Goal: Task Accomplishment & Management: Use online tool/utility

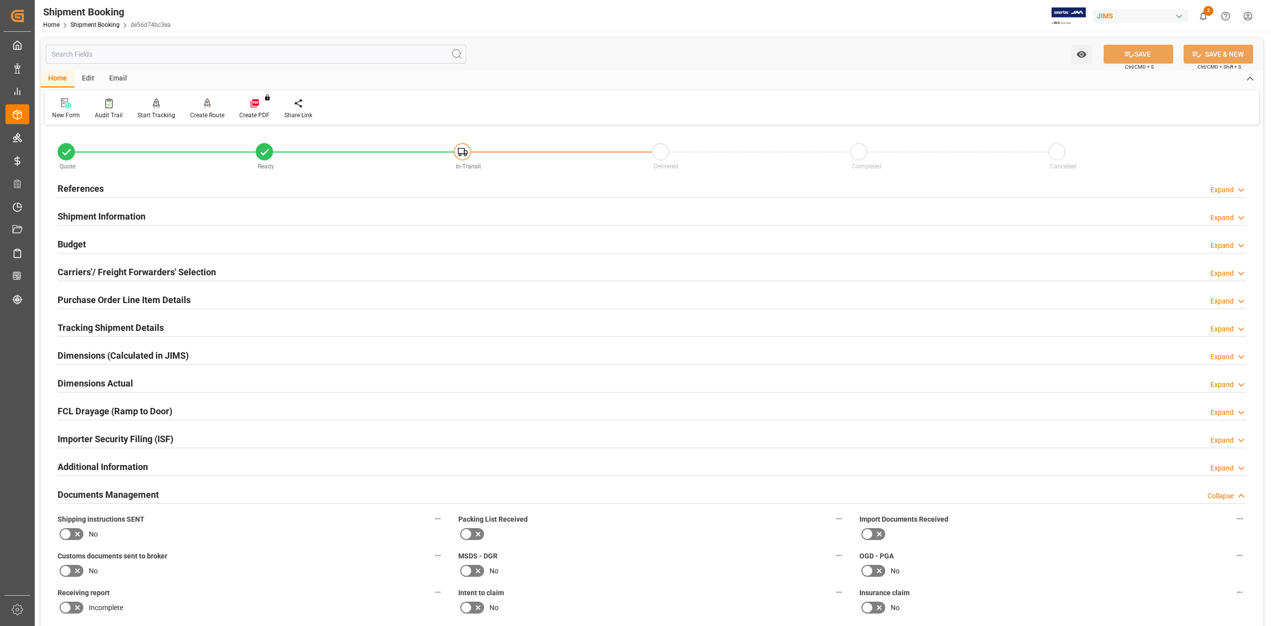
click at [98, 189] on h2 "References" at bounding box center [81, 188] width 46 height 13
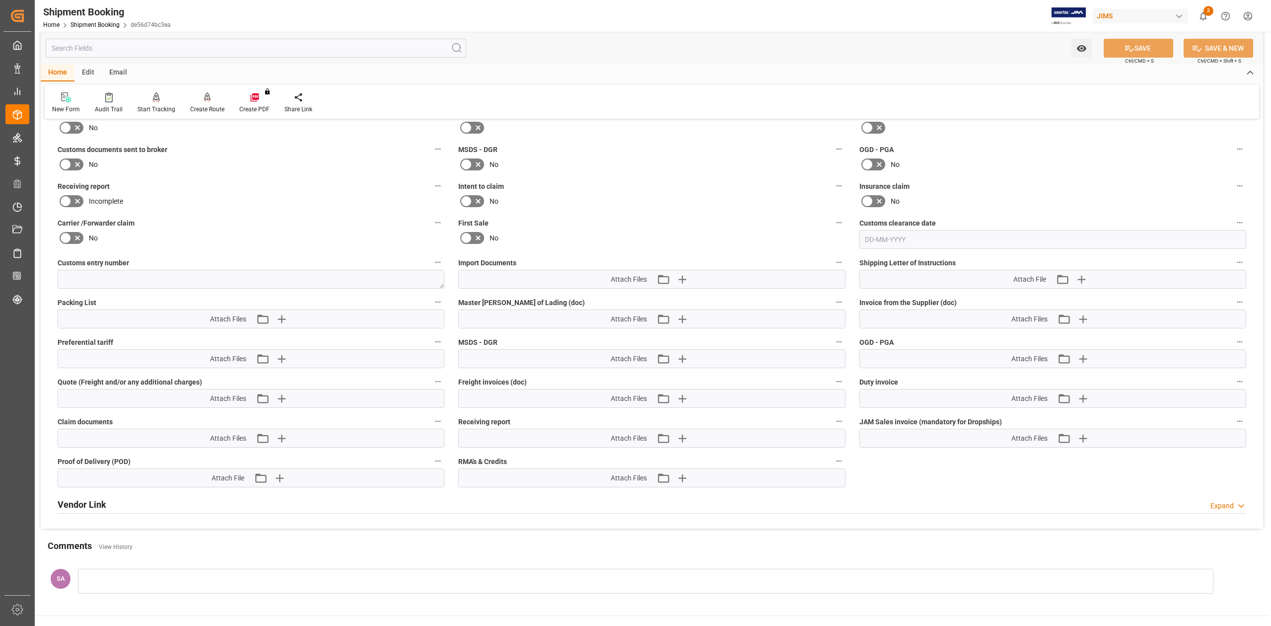
scroll to position [510, 0]
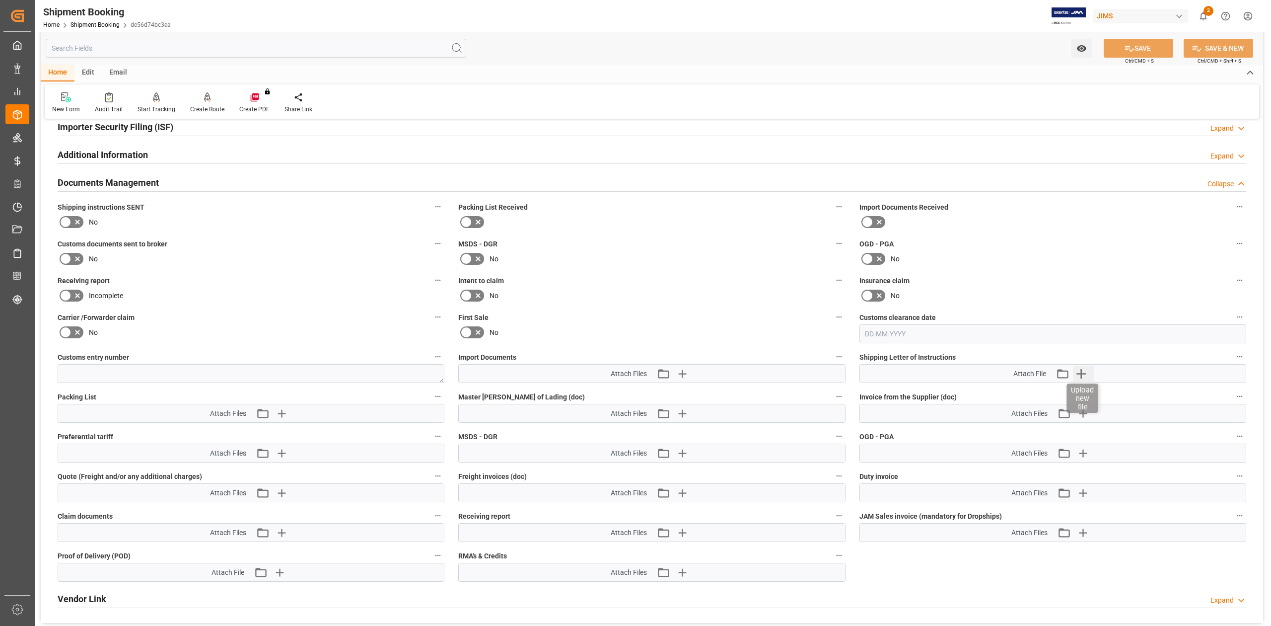
click at [1081, 374] on icon "button" at bounding box center [1080, 373] width 9 height 9
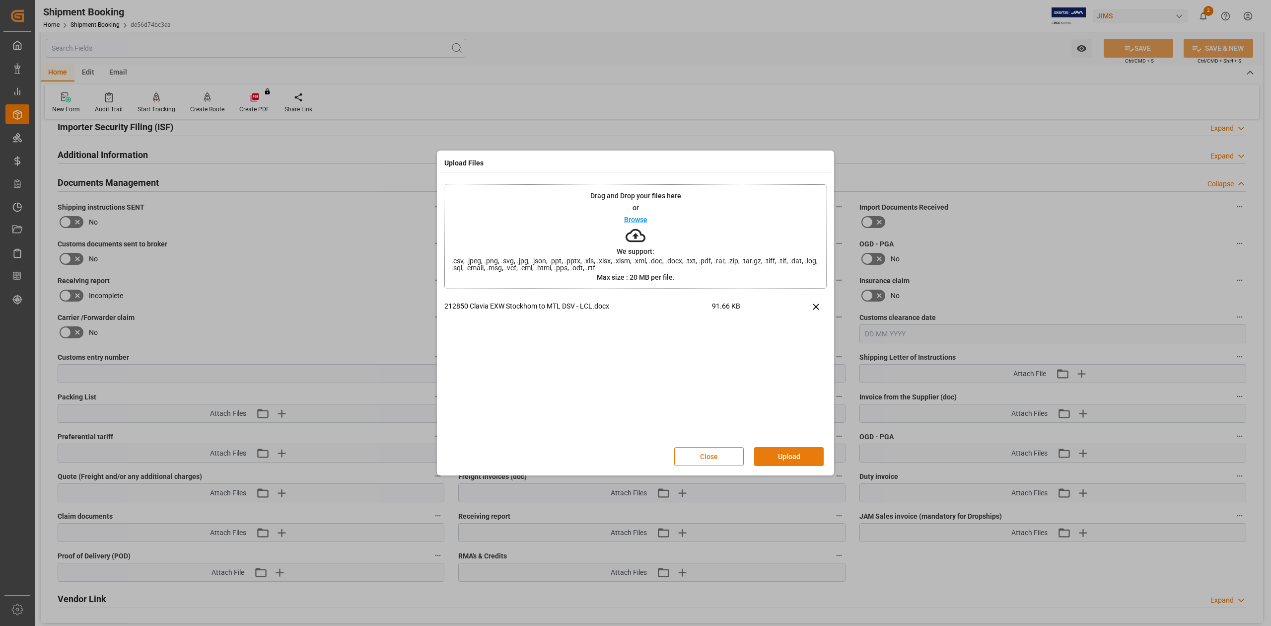
click at [805, 455] on button "Upload" at bounding box center [789, 456] width 70 height 19
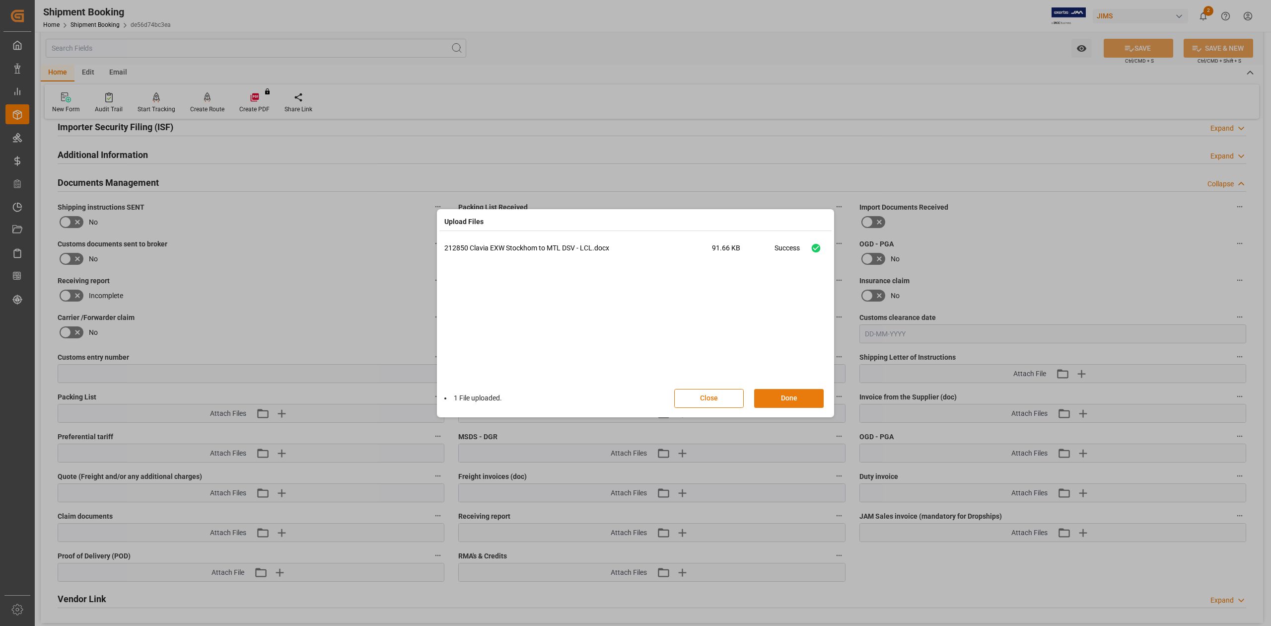
click at [804, 399] on button "Done" at bounding box center [789, 398] width 70 height 19
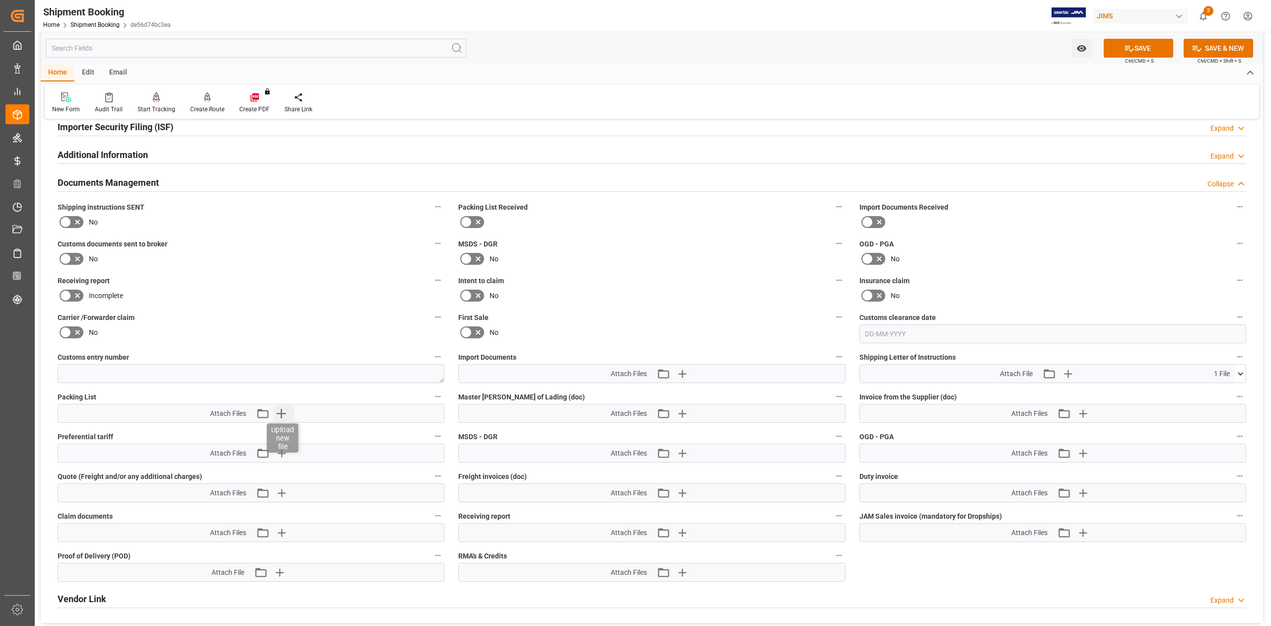
click at [277, 410] on icon "button" at bounding box center [281, 413] width 16 height 16
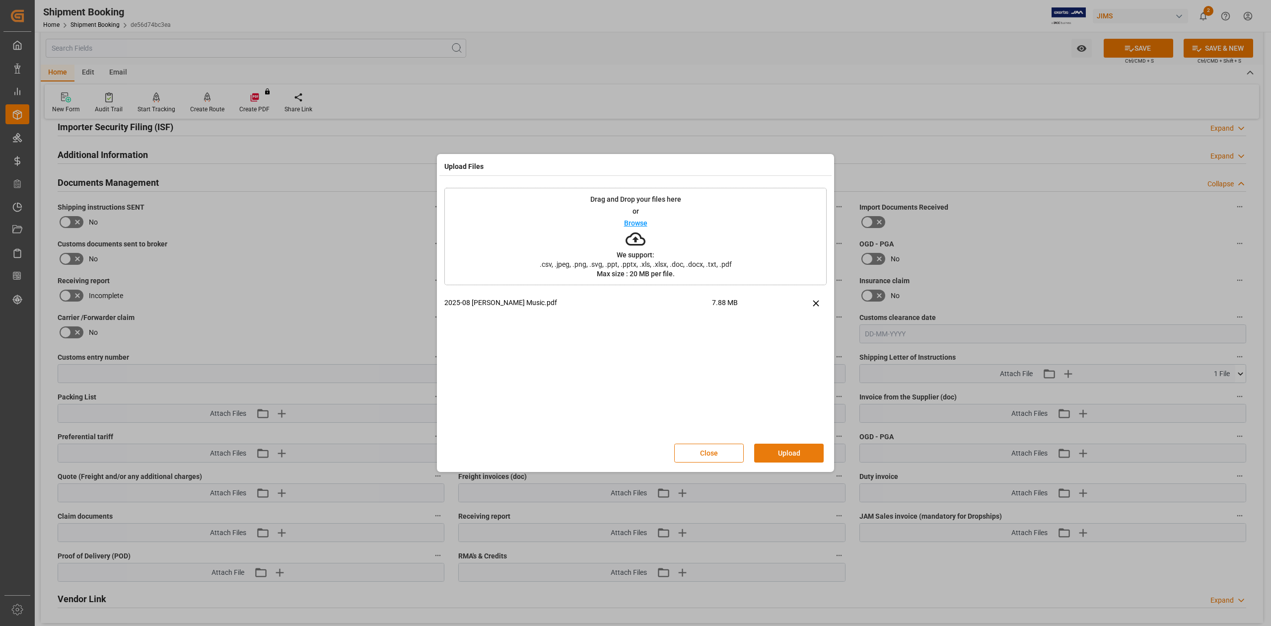
click at [780, 459] on button "Upload" at bounding box center [789, 452] width 70 height 19
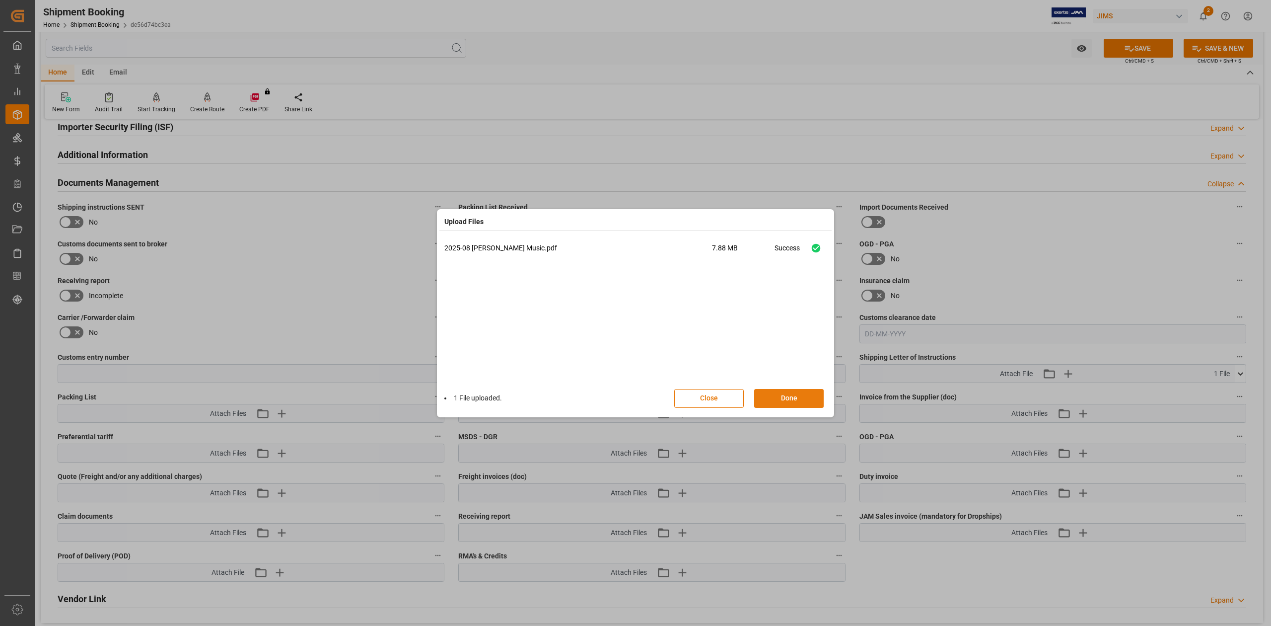
click at [787, 396] on button "Done" at bounding box center [789, 398] width 70 height 19
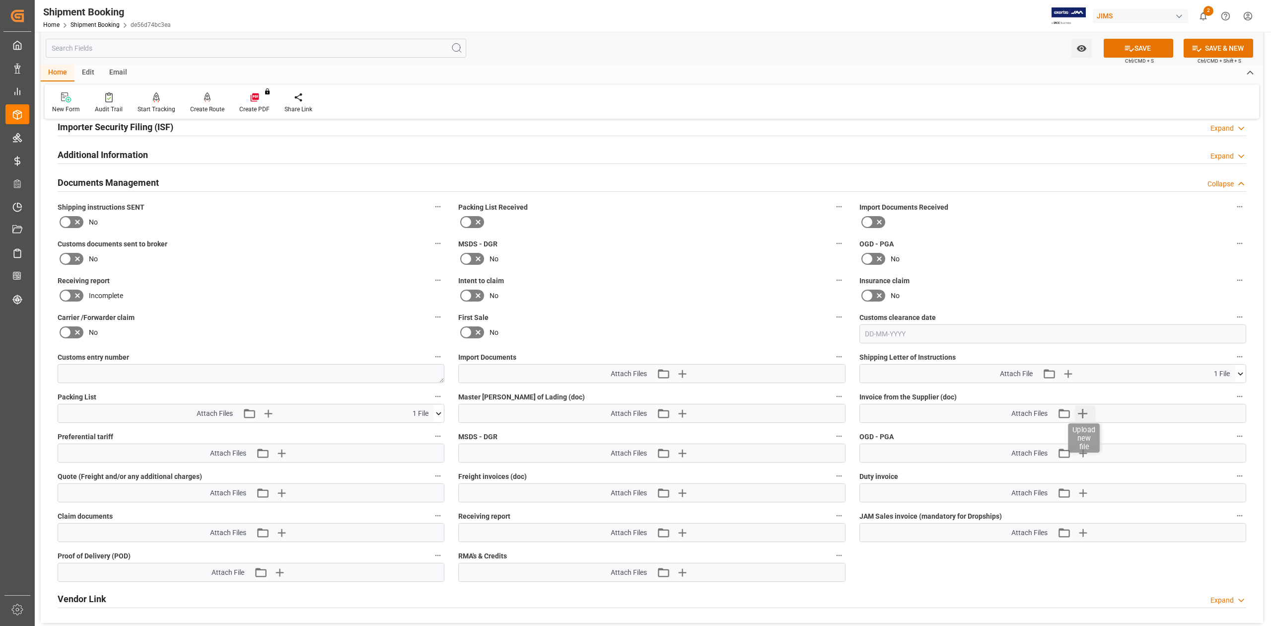
click at [1081, 414] on icon "button" at bounding box center [1082, 413] width 9 height 9
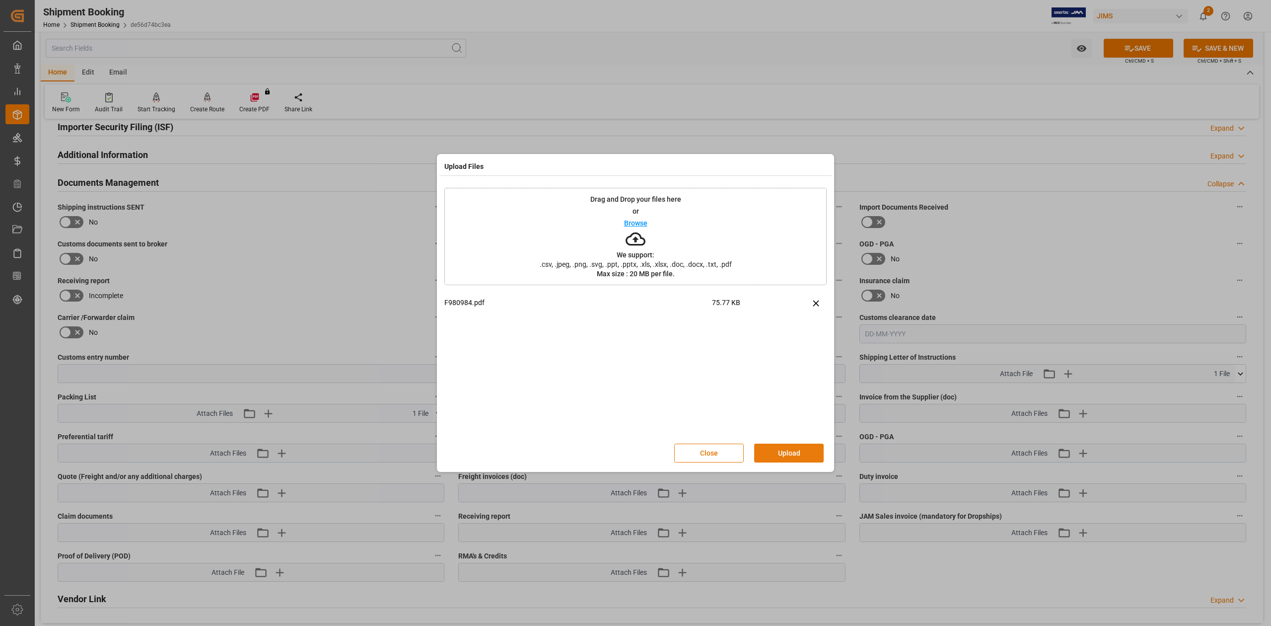
click at [783, 457] on button "Upload" at bounding box center [789, 452] width 70 height 19
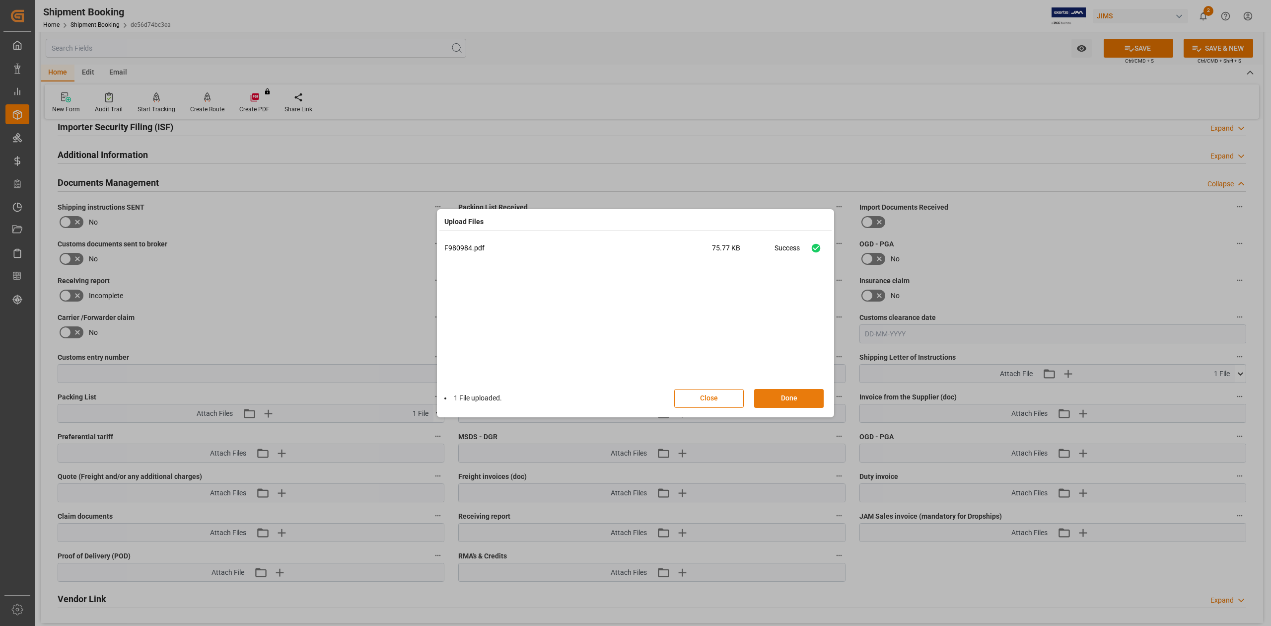
click at [803, 396] on button "Done" at bounding box center [789, 398] width 70 height 19
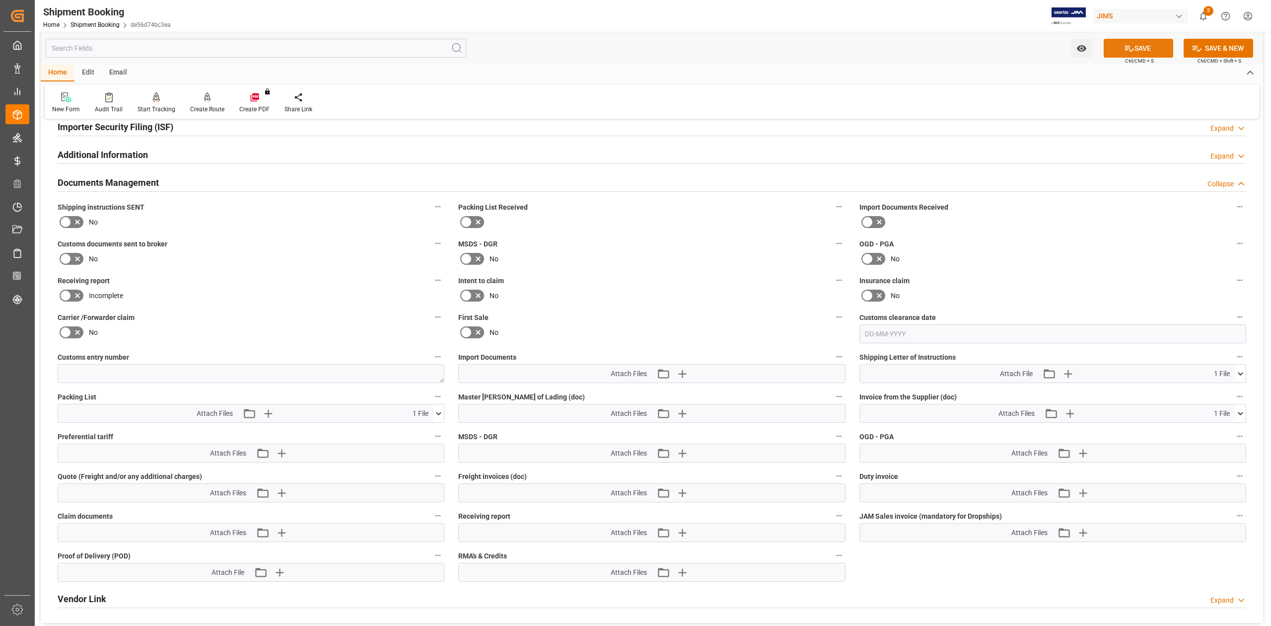
click at [1150, 44] on button "SAVE" at bounding box center [1139, 48] width 70 height 19
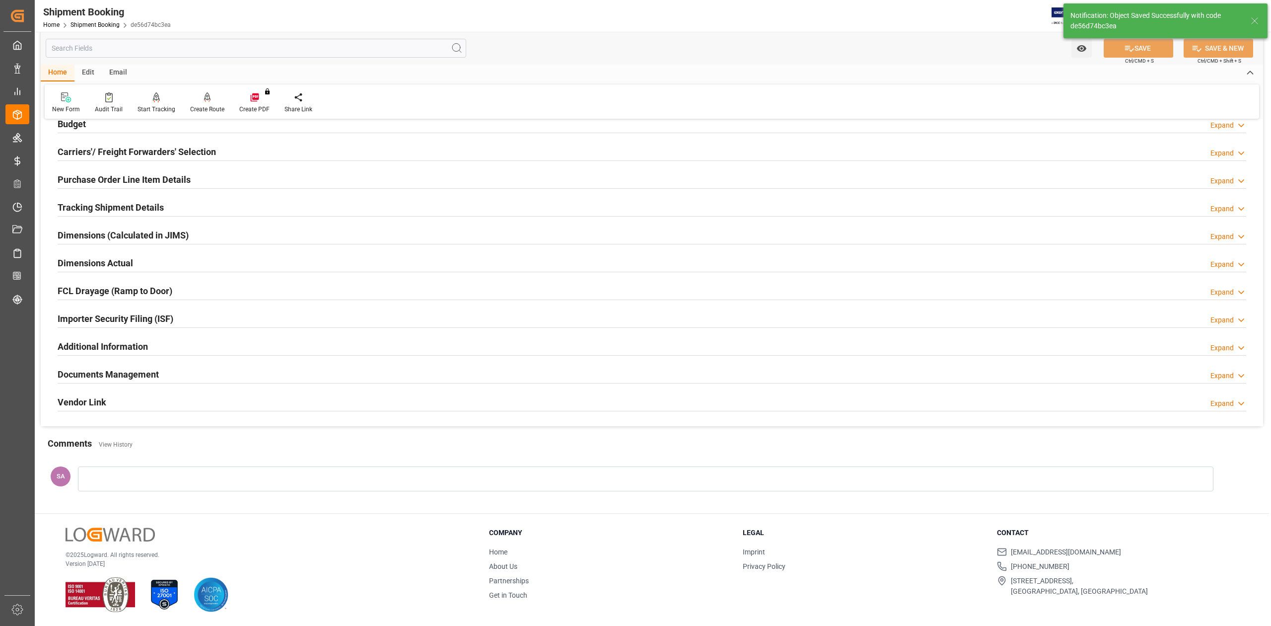
scroll to position [122, 0]
click at [108, 376] on h2 "Documents Management" at bounding box center [108, 373] width 101 height 13
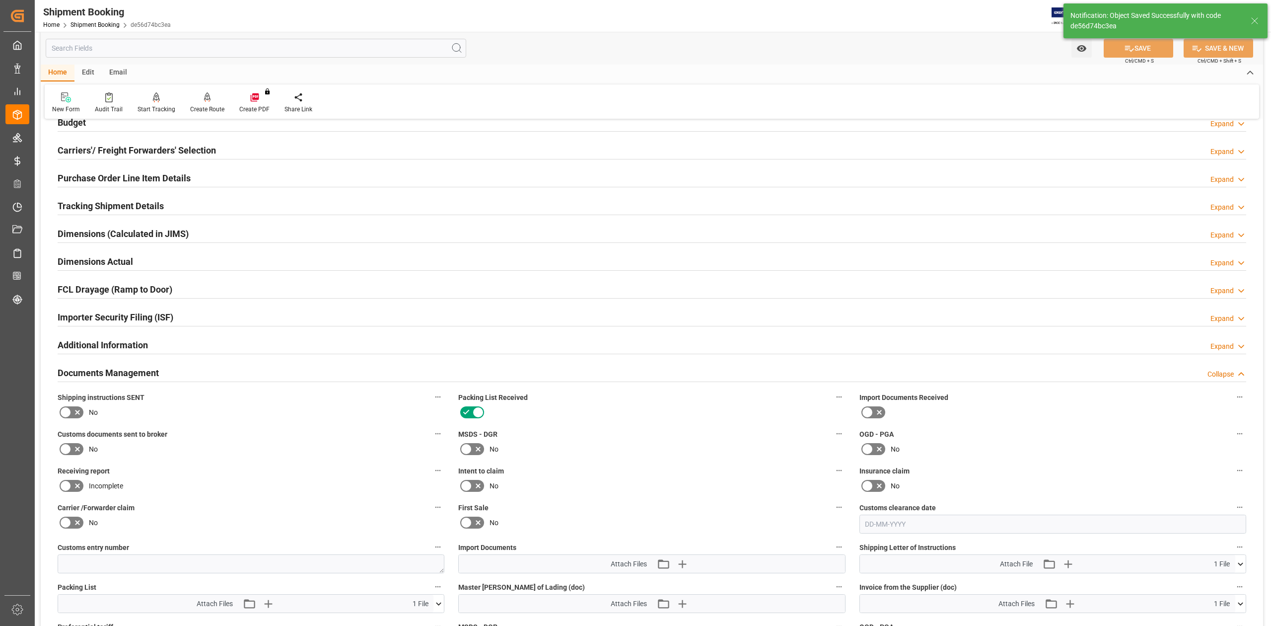
scroll to position [312, 0]
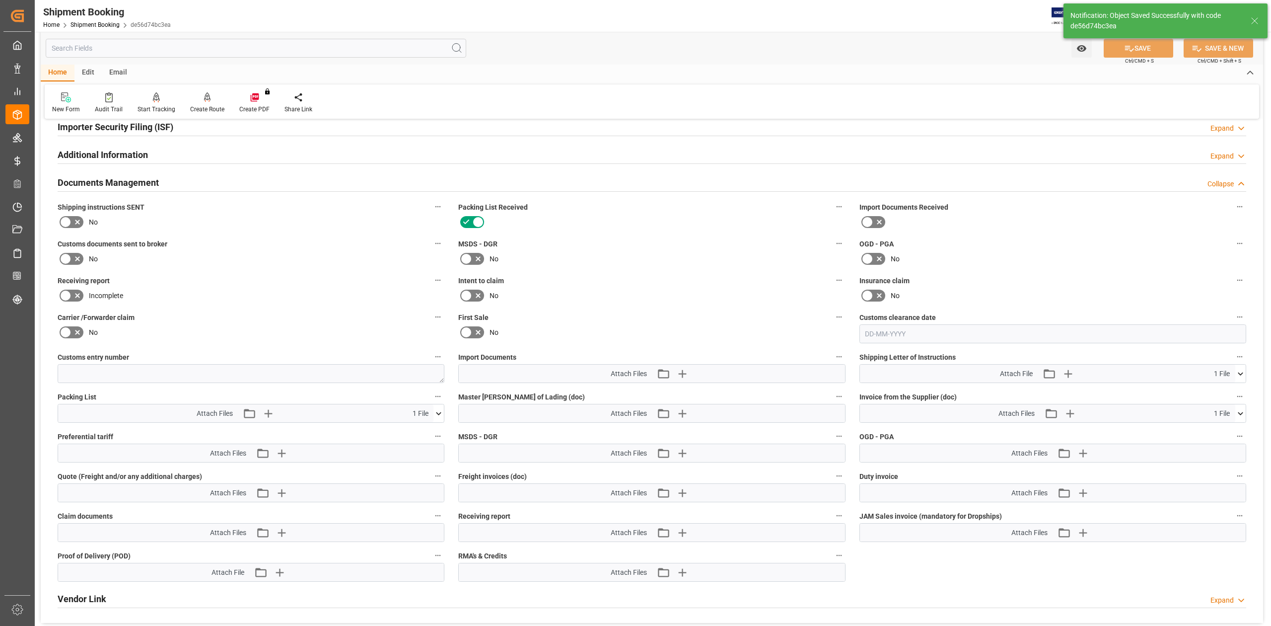
click at [62, 220] on icon at bounding box center [66, 222] width 12 height 12
click at [0, 0] on input "checkbox" at bounding box center [0, 0] width 0 height 0
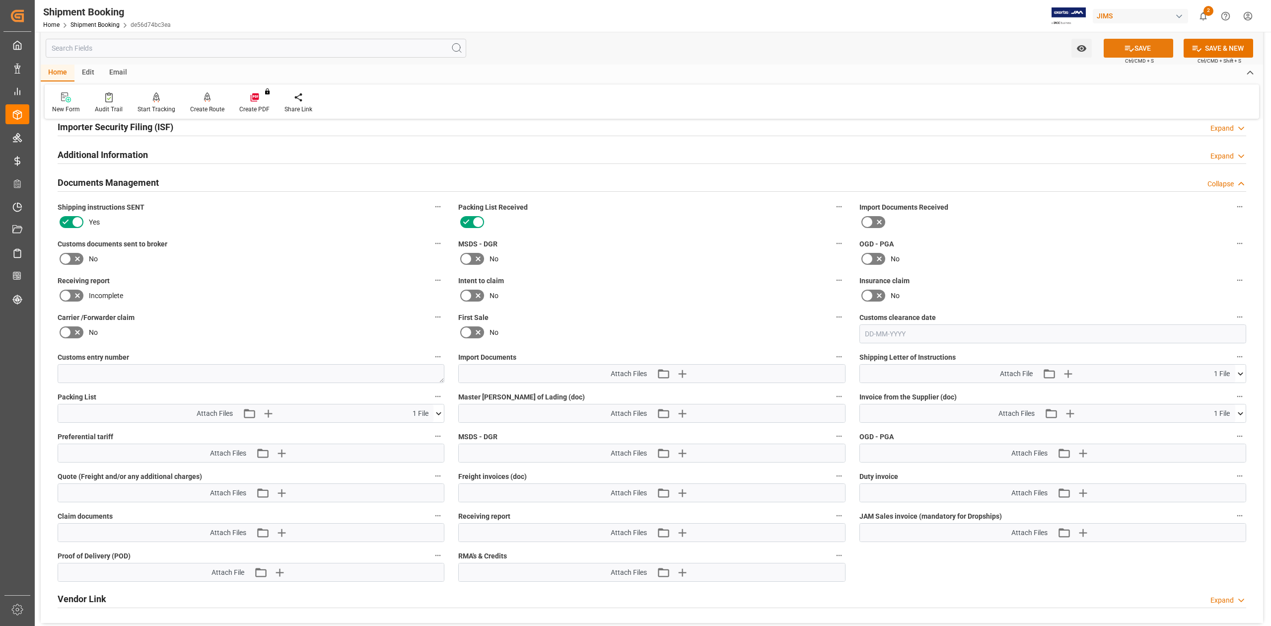
drag, startPoint x: 1127, startPoint y: 48, endPoint x: 1118, endPoint y: 48, distance: 8.4
click at [1127, 48] on icon at bounding box center [1129, 48] width 10 height 10
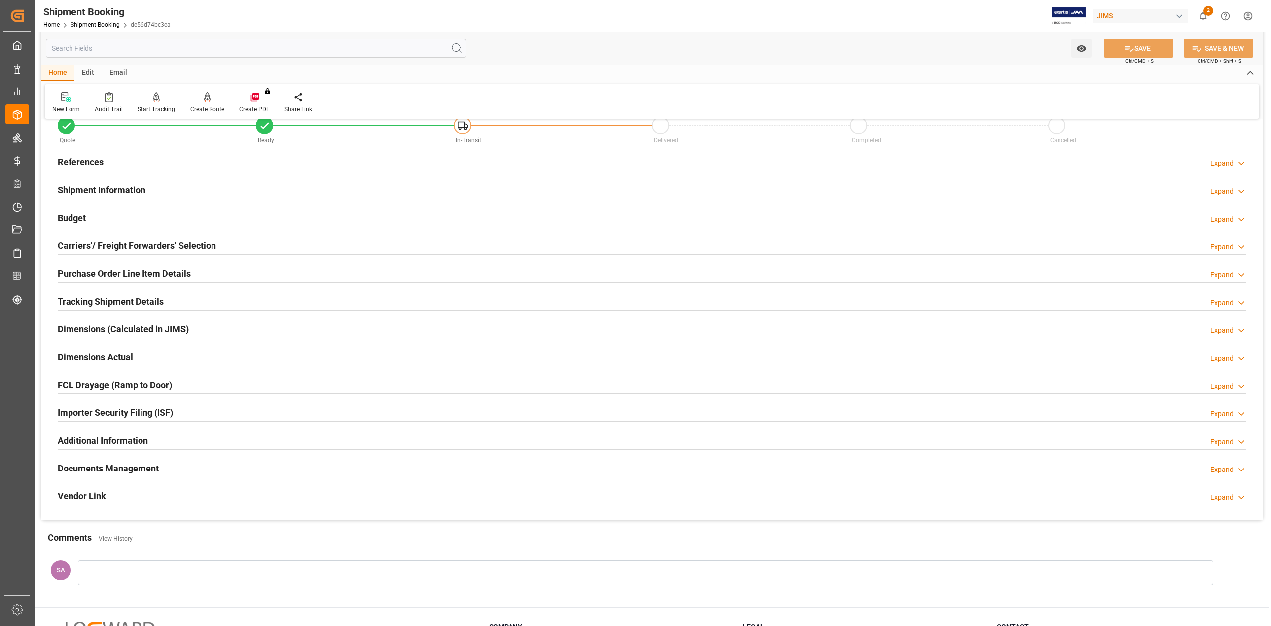
scroll to position [0, 0]
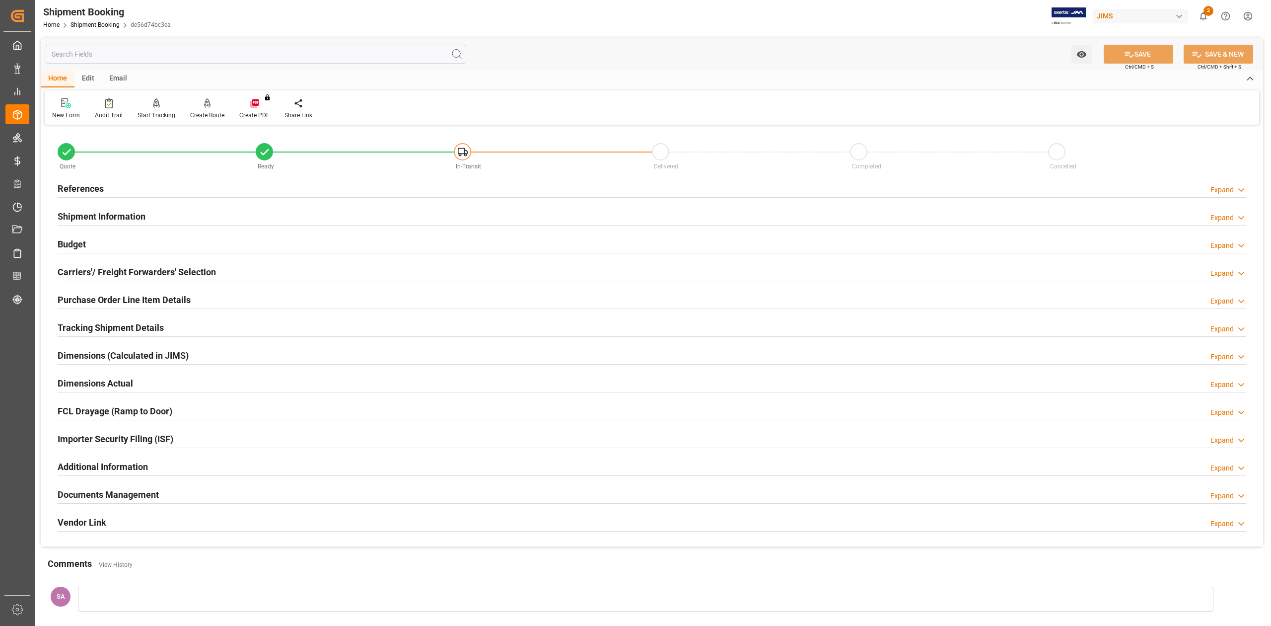
click at [90, 194] on h2 "References" at bounding box center [81, 188] width 46 height 13
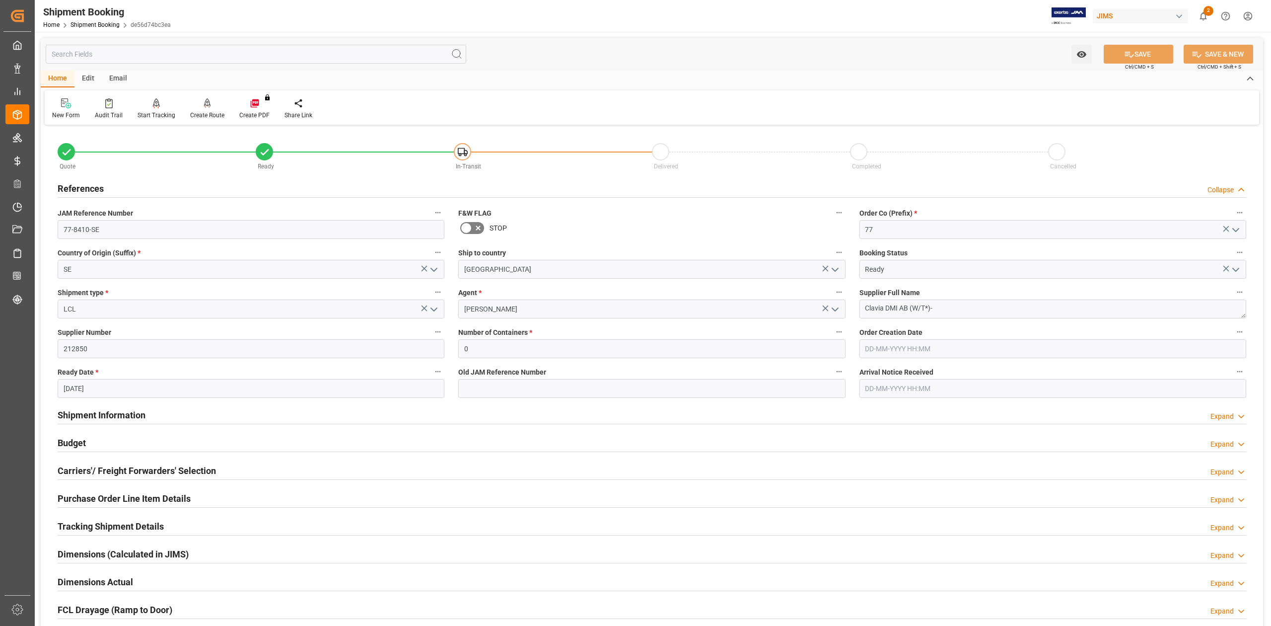
click at [90, 194] on h2 "References" at bounding box center [81, 188] width 46 height 13
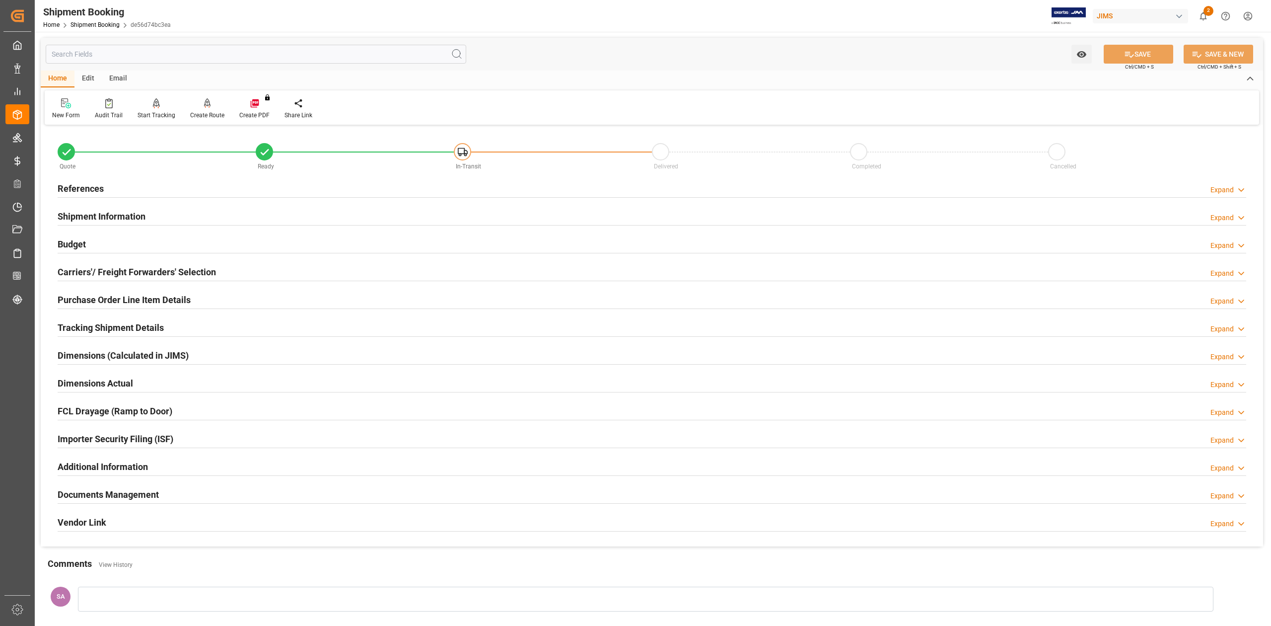
click at [147, 498] on h2 "Documents Management" at bounding box center [108, 494] width 101 height 13
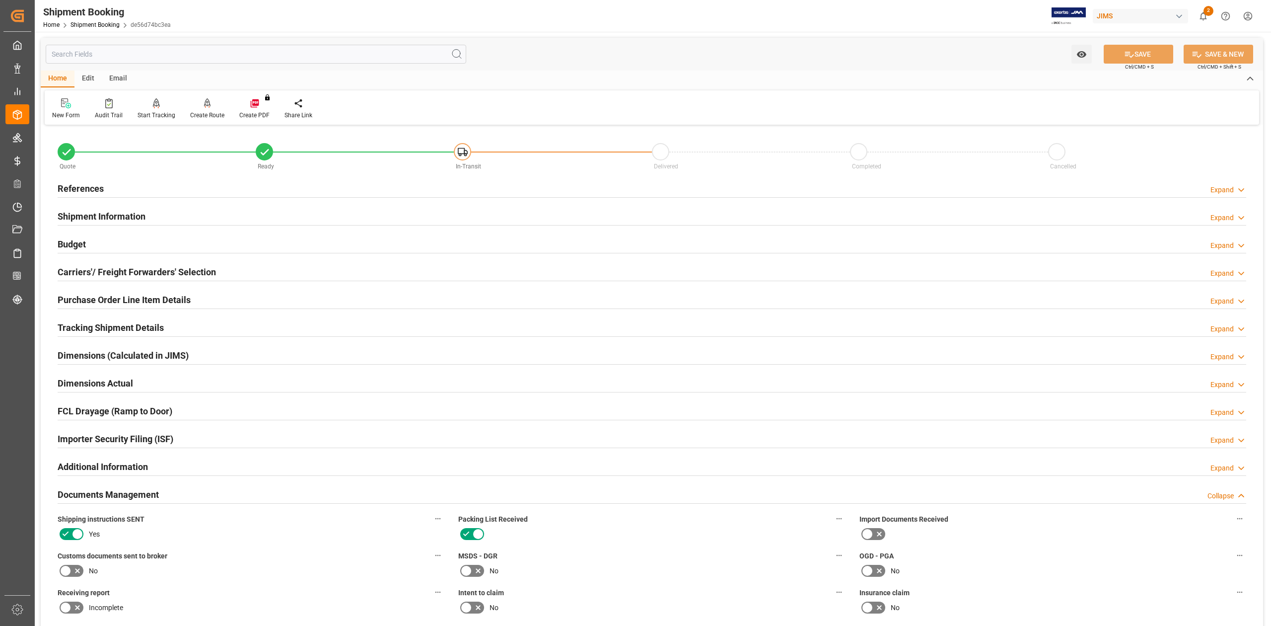
click at [147, 498] on h2 "Documents Management" at bounding box center [108, 494] width 101 height 13
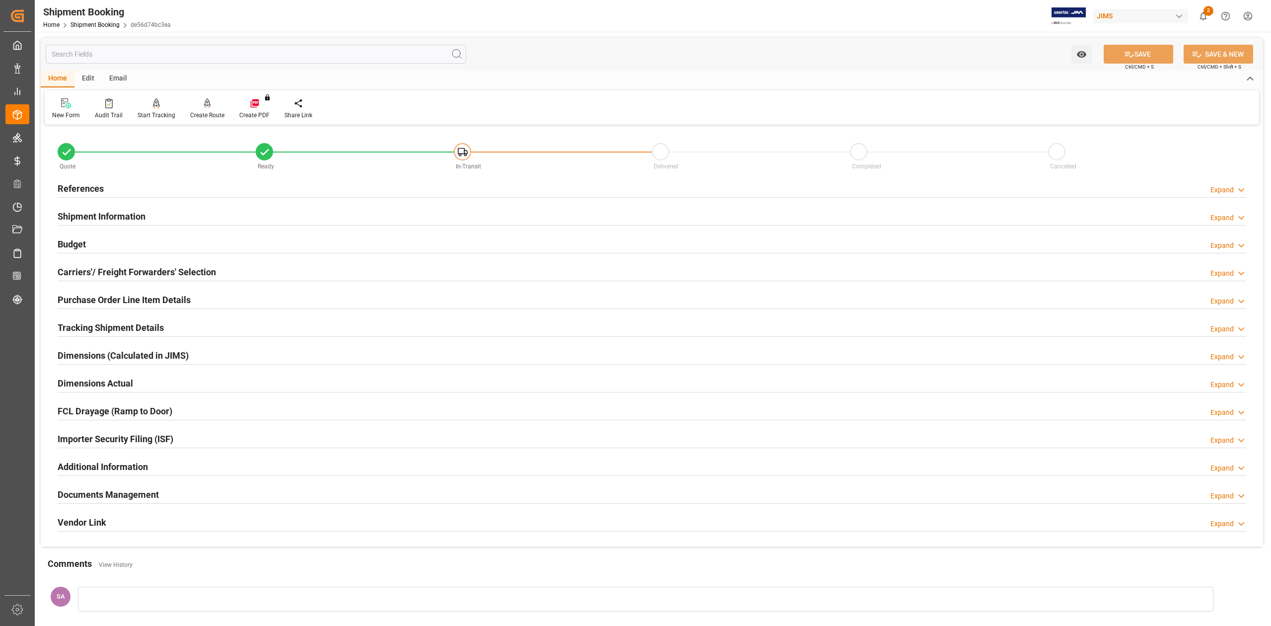
click at [122, 79] on div "Email" at bounding box center [118, 79] width 33 height 17
click at [72, 106] on icon at bounding box center [67, 104] width 13 height 7
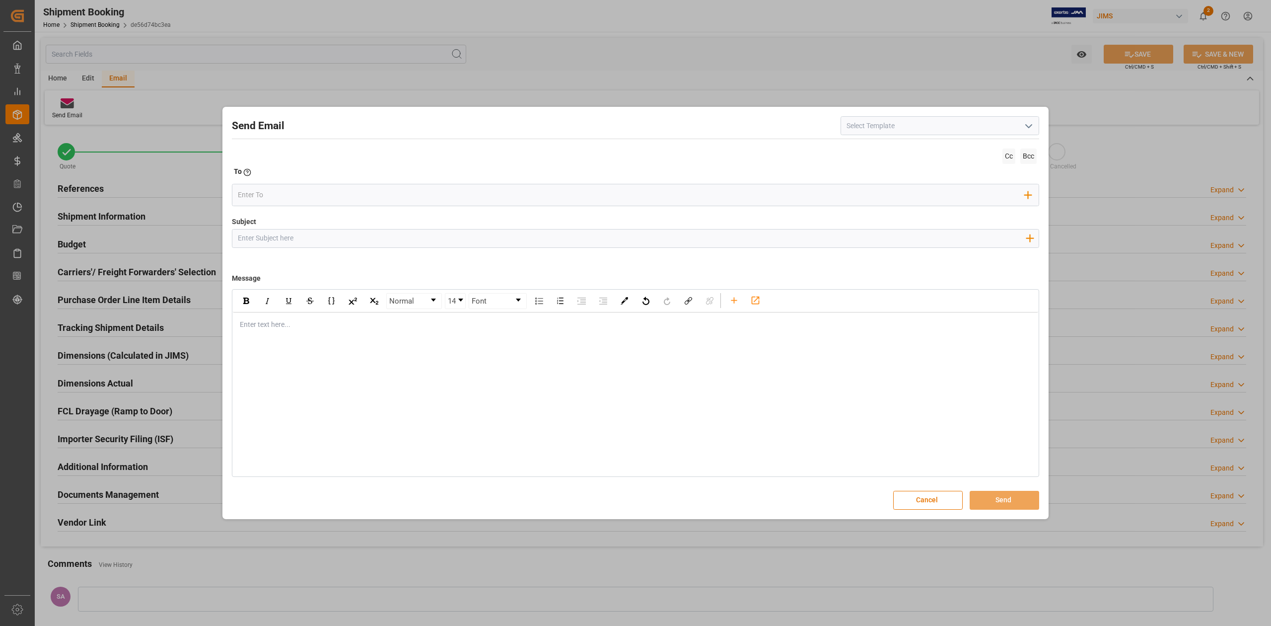
click at [1033, 128] on icon "open menu" at bounding box center [1029, 126] width 12 height 12
click at [938, 147] on div "2BOOK - Ocean - Air freight" at bounding box center [940, 148] width 198 height 22
type input "2BOOK - Ocean - Air freight"
type input "2BOOK {{jamReferenceNumber}} {{supplierFullName}} Ship from: {{country}} Ship t…"
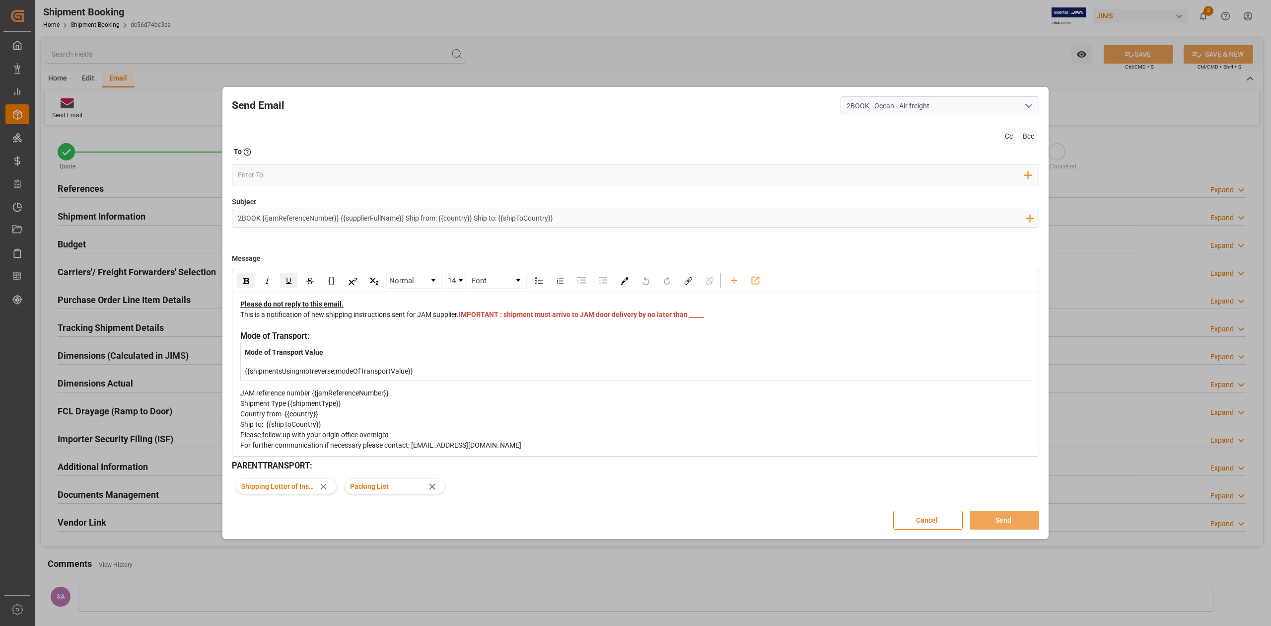
click at [481, 318] on span "IMPORTANT : shipment must arrive to JAM door delivery by no later than _____" at bounding box center [581, 314] width 245 height 8
click at [459, 318] on span "IMPORTANT : shipment must arrive to JAM door delivery by no later than [DATE]" at bounding box center [584, 314] width 251 height 8
click at [459, 318] on span "IMPORTANT : PLEASE ARRANGE PICKUP ASAP* shipment must arrive to JAM door delive…" at bounding box center [638, 314] width 359 height 8
click at [636, 328] on div "This is a notification of new shipping instructions sent for JAM supplier. IMPO…" at bounding box center [635, 319] width 791 height 21
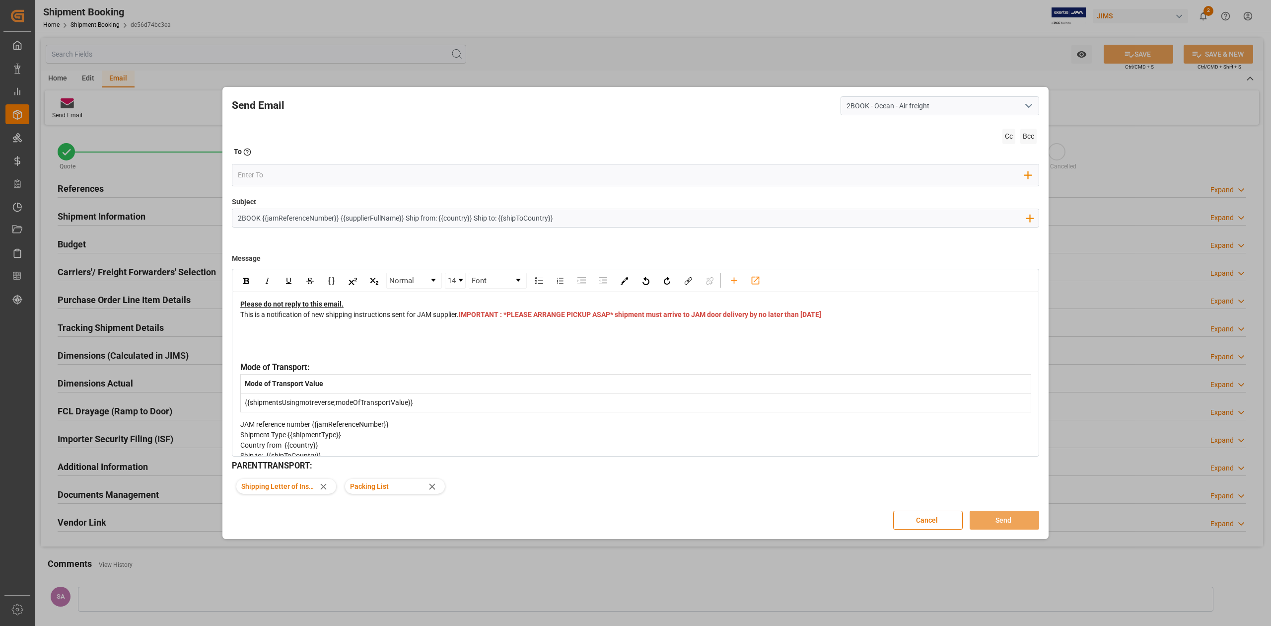
click at [274, 341] on div "rdw-editor" at bounding box center [635, 335] width 791 height 10
click at [257, 341] on div "rdw-editor" at bounding box center [635, 335] width 791 height 10
click at [245, 351] on div "rdw-editor" at bounding box center [635, 346] width 791 height 10
click at [249, 361] on div "rdw-editor" at bounding box center [635, 356] width 791 height 10
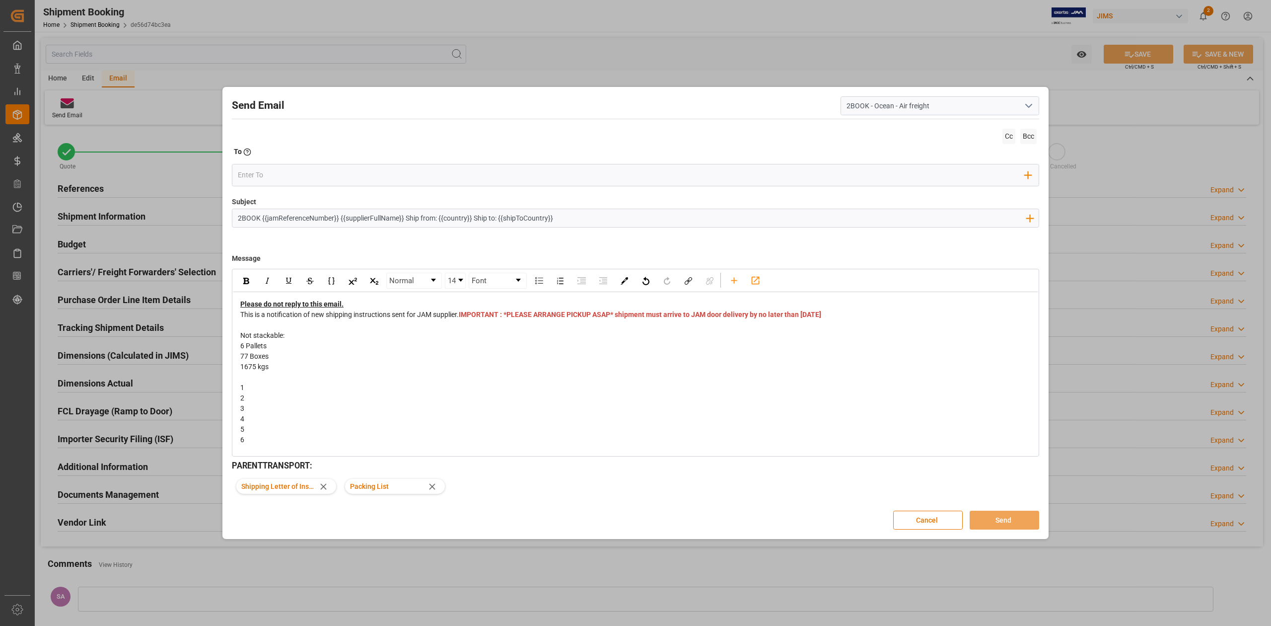
click at [266, 393] on div "1" at bounding box center [635, 387] width 791 height 10
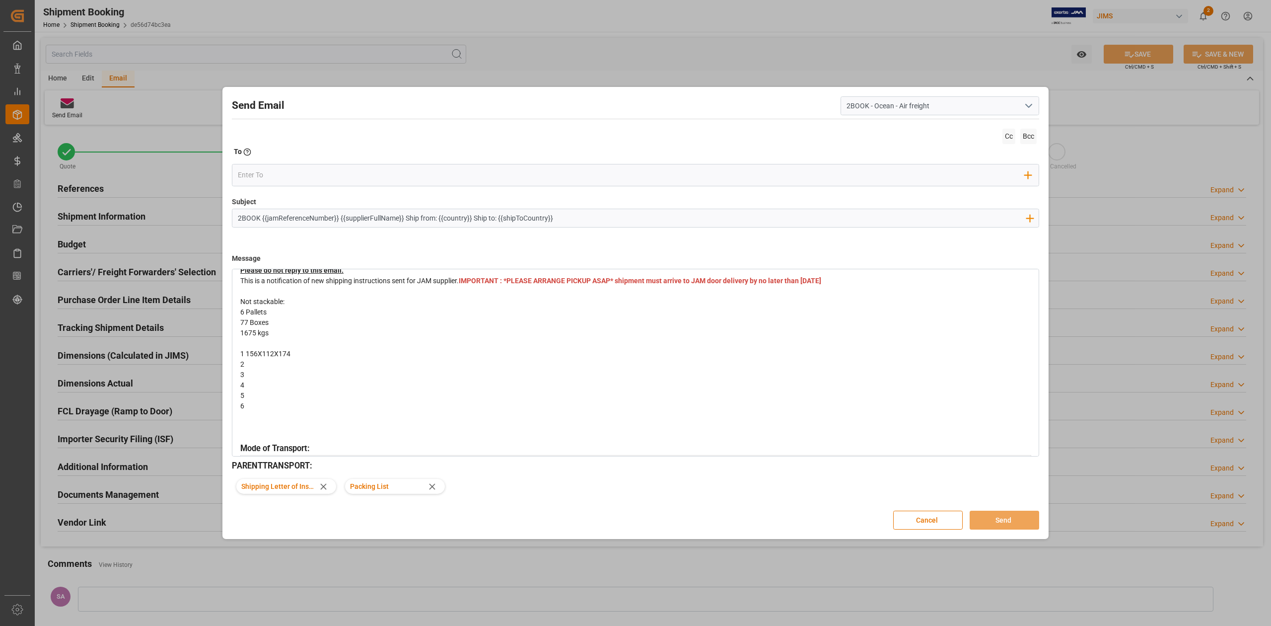
scroll to position [66, 0]
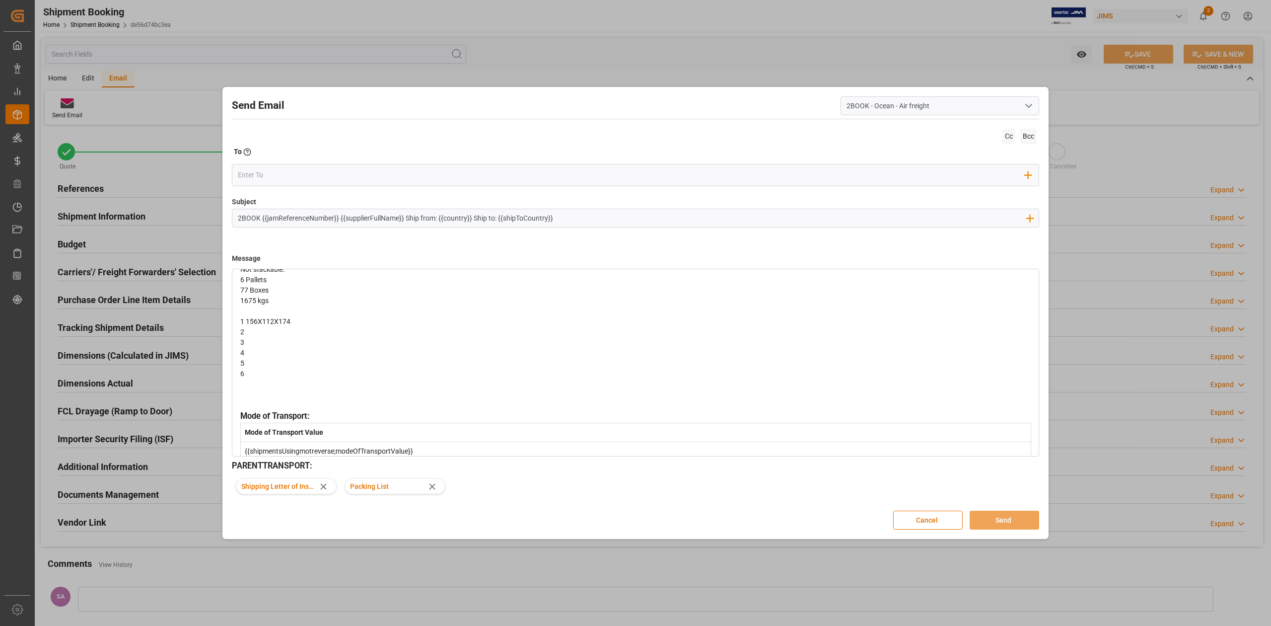
drag, startPoint x: 296, startPoint y: 332, endPoint x: 247, endPoint y: 334, distance: 49.2
click at [247, 327] on div "1 156X112X174" at bounding box center [635, 321] width 791 height 10
click at [257, 316] on div "rdw-editor" at bounding box center [635, 311] width 791 height 10
click at [250, 327] on div "1" at bounding box center [635, 321] width 791 height 10
click at [254, 315] on span "L W H Boxes m3 kg" at bounding box center [295, 311] width 111 height 8
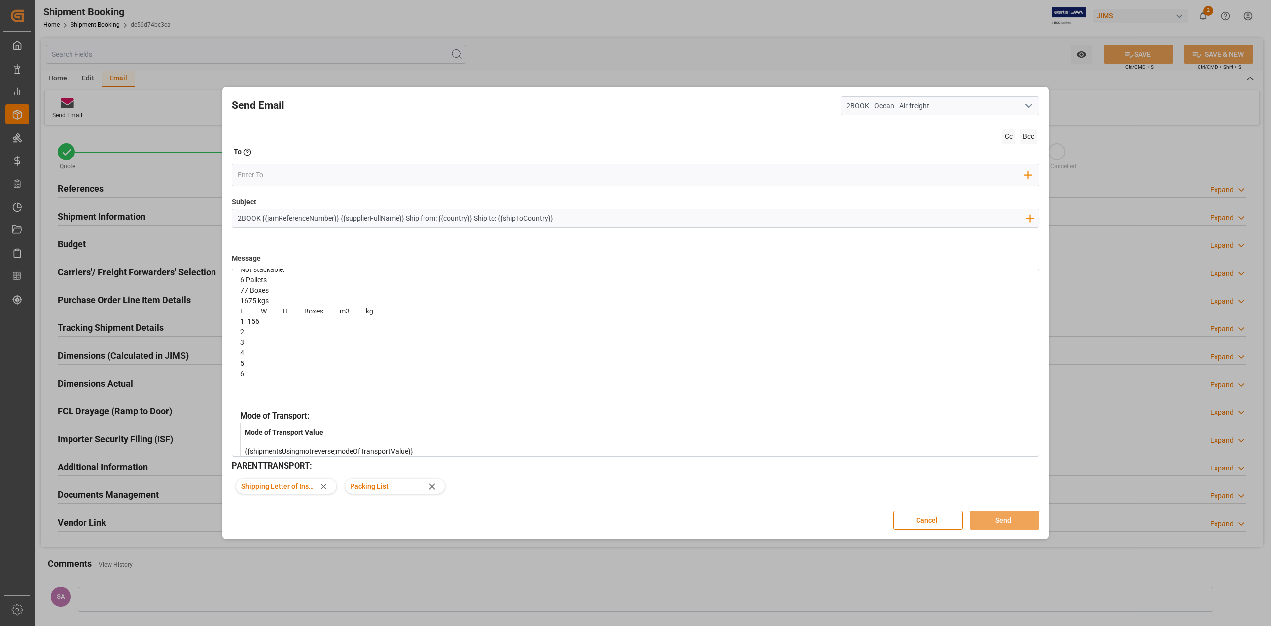
click at [273, 327] on div "1 156" at bounding box center [635, 321] width 791 height 10
click at [251, 337] on div "2" at bounding box center [635, 332] width 791 height 10
click at [328, 348] on div "3 156 112 174" at bounding box center [635, 342] width 791 height 10
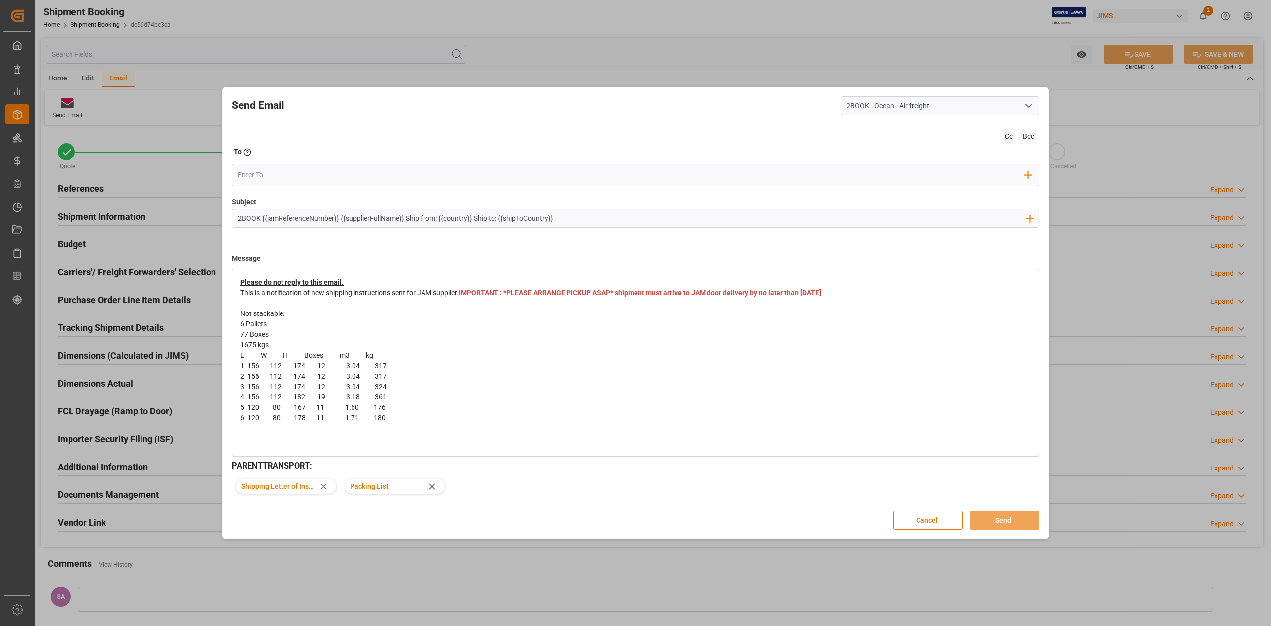
scroll to position [0, 0]
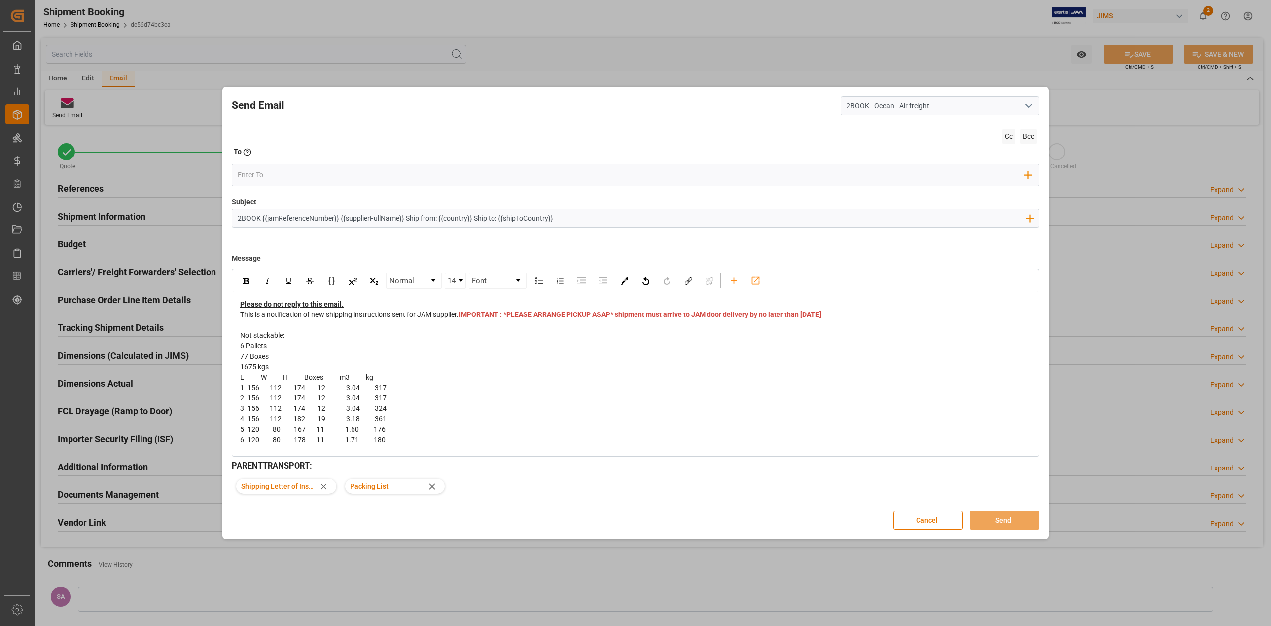
click at [287, 341] on div "Not stackable:" at bounding box center [635, 335] width 791 height 10
drag, startPoint x: 286, startPoint y: 345, endPoint x: 243, endPoint y: 345, distance: 43.2
click at [243, 341] on div "Not stackable:" at bounding box center [635, 335] width 791 height 10
click at [245, 279] on img "rdw-inline-control" at bounding box center [246, 281] width 6 height 6
click at [287, 280] on img "rdw-inline-control" at bounding box center [289, 281] width 8 height 8
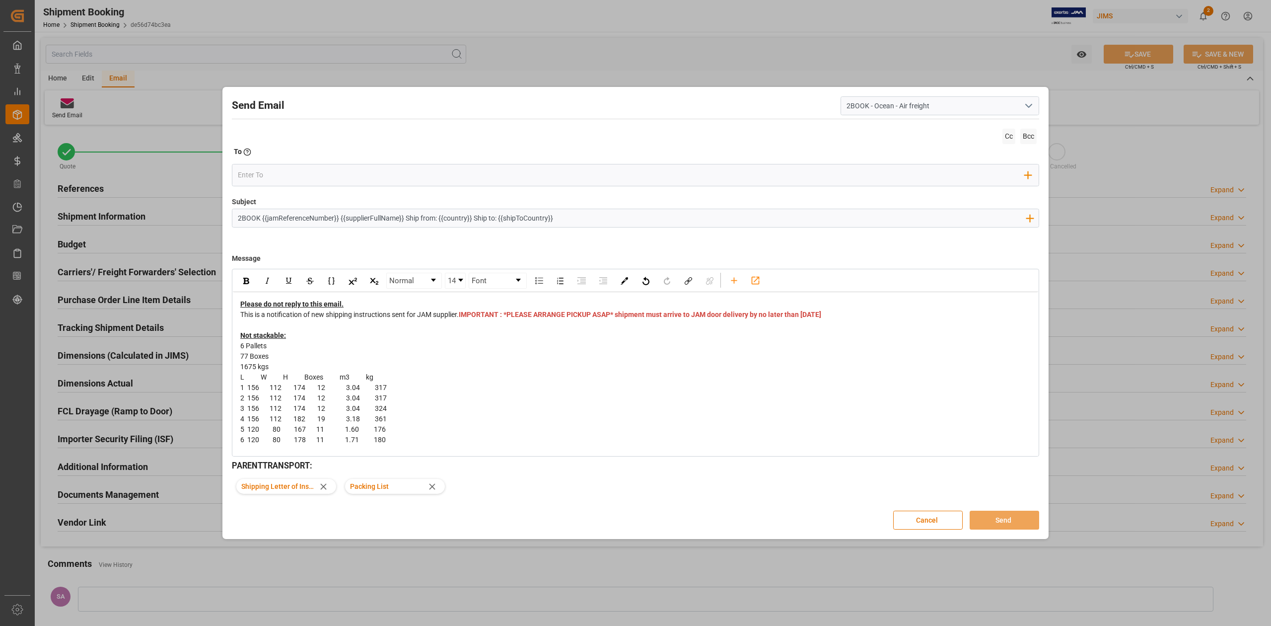
click at [551, 393] on div "1 156 112 174 12 3.04 317" at bounding box center [635, 387] width 791 height 10
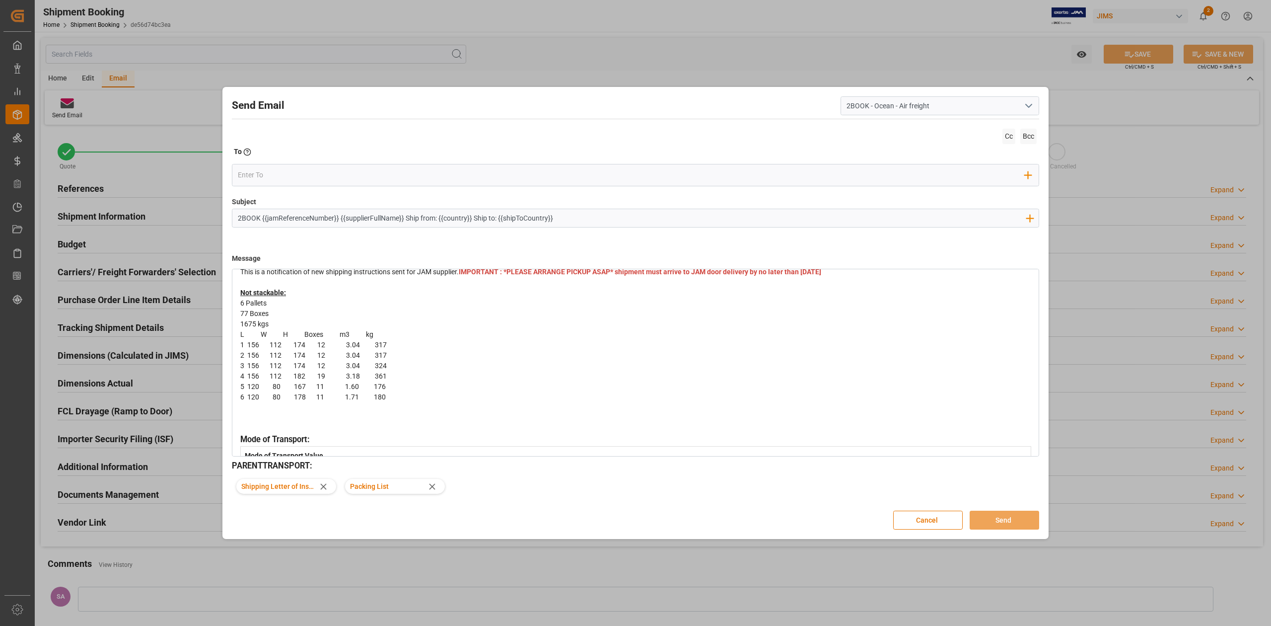
scroll to position [66, 0]
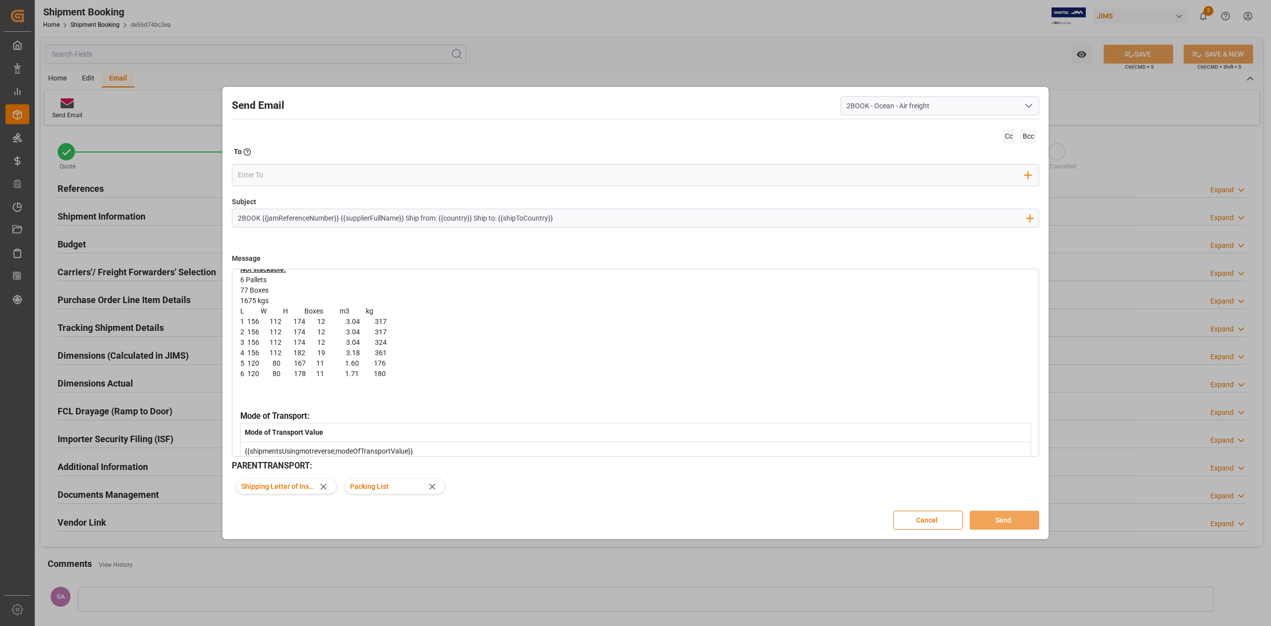
click at [279, 306] on div "1675 kgs" at bounding box center [635, 300] width 791 height 10
click at [562, 348] on div "2 156 112 174 12 3.04 317" at bounding box center [635, 342] width 791 height 10
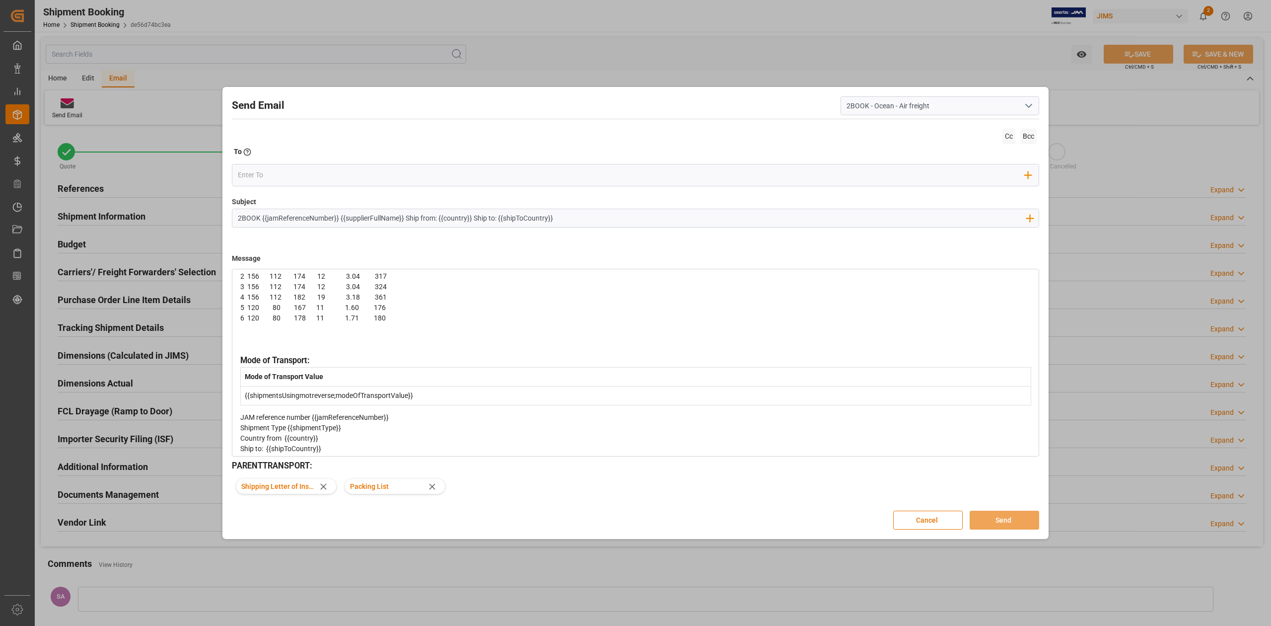
click at [272, 352] on div "rdw-editor" at bounding box center [635, 344] width 791 height 21
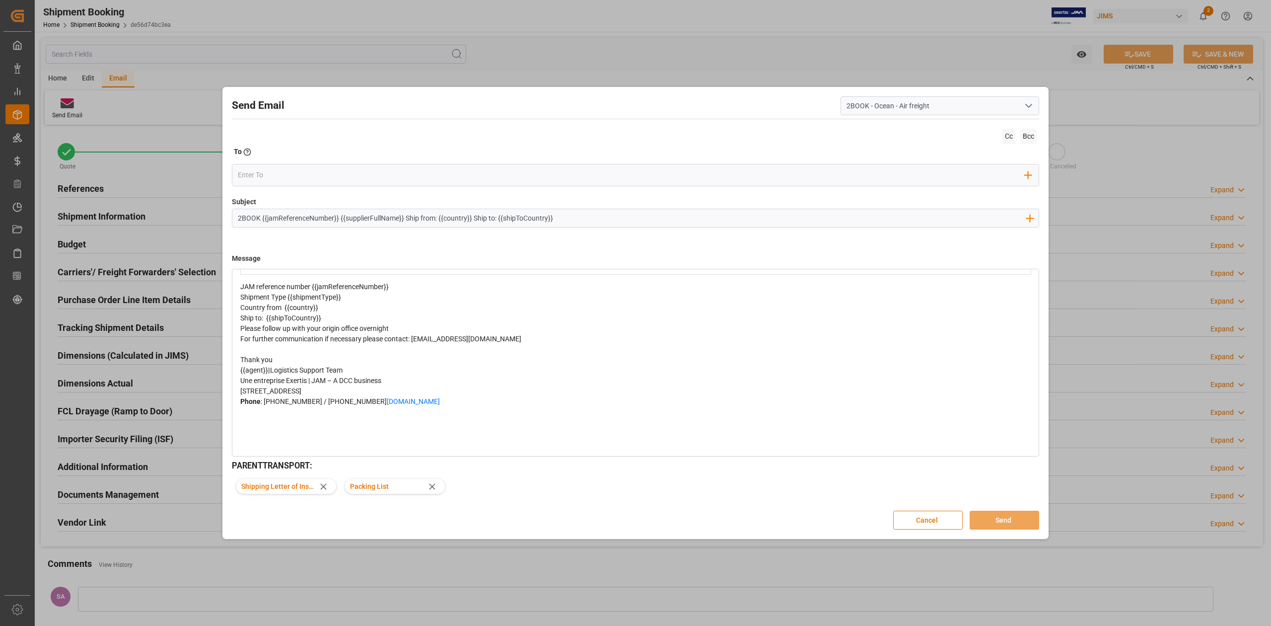
scroll to position [265, 0]
click at [286, 181] on input "email" at bounding box center [631, 175] width 787 height 15
type input "crystal"
click at [301, 191] on span "[EMAIL_ADDRESS][DOMAIN_NAME]" at bounding box center [314, 195] width 110 height 10
type input "price"
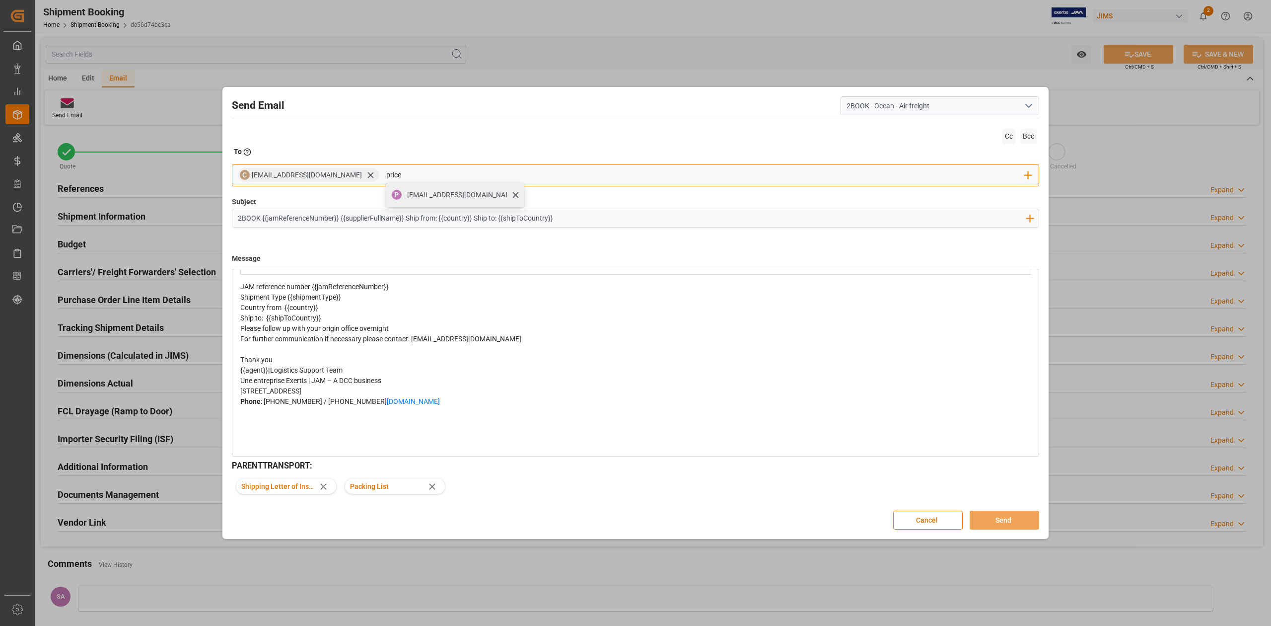
click at [407, 197] on span "[EMAIL_ADDRESS][DOMAIN_NAME]" at bounding box center [462, 195] width 110 height 10
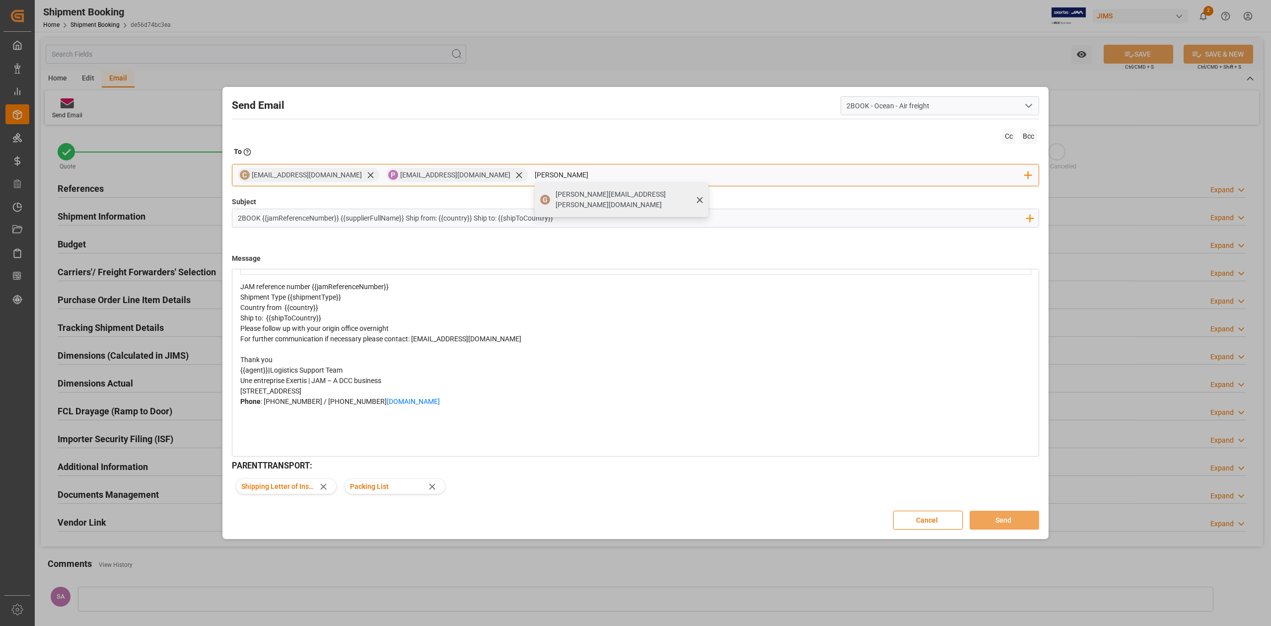
type input "[PERSON_NAME]"
click at [556, 195] on span "[PERSON_NAME][EMAIL_ADDRESS][PERSON_NAME][DOMAIN_NAME]" at bounding box center [629, 199] width 146 height 21
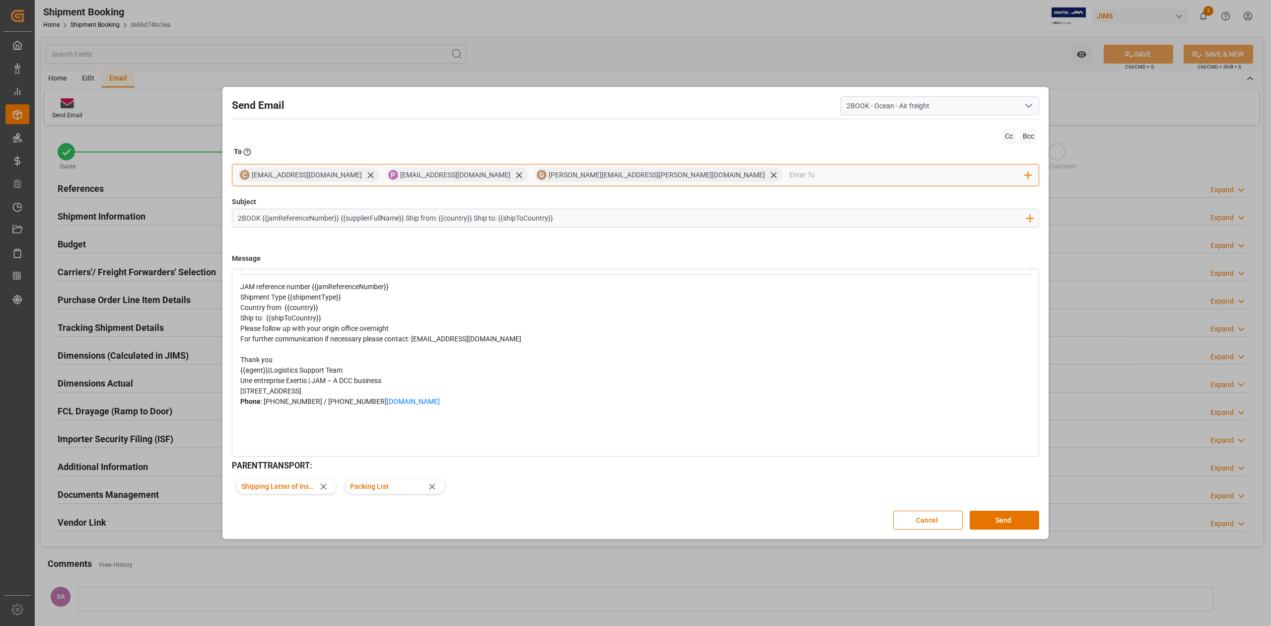
scroll to position [0, 0]
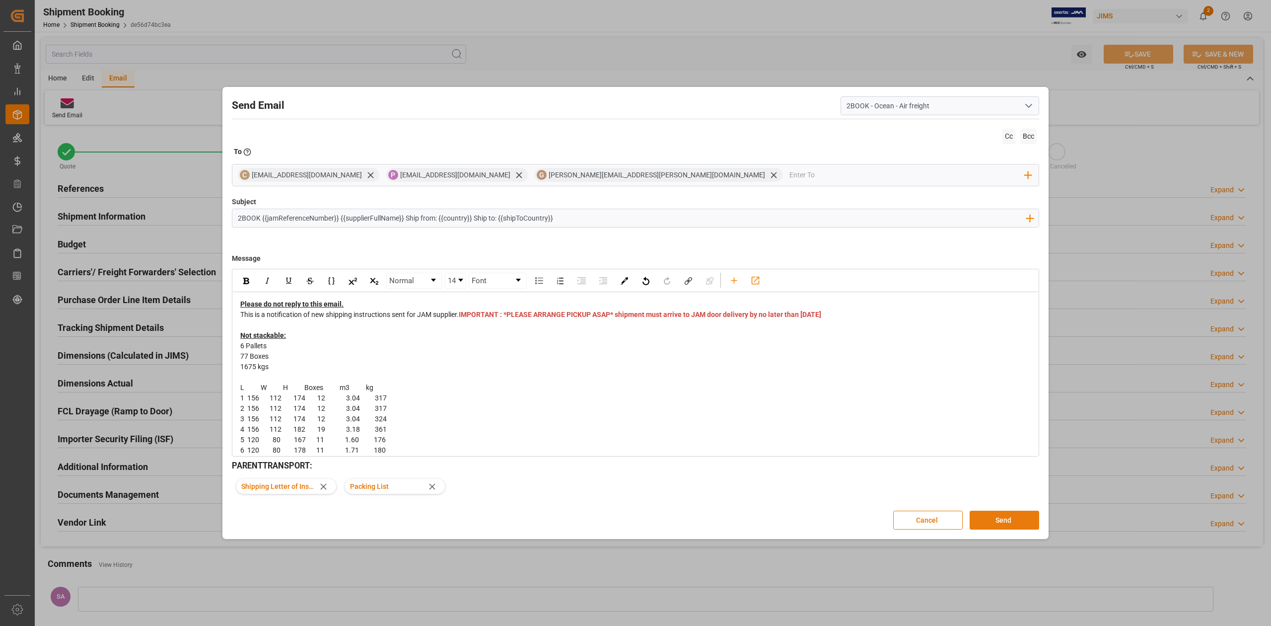
click at [1011, 520] on button "Send" at bounding box center [1005, 519] width 70 height 19
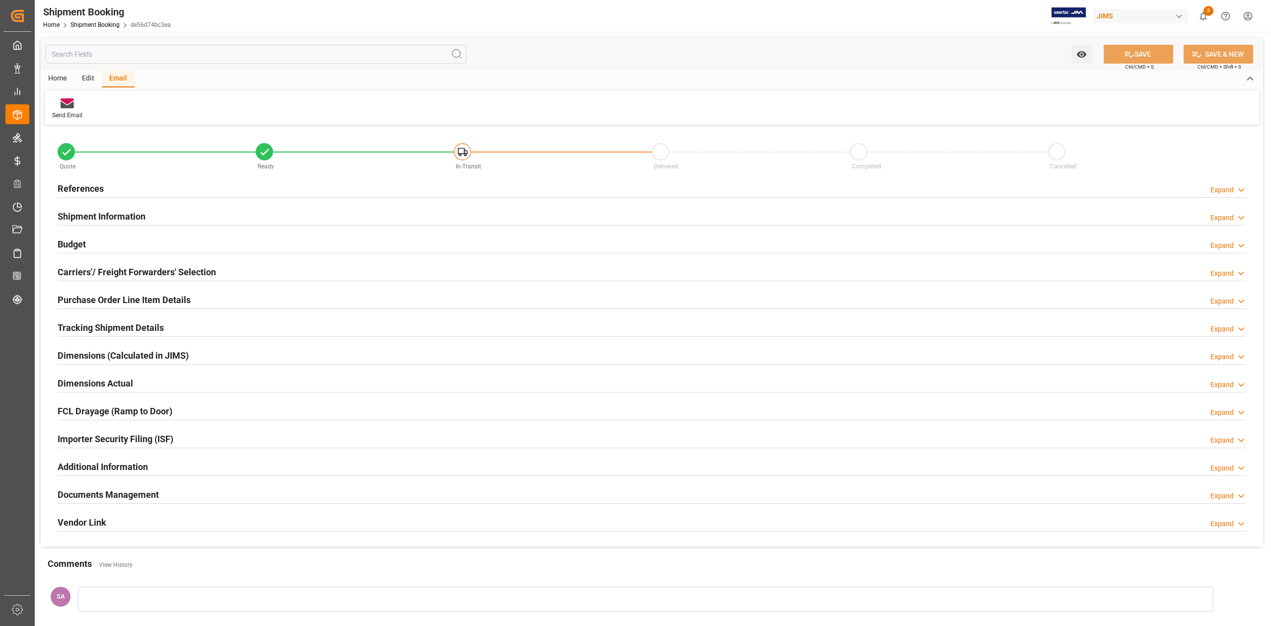
click at [109, 382] on h2 "Dimensions Actual" at bounding box center [95, 382] width 75 height 13
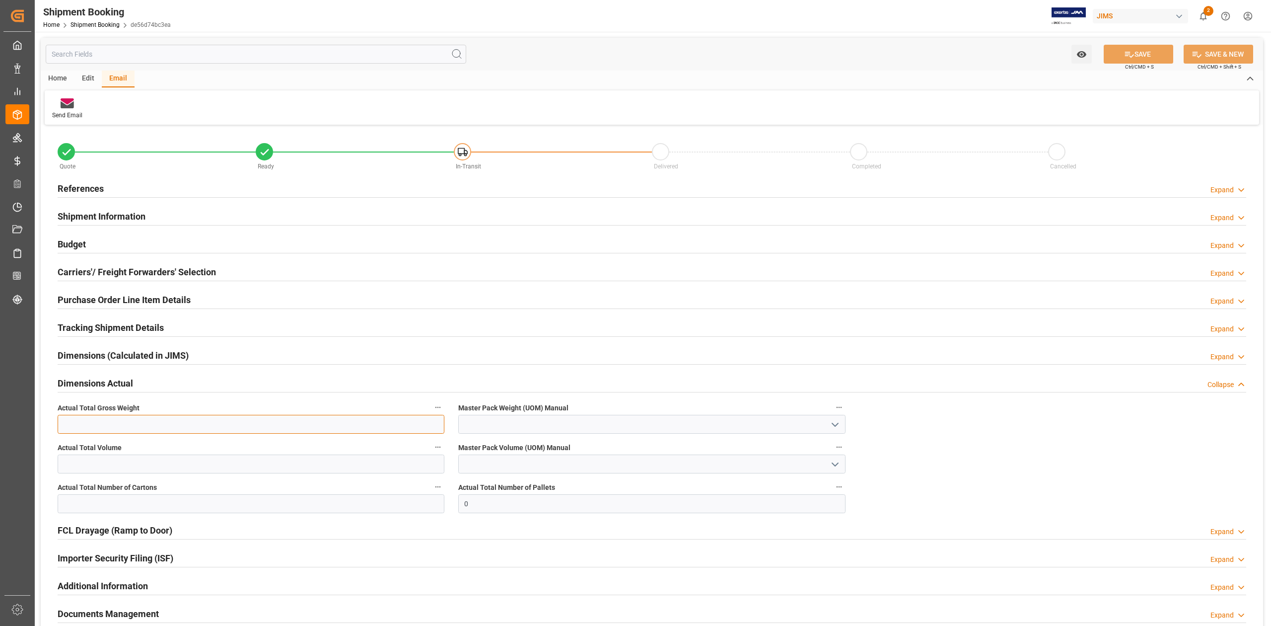
click at [110, 423] on input "text" at bounding box center [251, 424] width 387 height 19
type input "1675"
click at [83, 459] on input "text" at bounding box center [251, 463] width 387 height 19
type input "15.61"
click at [78, 510] on input "text" at bounding box center [251, 503] width 387 height 19
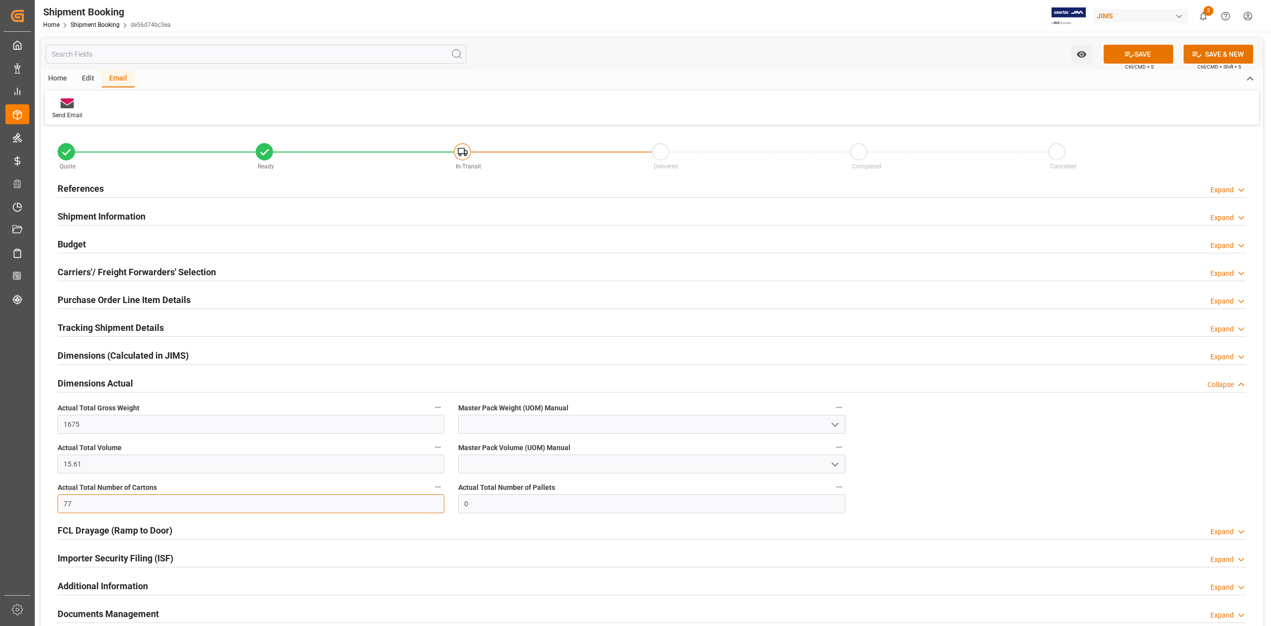
type input "77"
click at [481, 432] on input at bounding box center [651, 424] width 387 height 19
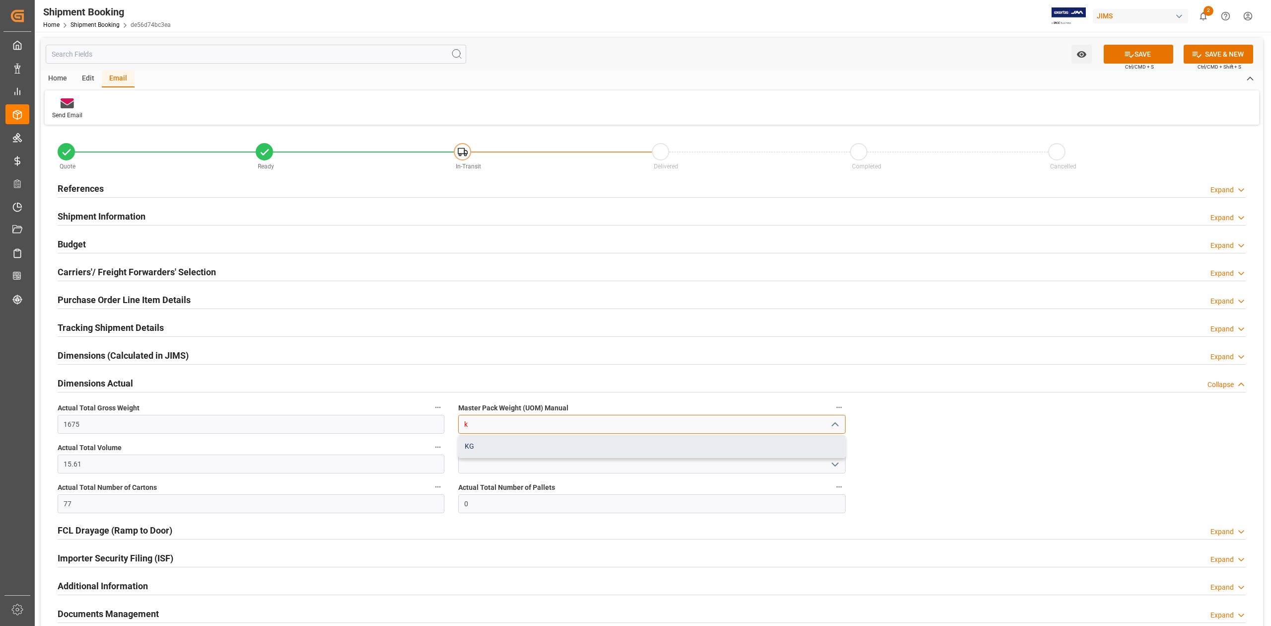
click at [484, 440] on div "KG" at bounding box center [652, 446] width 386 height 22
type input "KG"
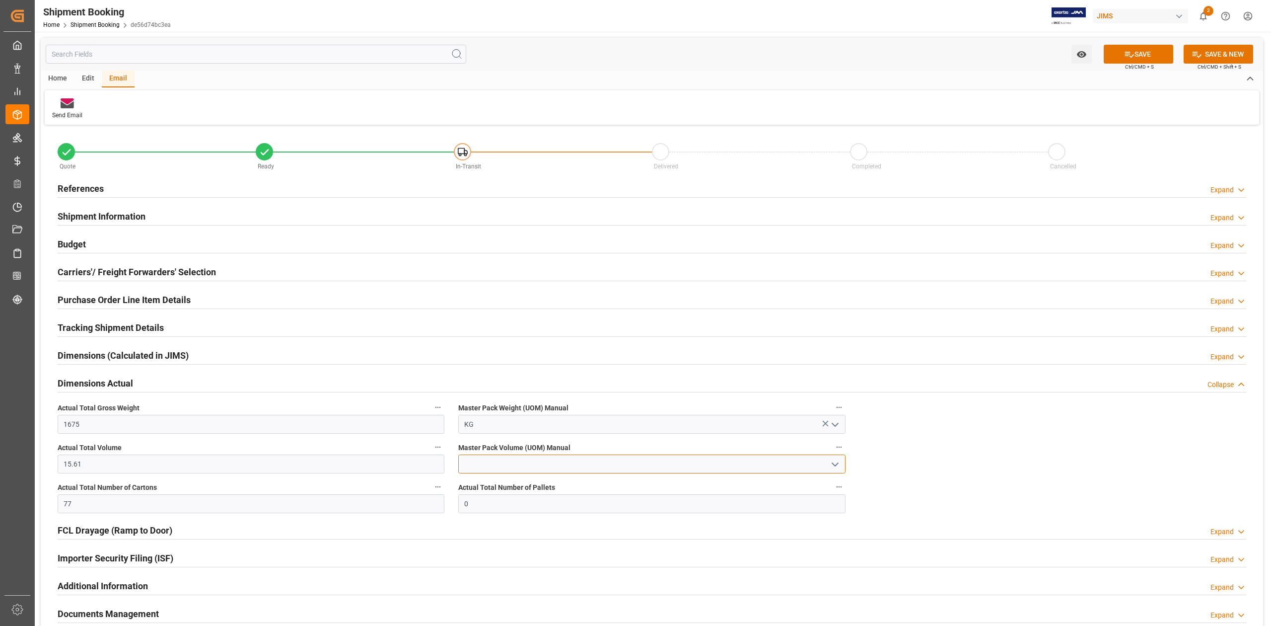
click at [486, 458] on input at bounding box center [651, 463] width 387 height 19
click at [496, 485] on div "CBM" at bounding box center [652, 486] width 386 height 22
type input "CBM"
click at [1129, 56] on icon at bounding box center [1129, 54] width 10 height 10
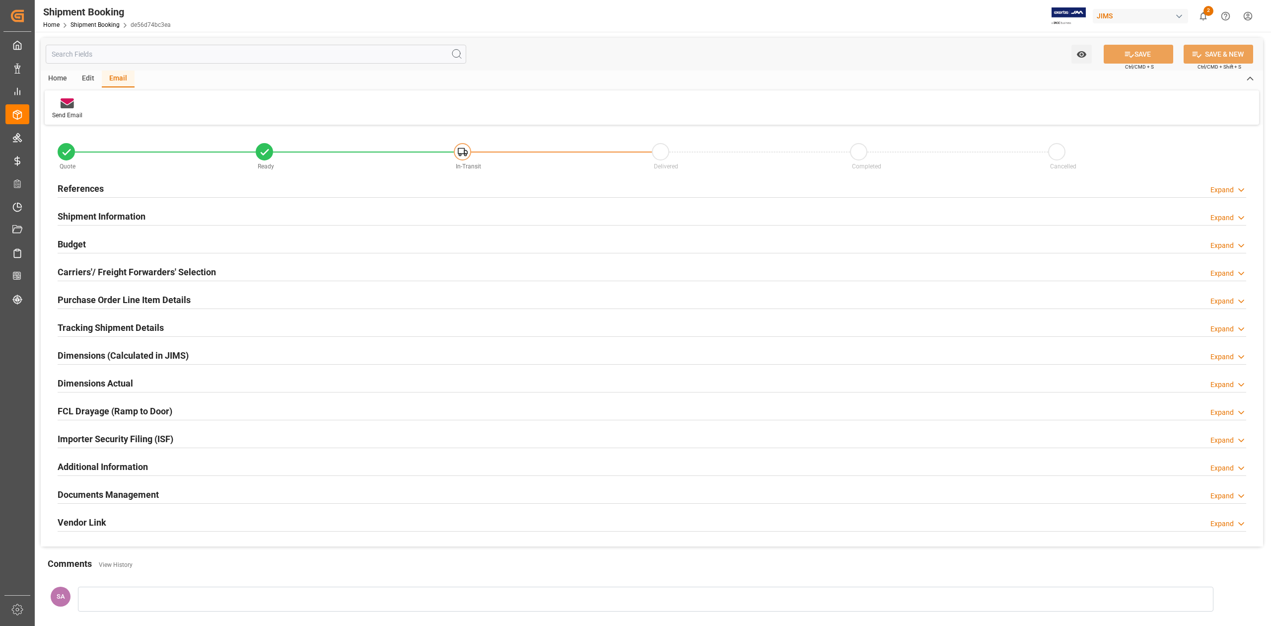
click at [77, 183] on h2 "References" at bounding box center [81, 188] width 46 height 13
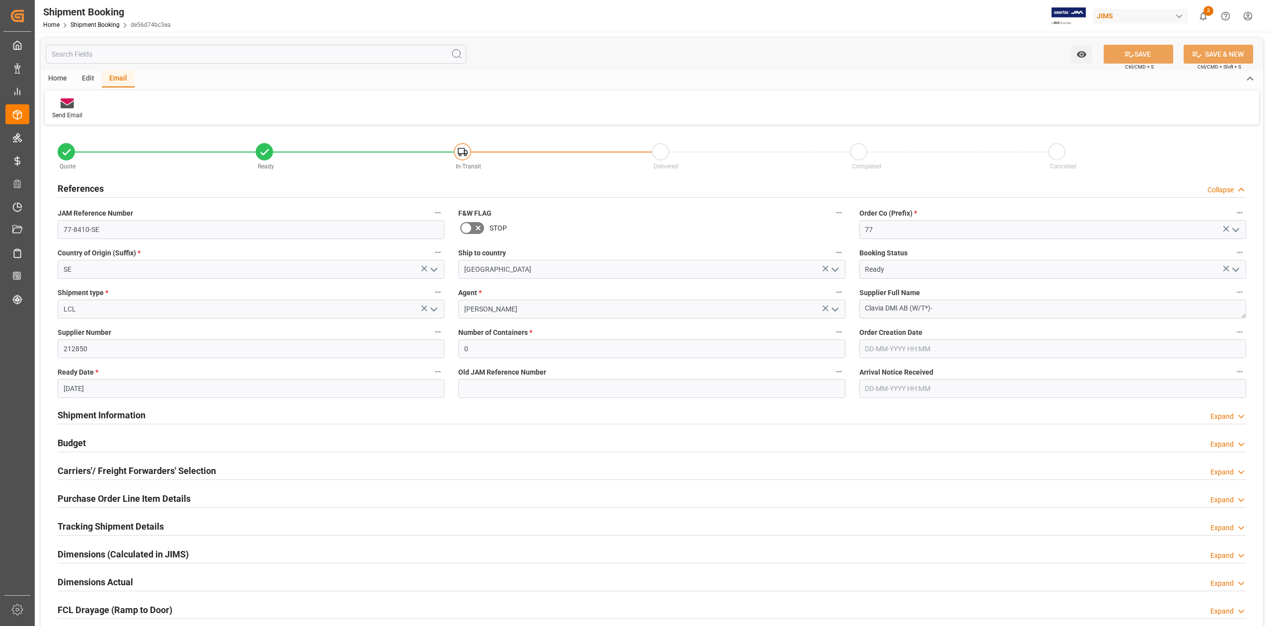
click at [123, 413] on h2 "Shipment Information" at bounding box center [102, 414] width 88 height 13
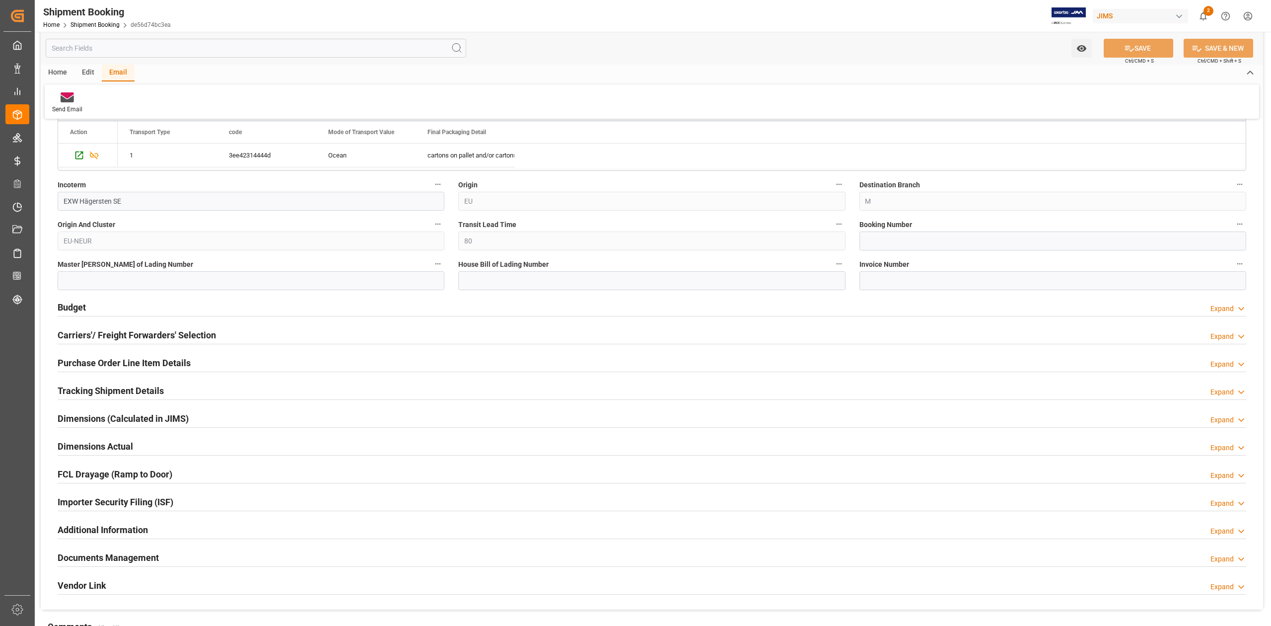
scroll to position [596, 0]
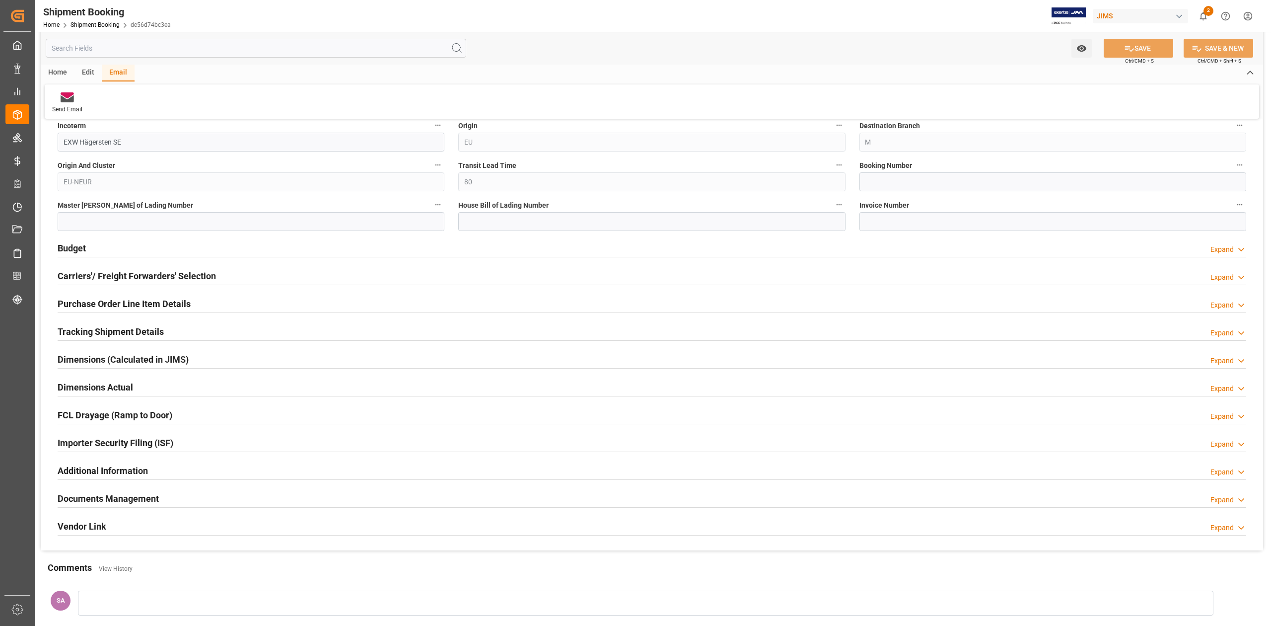
click at [95, 337] on h2 "Tracking Shipment Details" at bounding box center [111, 331] width 106 height 13
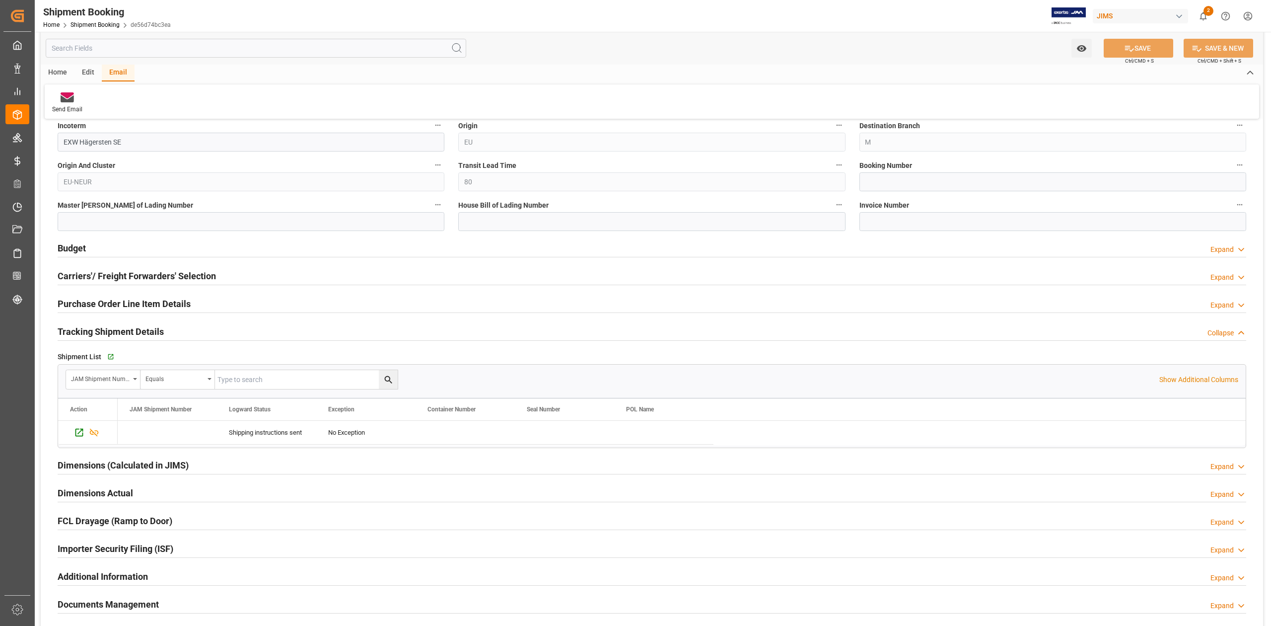
click at [100, 335] on h2 "Tracking Shipment Details" at bounding box center [111, 331] width 106 height 13
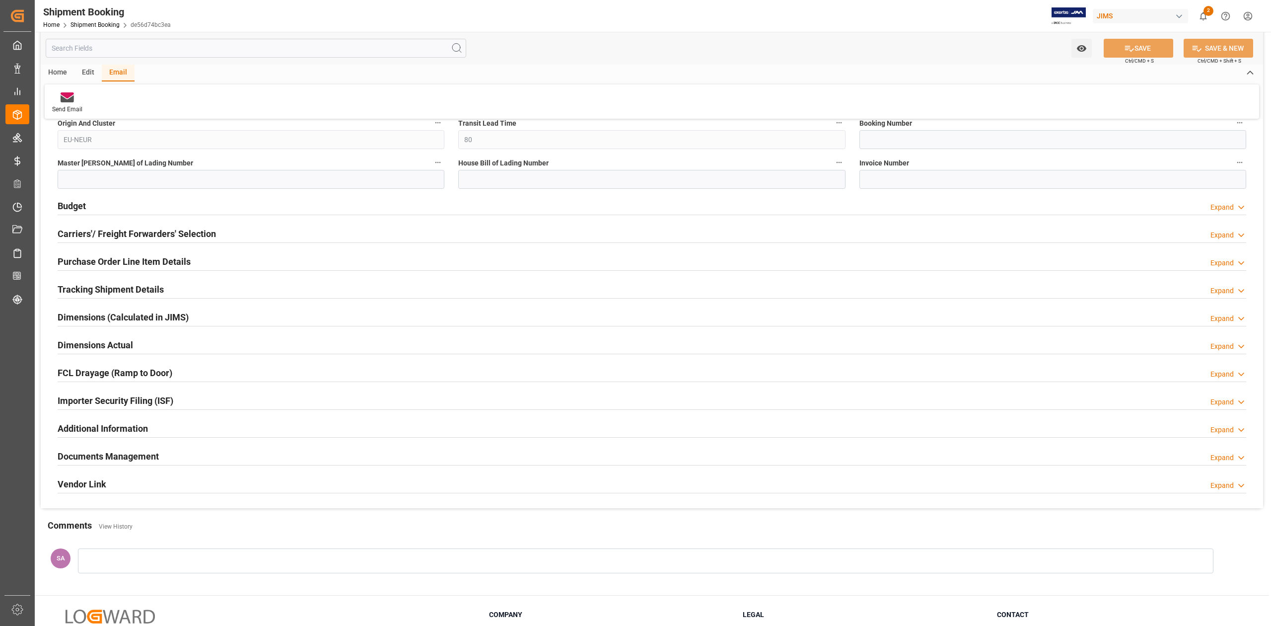
scroll to position [723, 0]
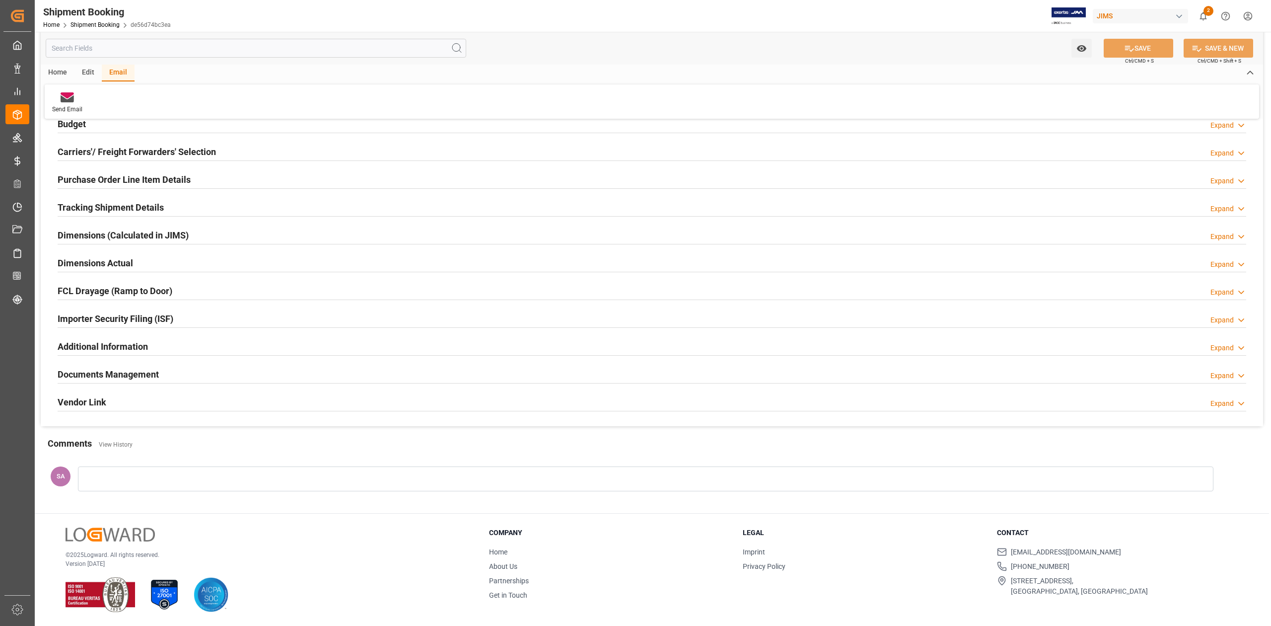
click at [142, 376] on h2 "Documents Management" at bounding box center [108, 373] width 101 height 13
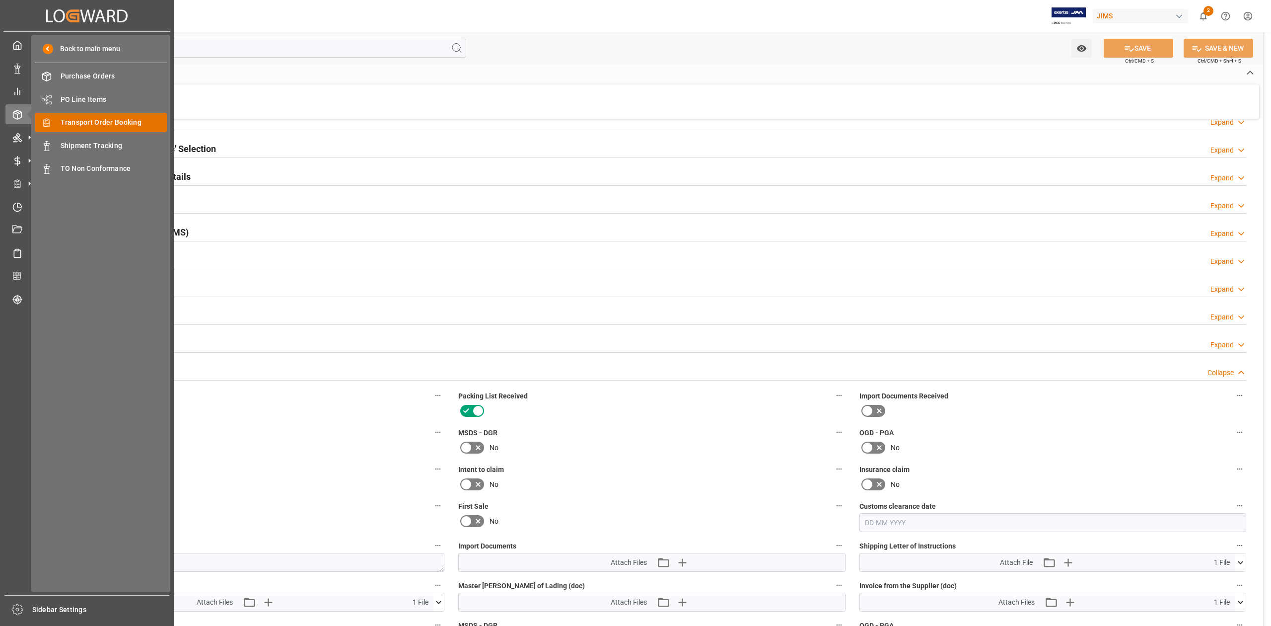
click at [118, 122] on span "Transport Order Booking" at bounding box center [114, 122] width 107 height 10
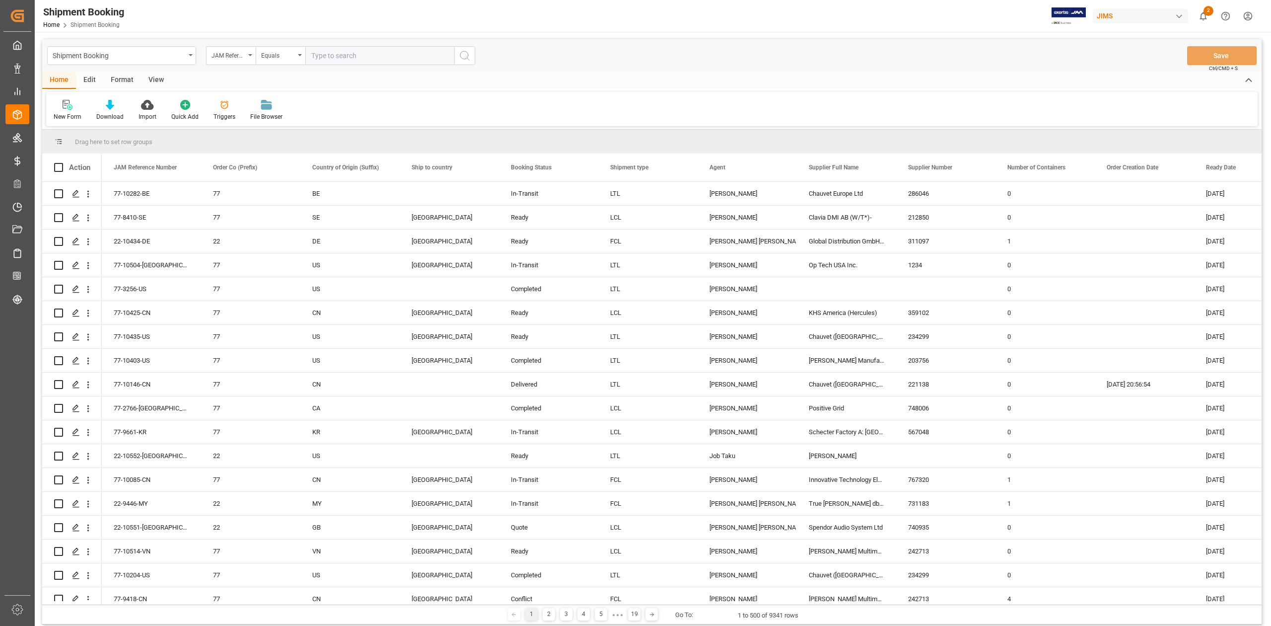
click at [350, 52] on input "text" at bounding box center [379, 55] width 149 height 19
type input "77-10539-DE"
click at [463, 60] on icon "search button" at bounding box center [465, 56] width 12 height 12
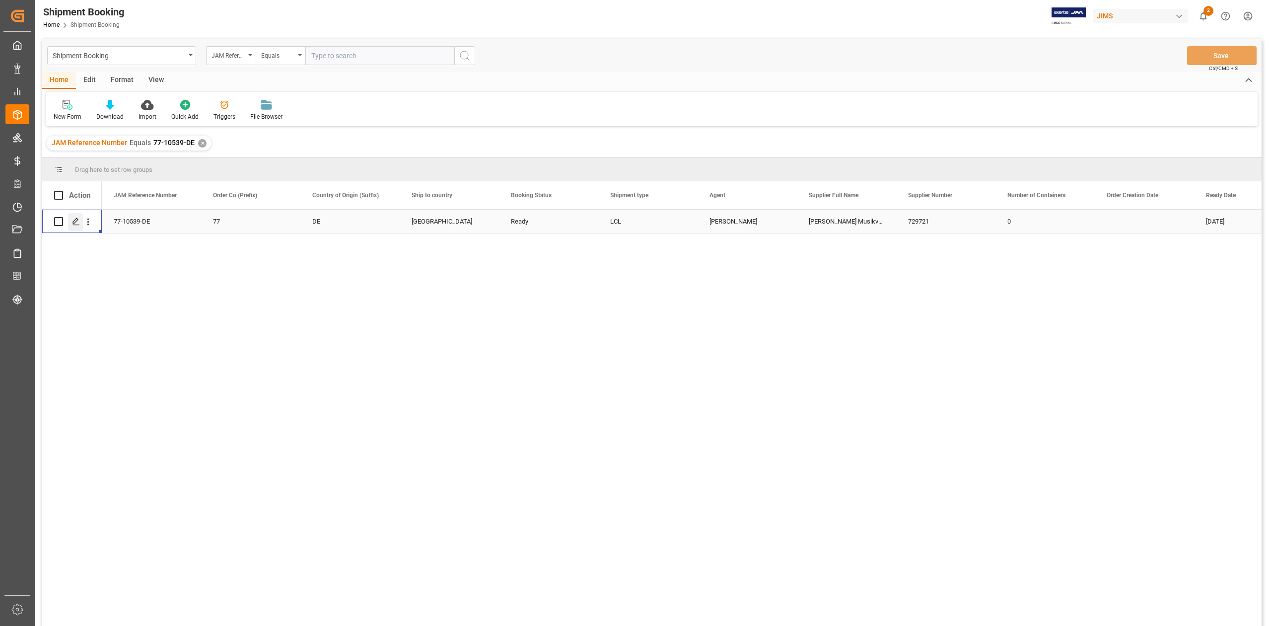
click at [80, 221] on div "Press SPACE to select this row." at bounding box center [75, 221] width 15 height 18
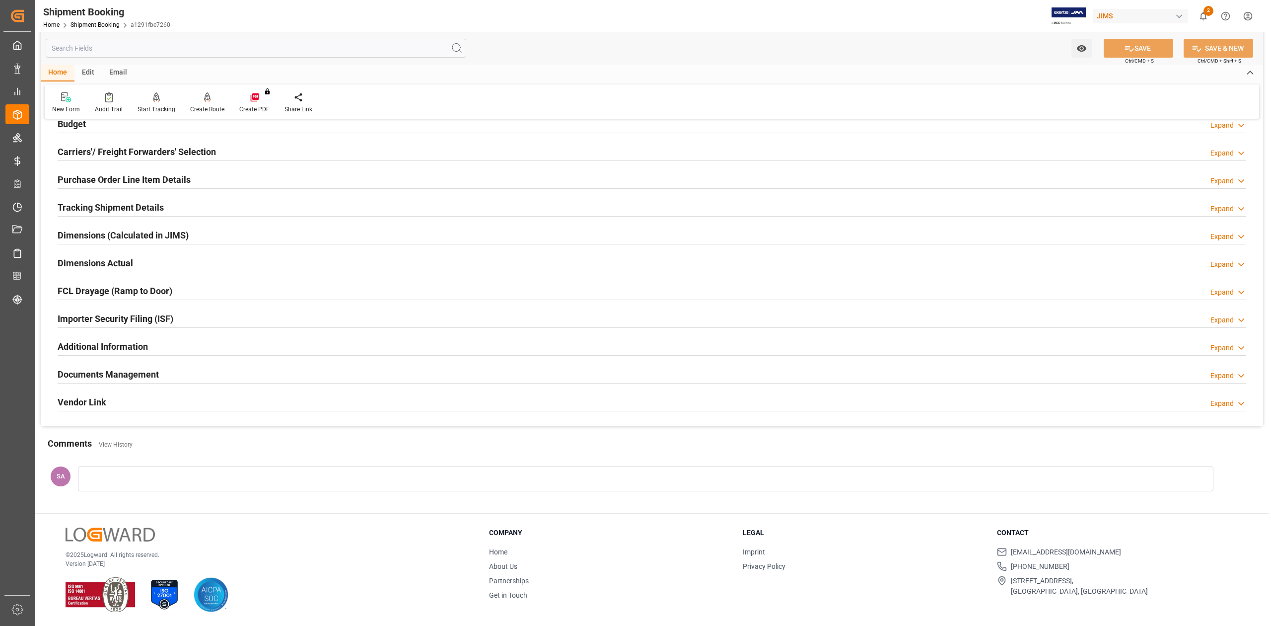
scroll to position [122, 0]
click at [132, 377] on h2 "Documents Management" at bounding box center [108, 373] width 101 height 13
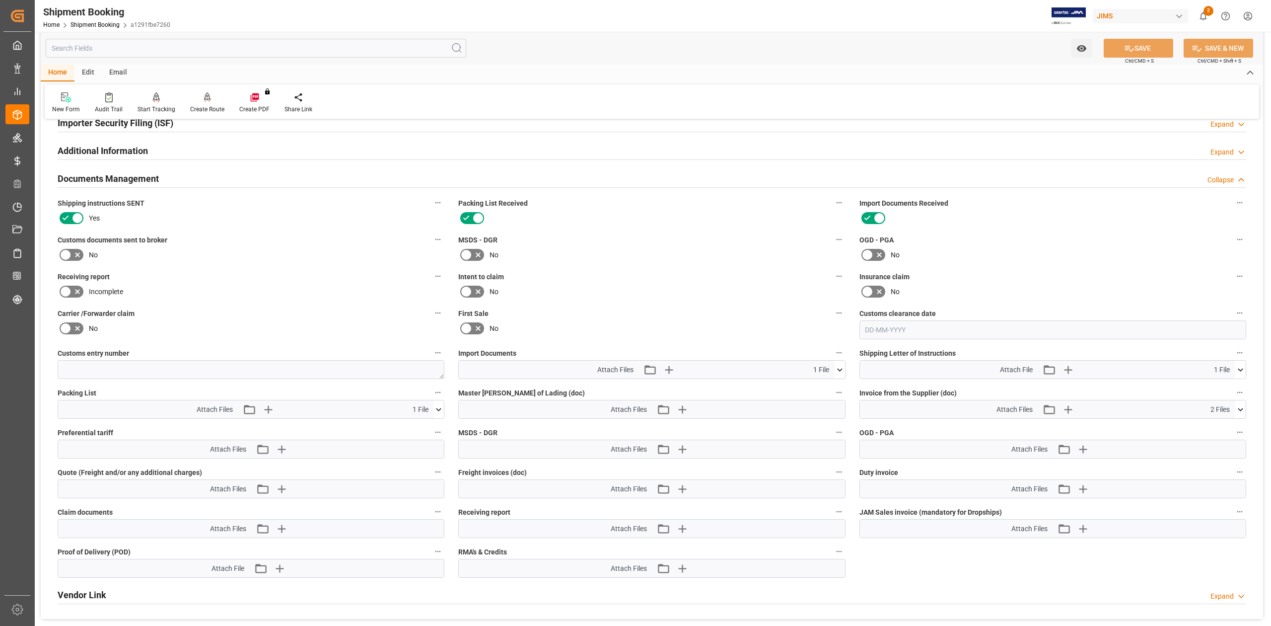
scroll to position [320, 0]
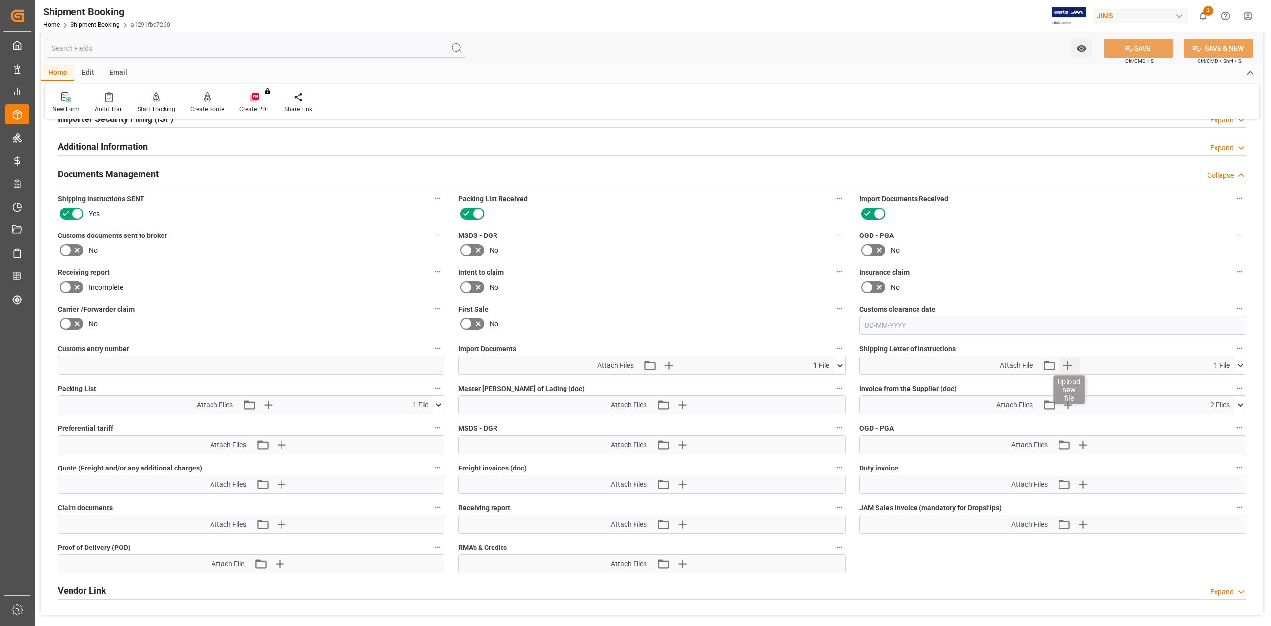
click at [1065, 366] on icon "button" at bounding box center [1068, 365] width 16 height 16
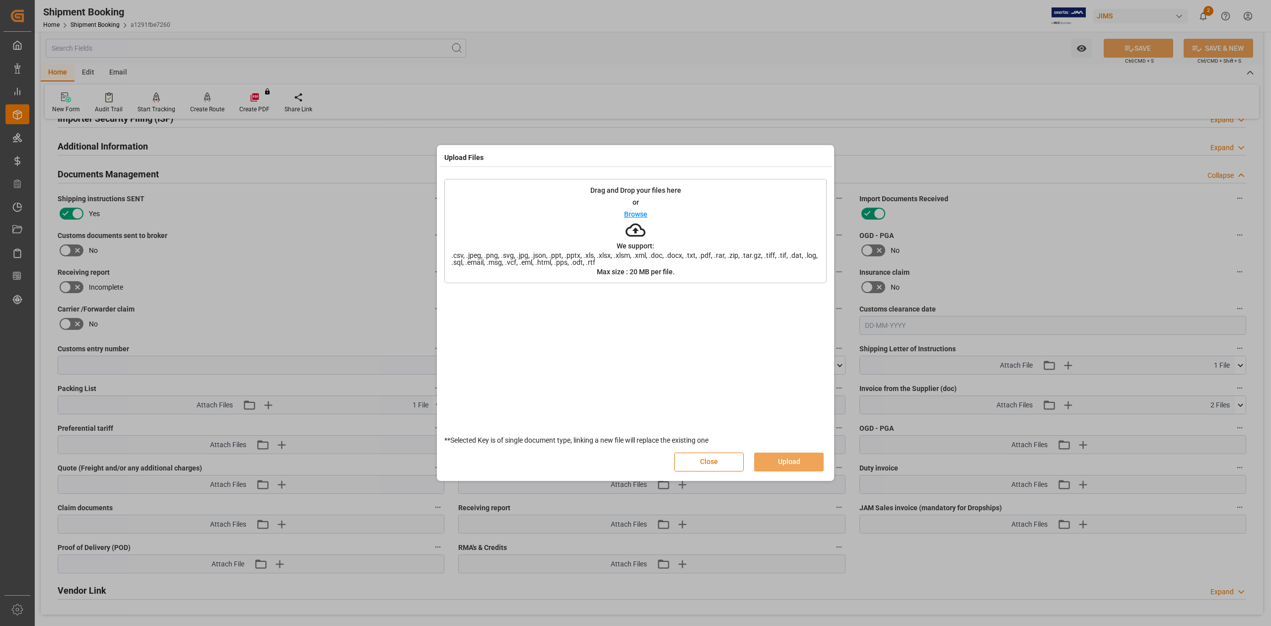
click at [1021, 225] on div "Upload Files Drag and Drop your files here or Browse We support: .csv, .jpeg, .…" at bounding box center [635, 313] width 1271 height 626
click at [705, 463] on button "Close" at bounding box center [709, 461] width 70 height 19
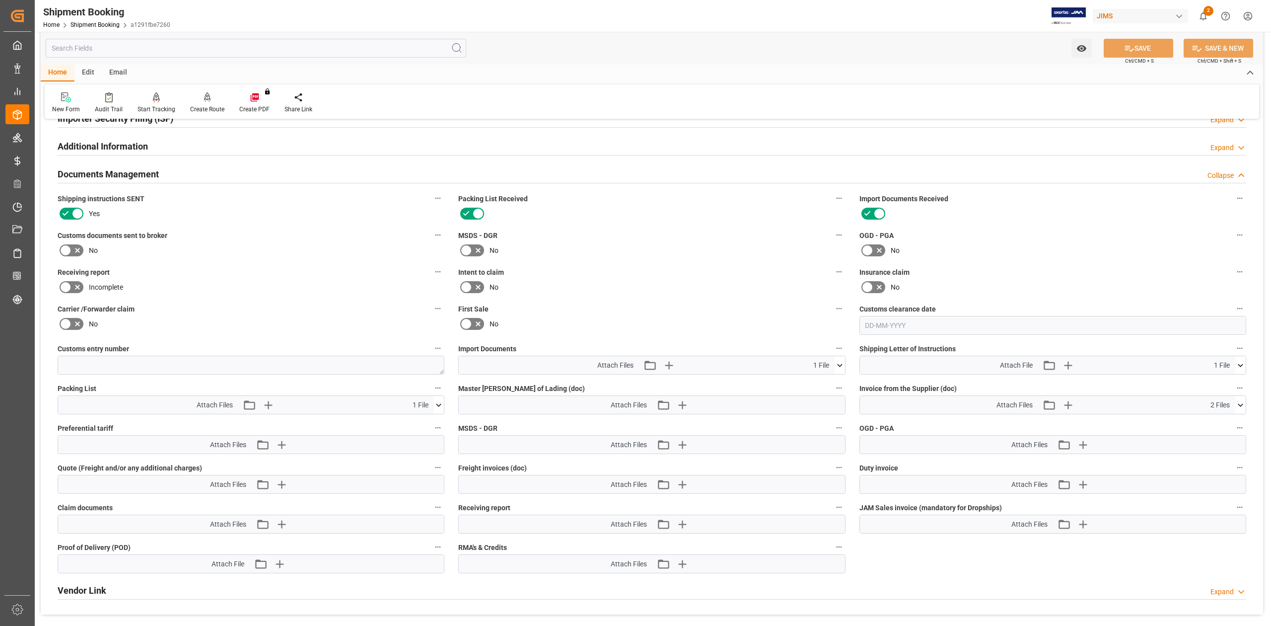
click at [1240, 364] on icon at bounding box center [1240, 365] width 10 height 10
click at [1218, 381] on icon at bounding box center [1214, 384] width 8 height 8
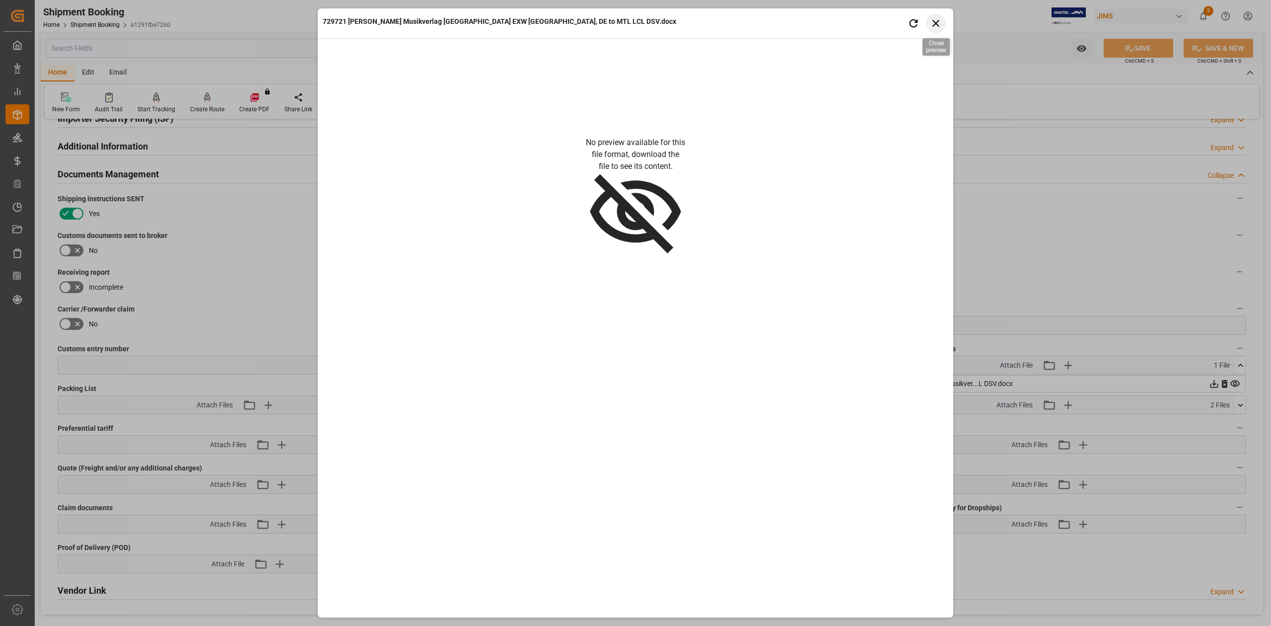
click at [940, 25] on icon "button" at bounding box center [936, 23] width 12 height 12
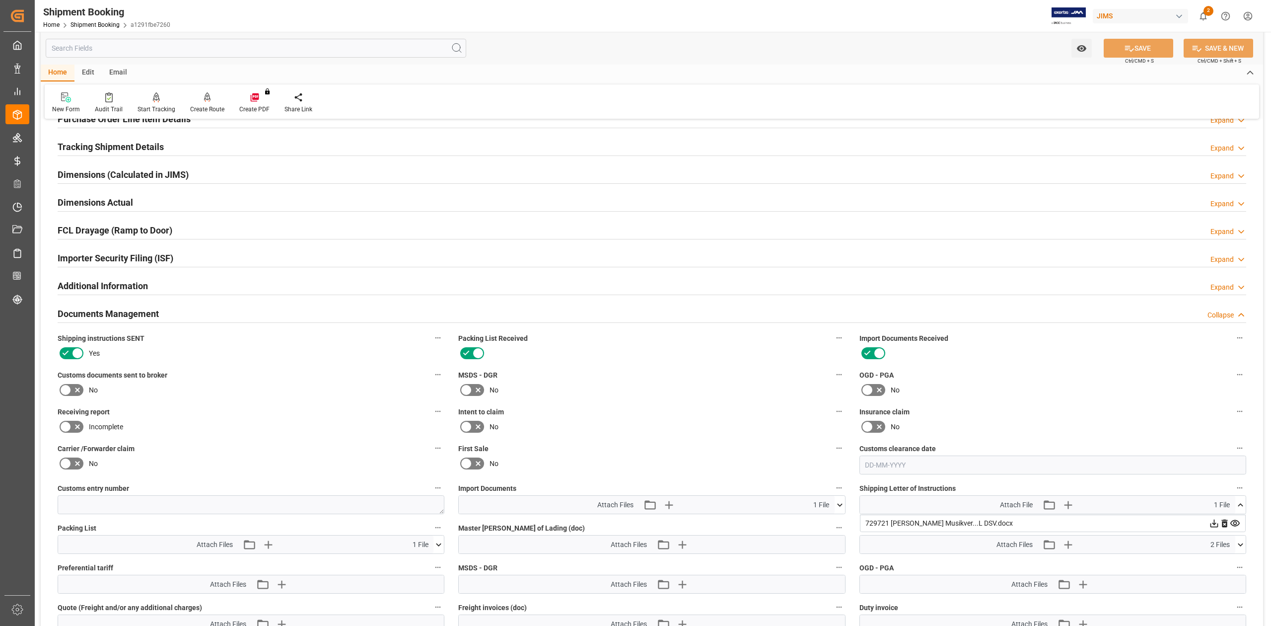
scroll to position [56, 0]
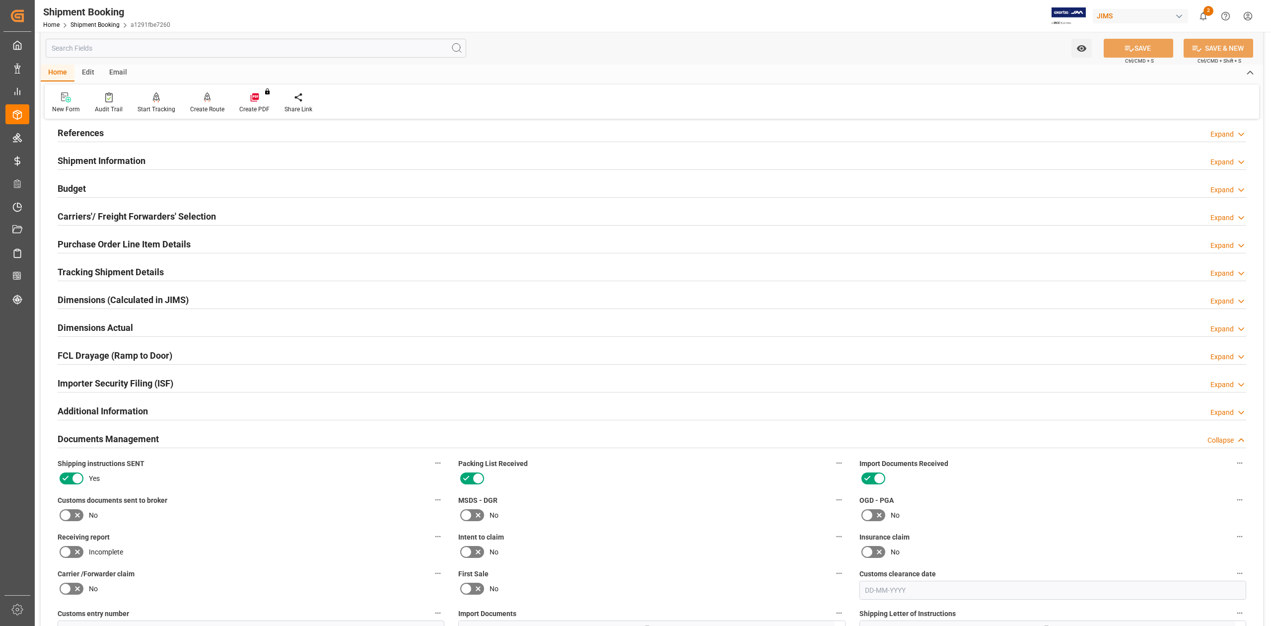
click at [121, 72] on div "Email" at bounding box center [118, 73] width 33 height 17
click at [68, 99] on icon at bounding box center [67, 98] width 13 height 7
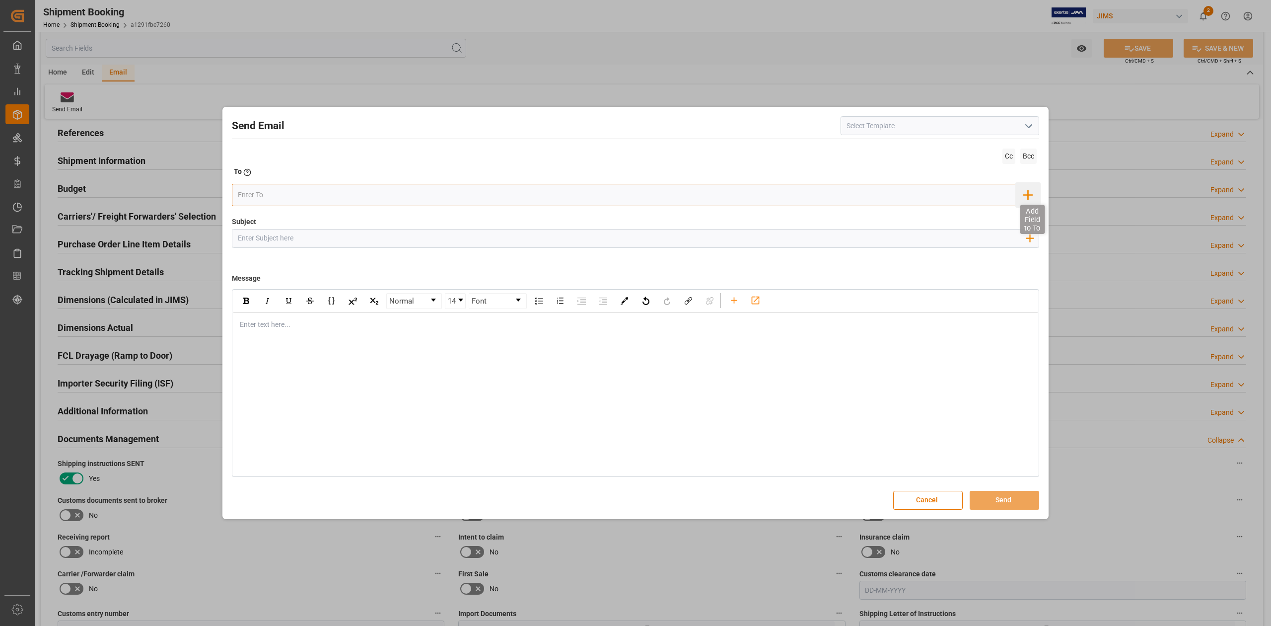
click at [1027, 198] on icon "button" at bounding box center [1028, 195] width 16 height 16
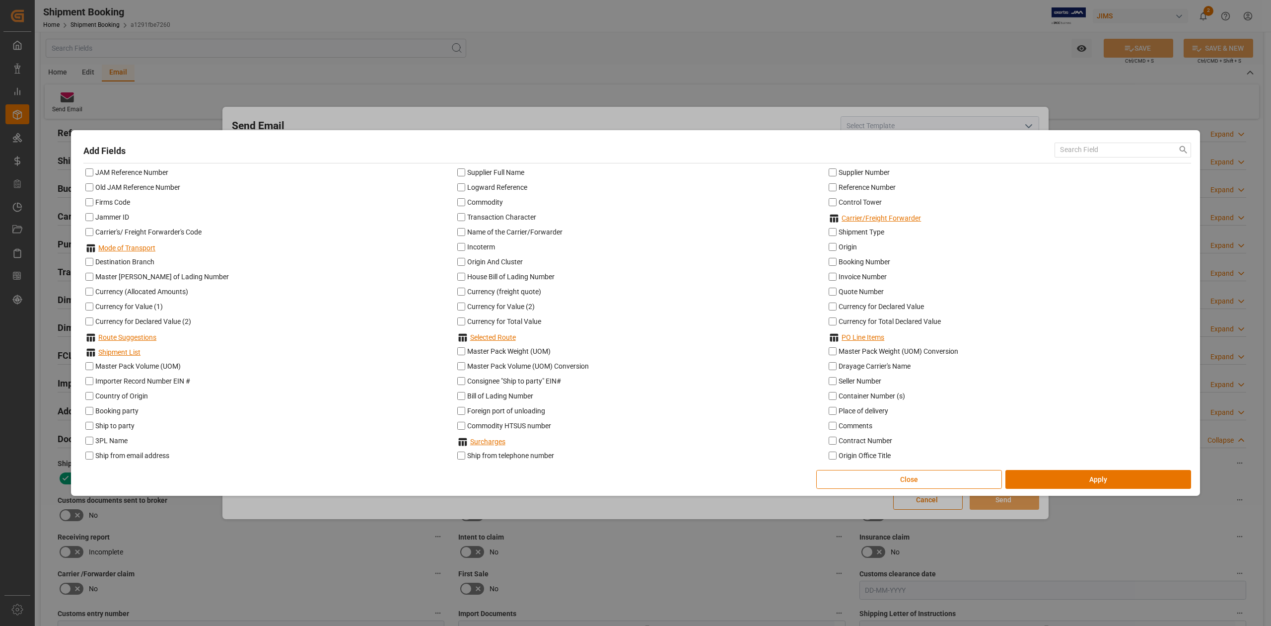
click at [761, 114] on div "Add Fields JAM Reference Number Supplier Full Name Supplier Number Old JAM Refe…" at bounding box center [635, 313] width 1271 height 626
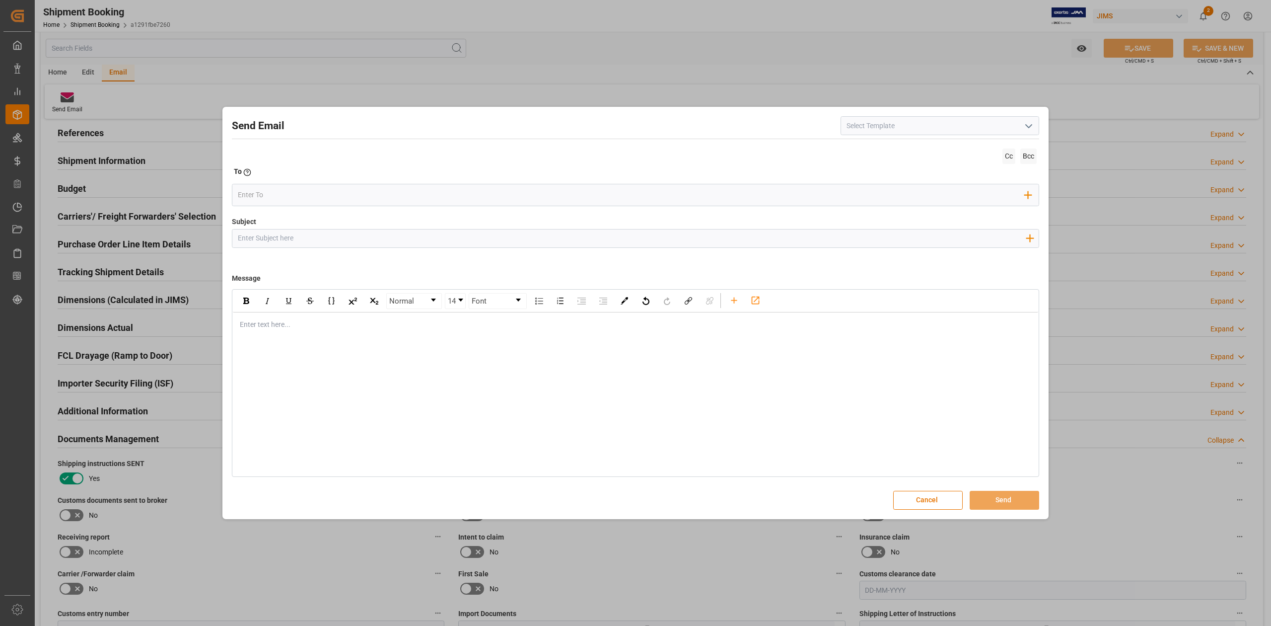
click at [1026, 125] on polyline "open menu" at bounding box center [1029, 126] width 6 height 3
click at [976, 151] on div "2BOOK - Ocean - Air freight" at bounding box center [940, 148] width 198 height 22
type input "2BOOK - Ocean - Air freight"
type input "2BOOK {{jamReferenceNumber}} {{supplierFullName}} Ship from: {{country}} Ship t…"
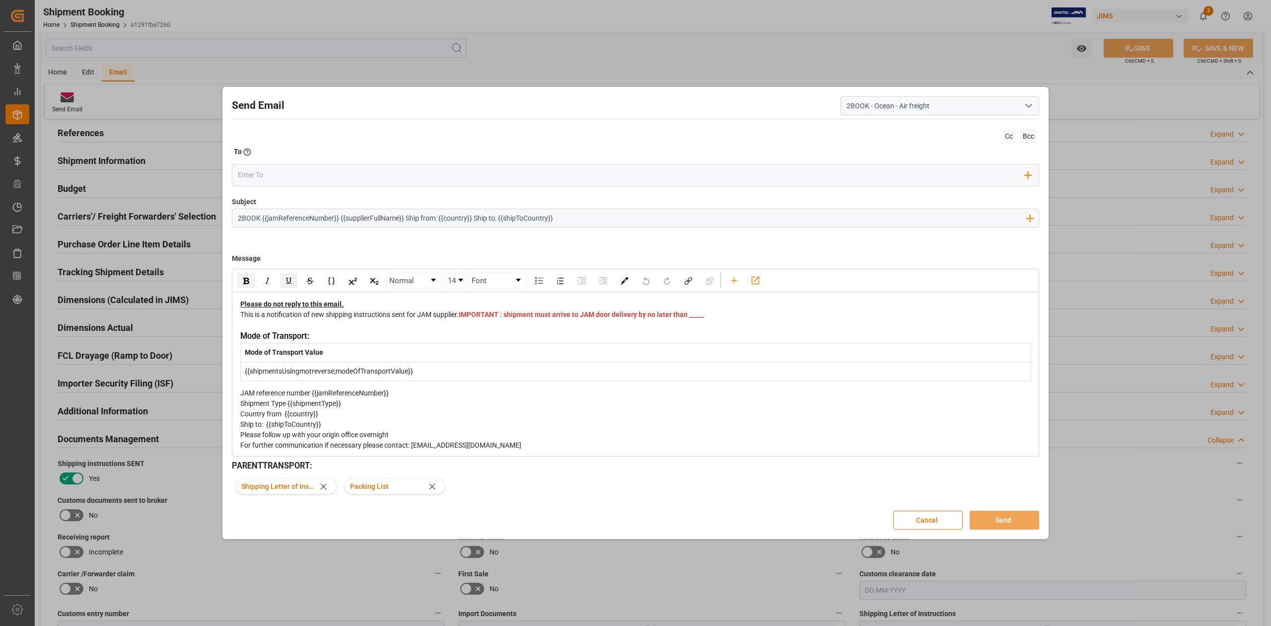
click at [481, 318] on span "IMPORTANT : shipment must arrive to JAM door delivery by no later than _____" at bounding box center [581, 314] width 245 height 8
click at [517, 330] on div "This is a notification of new shipping instructions sent for JAM supplier. IMPO…" at bounding box center [635, 319] width 791 height 21
click at [513, 327] on div "This is a notification of new shipping instructions sent for JAM supplier. IMPO…" at bounding box center [635, 319] width 791 height 21
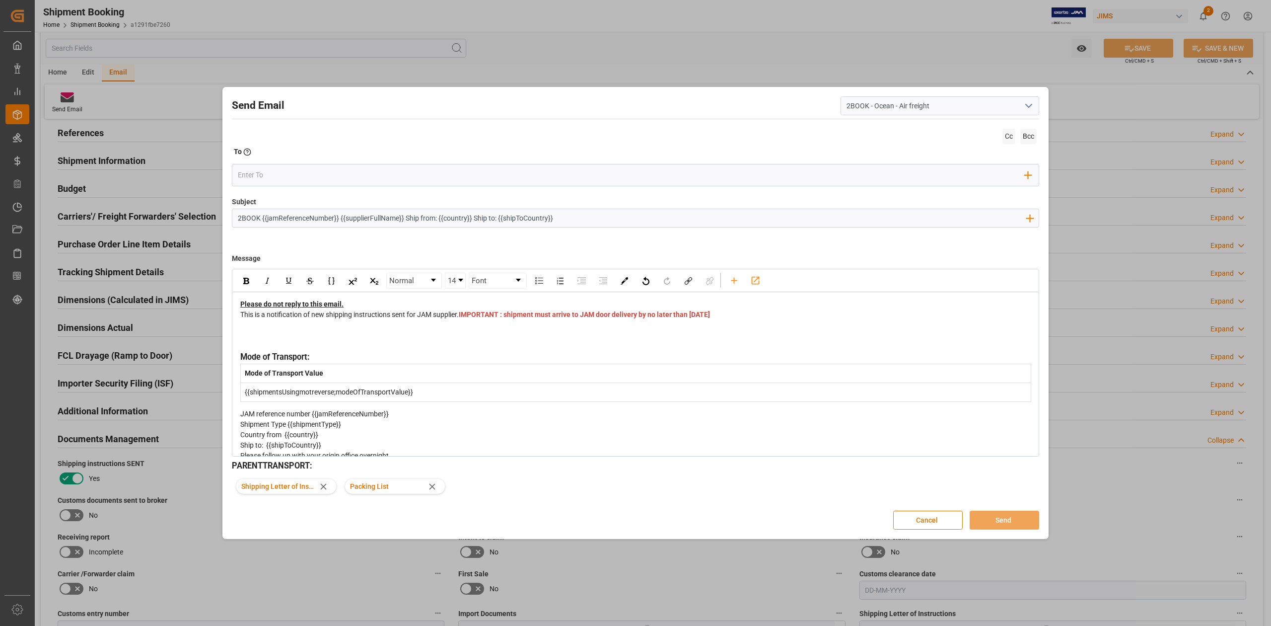
paste div "rdw-editor"
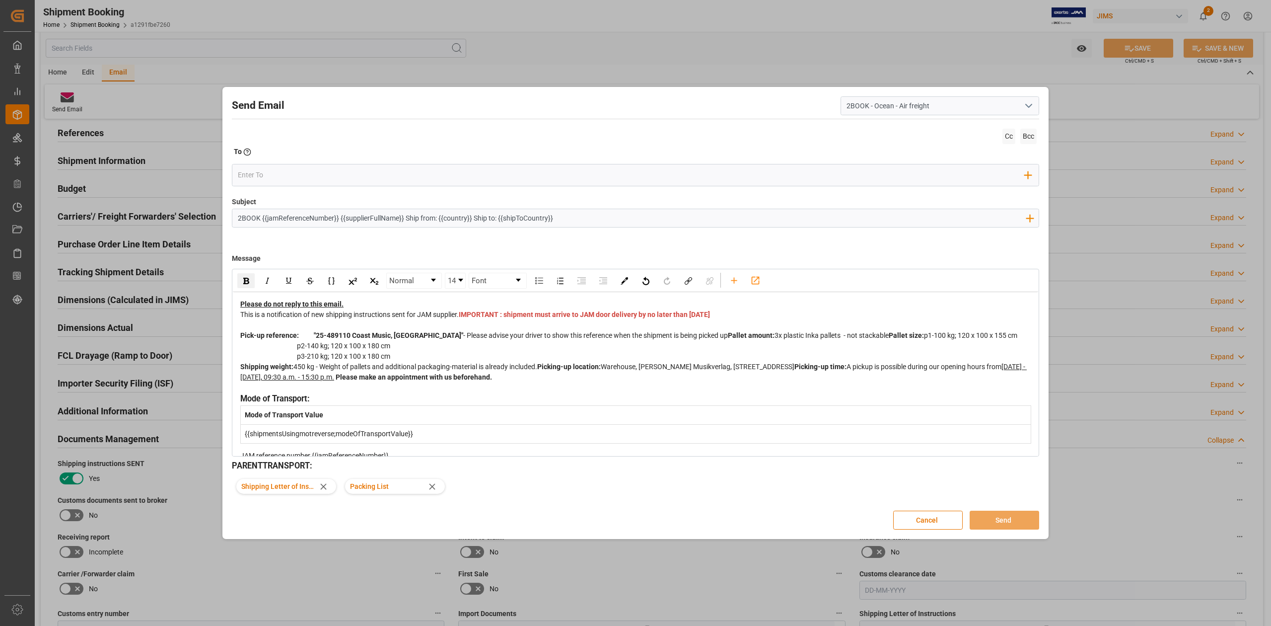
click at [284, 360] on span "p1-100 kg; 120 x 100 x 155 cm p2-140 kg; 120 x 100 x 180 cm p3-210 kg; 120 x 10…" at bounding box center [628, 345] width 777 height 29
drag, startPoint x: 317, startPoint y: 365, endPoint x: 318, endPoint y: 371, distance: 6.0
click at [775, 339] on span "3x plastic Inka pallets - not stackable" at bounding box center [832, 335] width 114 height 8
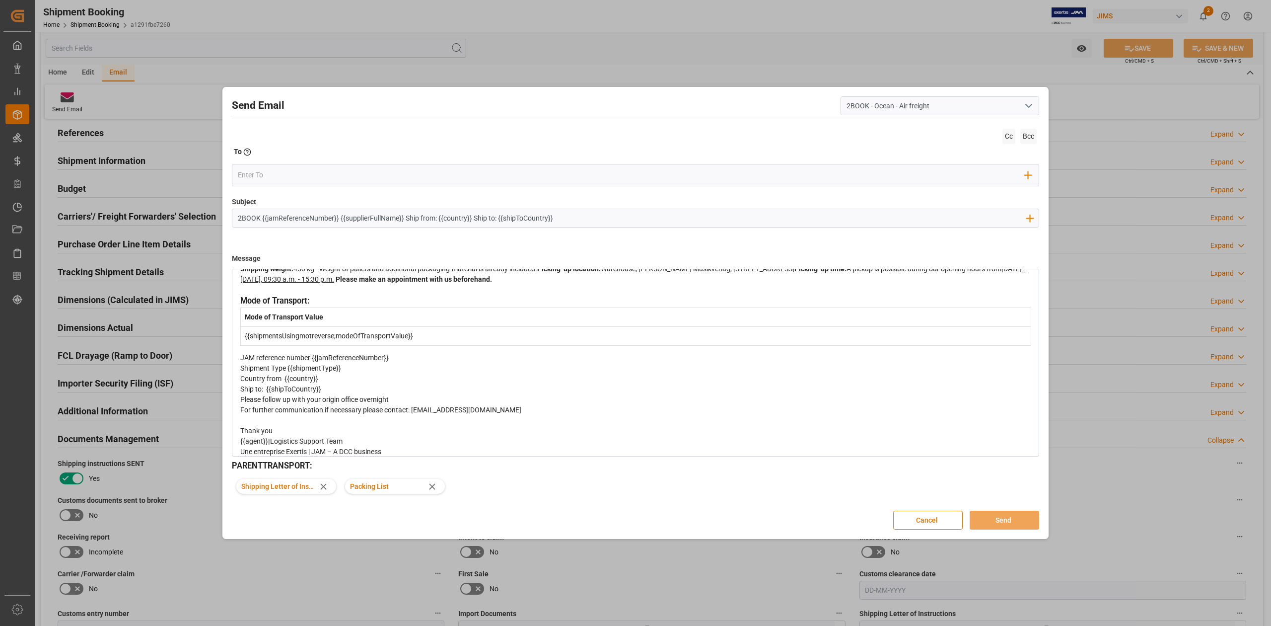
scroll to position [66, 0]
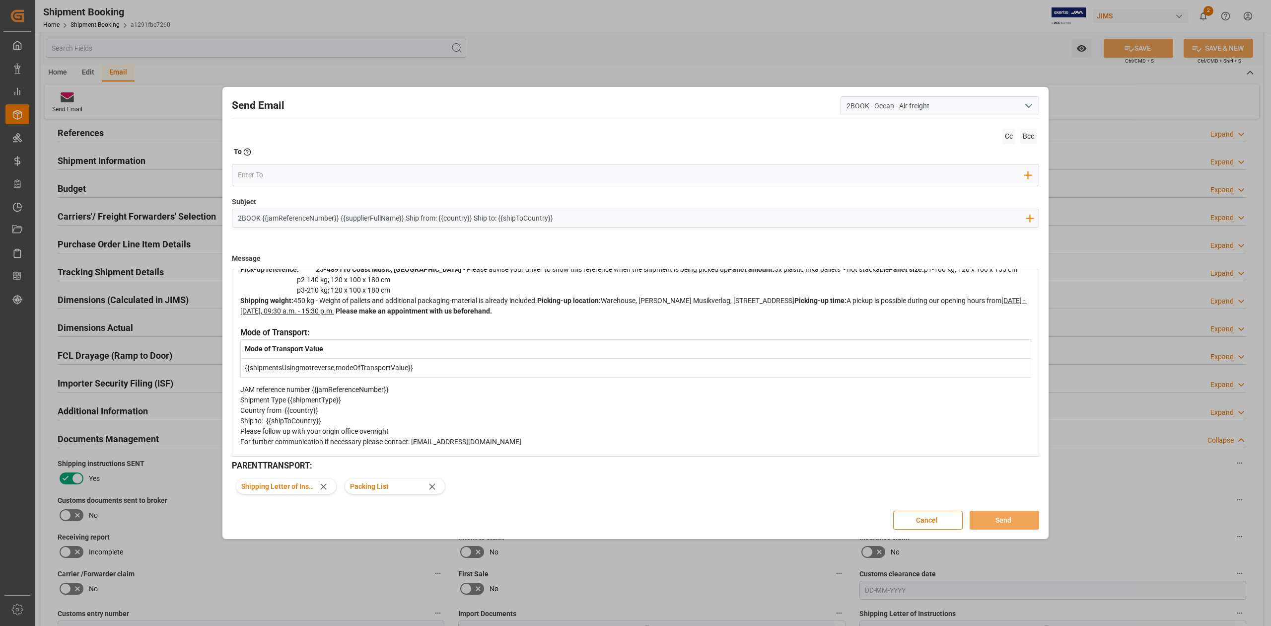
click at [320, 304] on span "450 kg - Weight of pallets and additional packaging-material is already include…" at bounding box center [415, 300] width 244 height 8
click at [316, 304] on span "450 kg - Weight of pallets and additional packaging-material is already include…" at bounding box center [415, 300] width 244 height 8
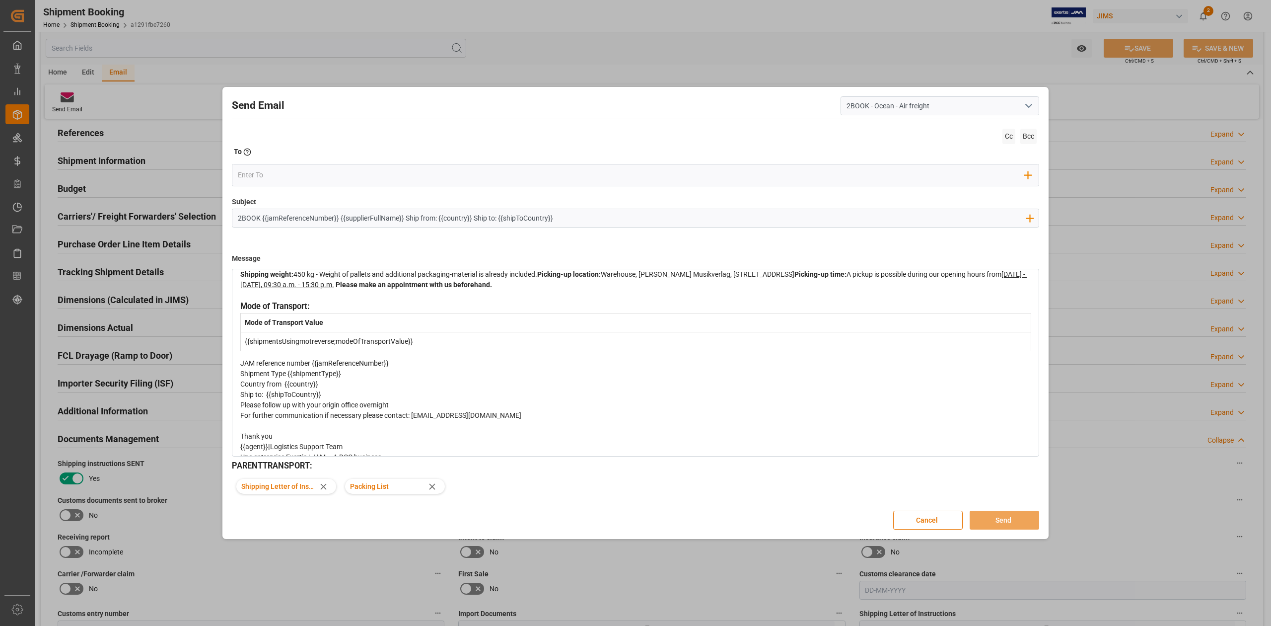
scroll to position [0, 0]
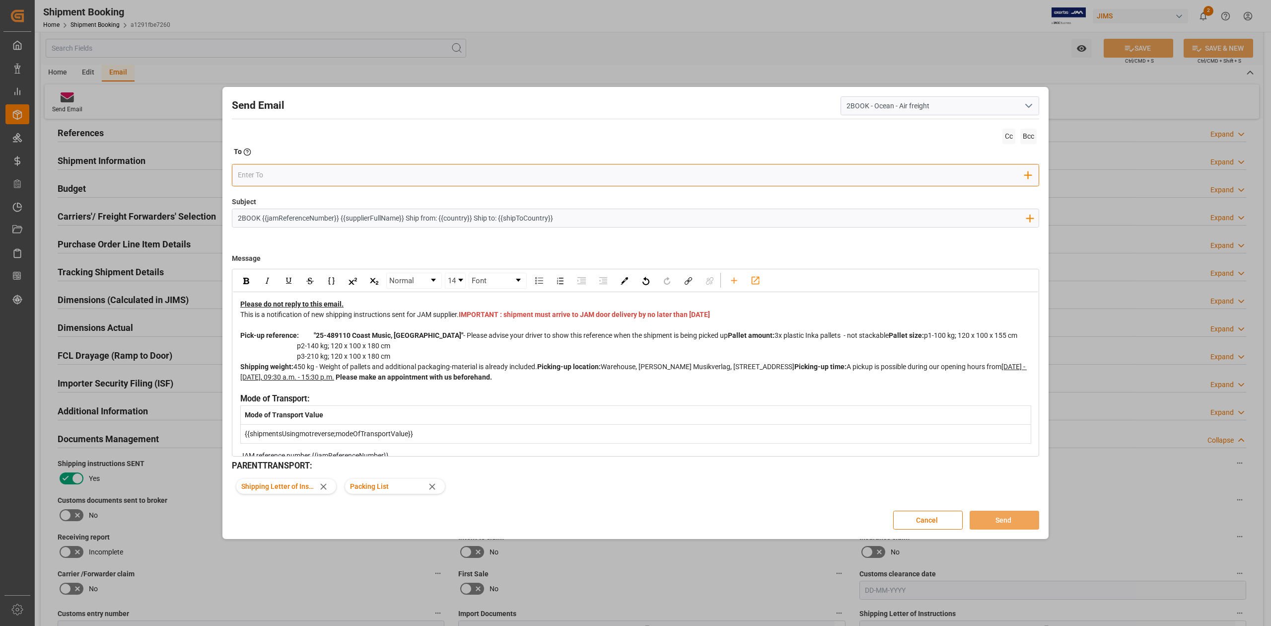
click at [306, 177] on input "email" at bounding box center [631, 175] width 787 height 15
type input "crys"
click at [306, 193] on span "[EMAIL_ADDRESS][DOMAIN_NAME]" at bounding box center [314, 195] width 110 height 10
type input "pric"
click at [407, 190] on span "[EMAIL_ADDRESS][DOMAIN_NAME]" at bounding box center [462, 195] width 110 height 10
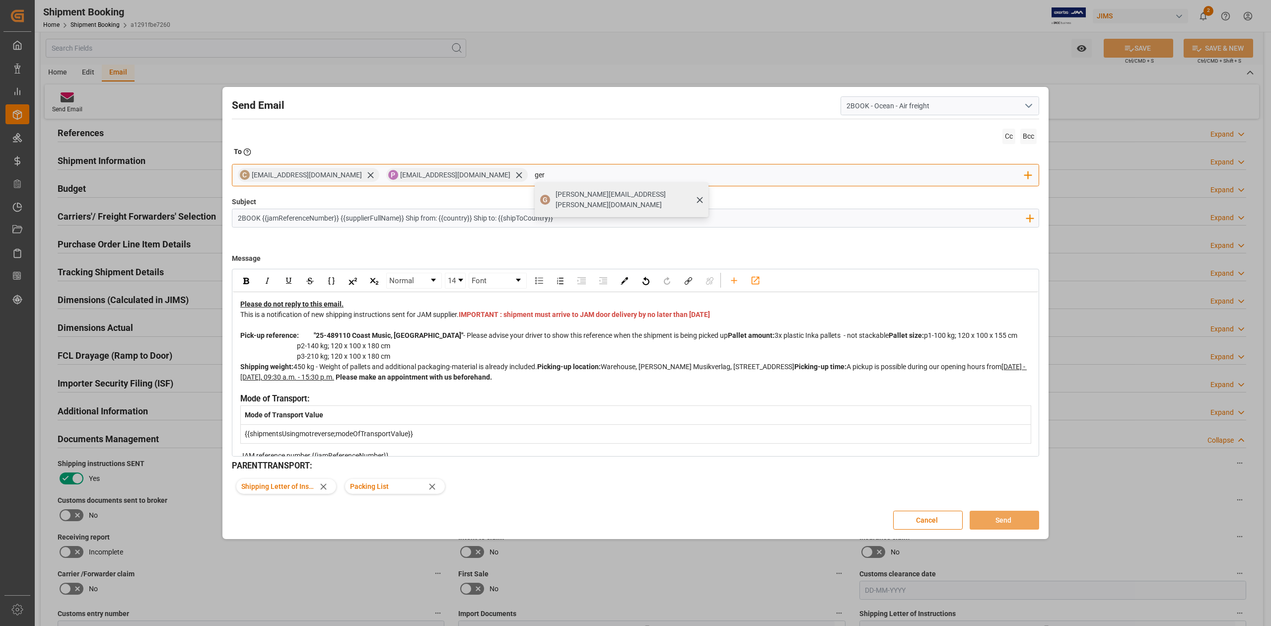
type input "ger"
click at [556, 190] on span "[PERSON_NAME][EMAIL_ADDRESS][PERSON_NAME][DOMAIN_NAME]" at bounding box center [629, 199] width 146 height 21
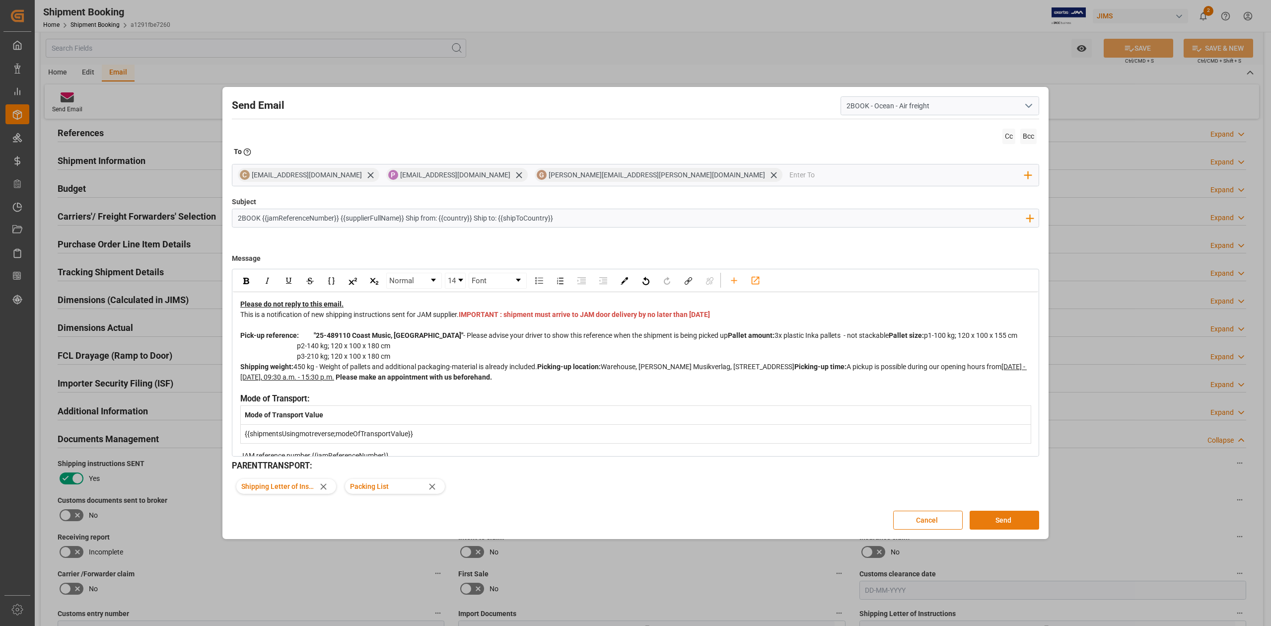
click at [993, 519] on button "Send" at bounding box center [1005, 519] width 70 height 19
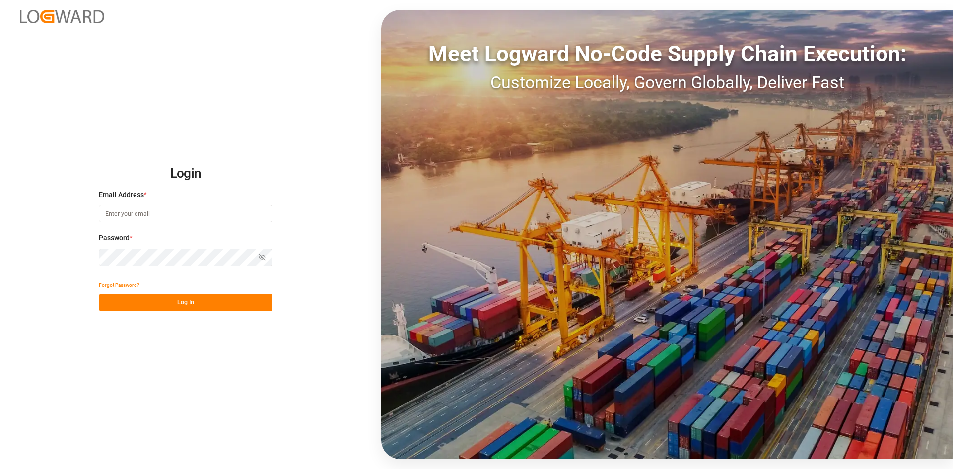
type input "sandra.alexander@jamindustries.com"
click at [165, 301] on button "Log In" at bounding box center [186, 302] width 174 height 17
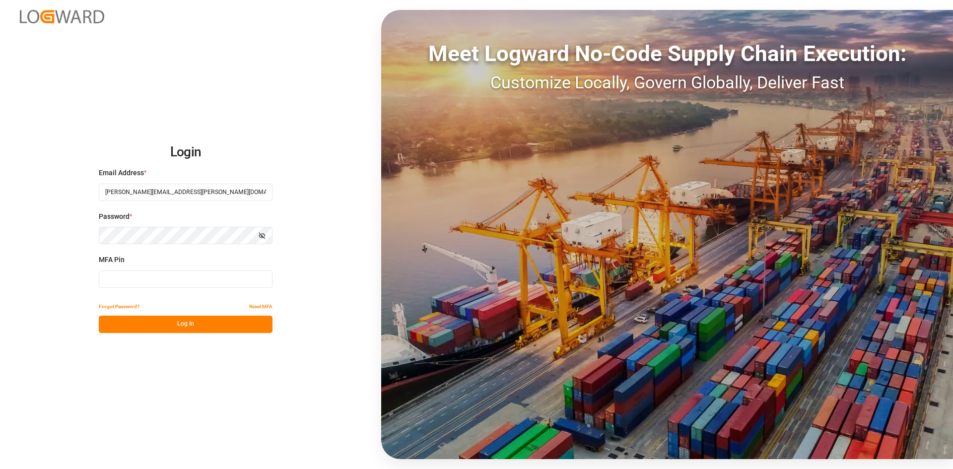
click at [169, 276] on input at bounding box center [186, 279] width 174 height 17
type input "352077"
click at [184, 326] on button "Log In" at bounding box center [186, 324] width 174 height 17
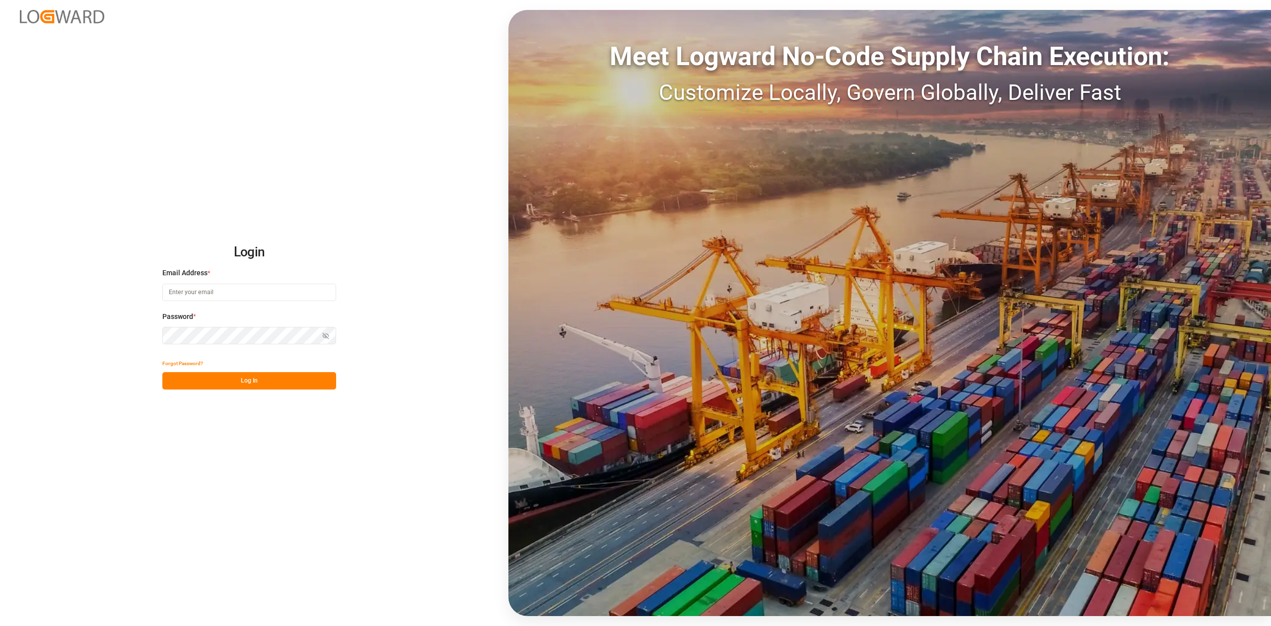
type input "[PERSON_NAME][EMAIL_ADDRESS][PERSON_NAME][DOMAIN_NAME]"
click at [295, 374] on button "Log In" at bounding box center [249, 380] width 174 height 17
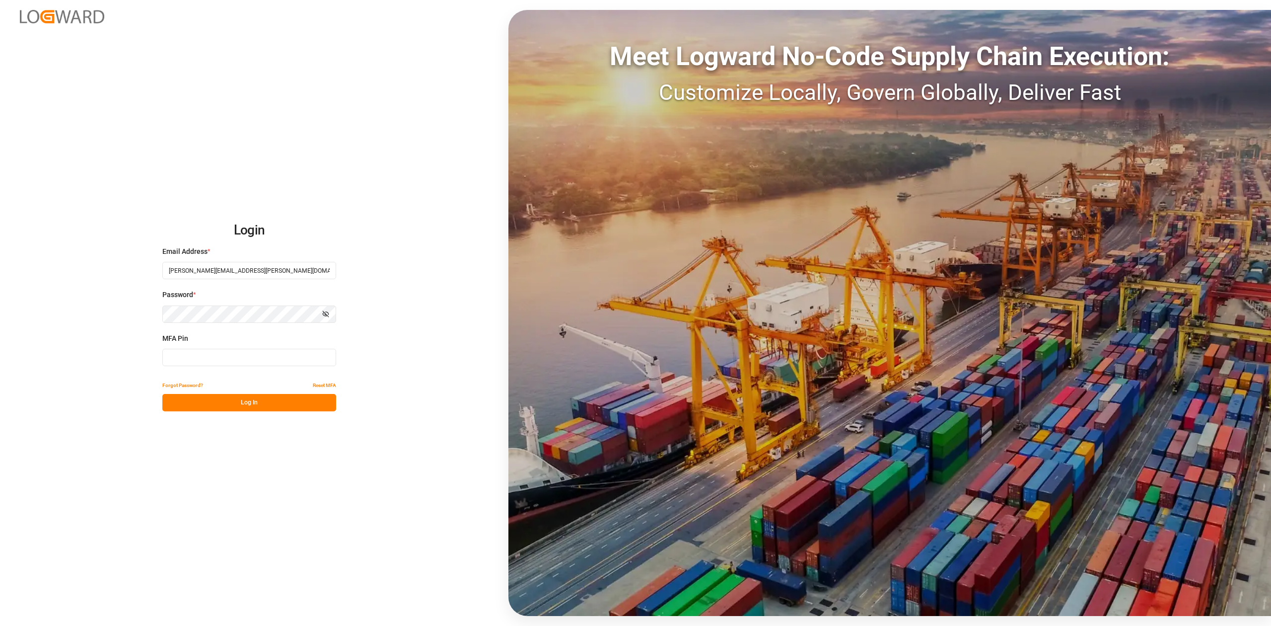
click at [280, 360] on input at bounding box center [249, 357] width 174 height 17
type input "298377"
click at [248, 404] on button "Log In" at bounding box center [249, 402] width 174 height 17
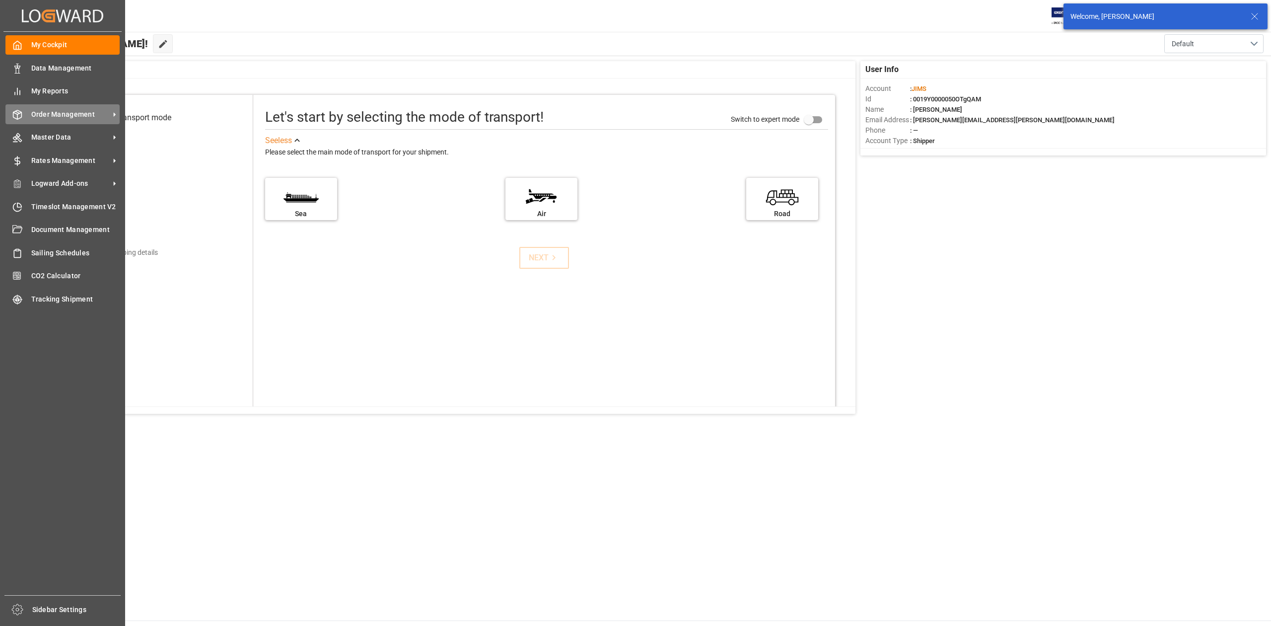
click at [78, 116] on span "Order Management" at bounding box center [70, 114] width 78 height 10
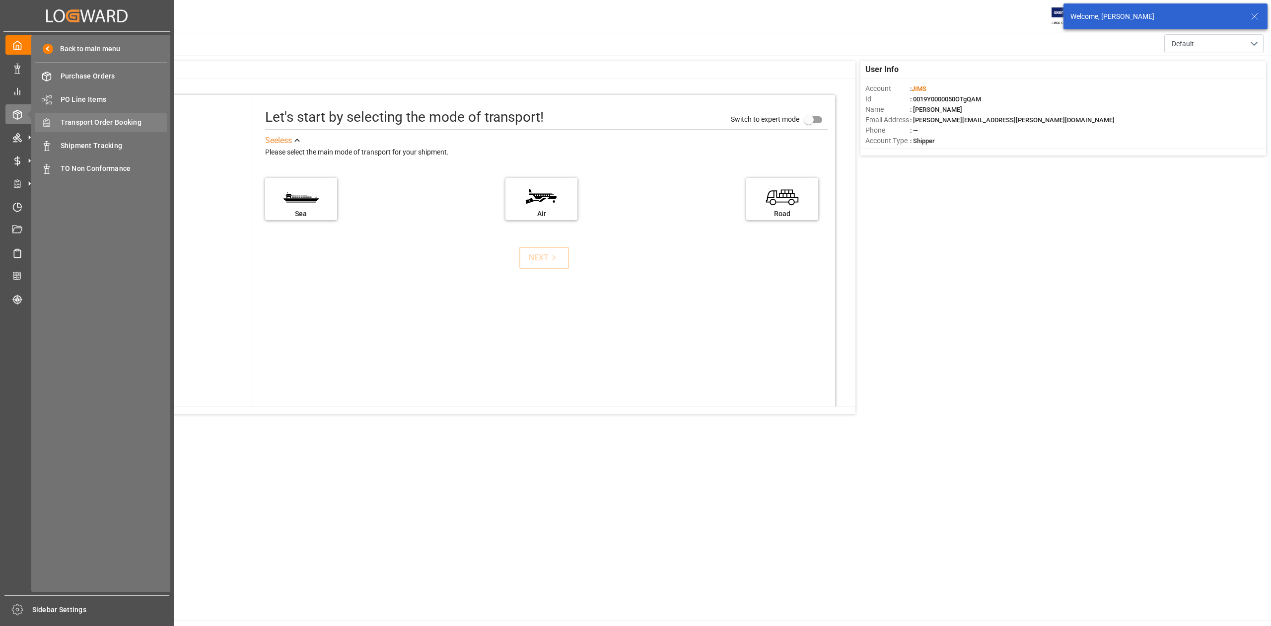
click at [135, 123] on span "Transport Order Booking" at bounding box center [114, 122] width 107 height 10
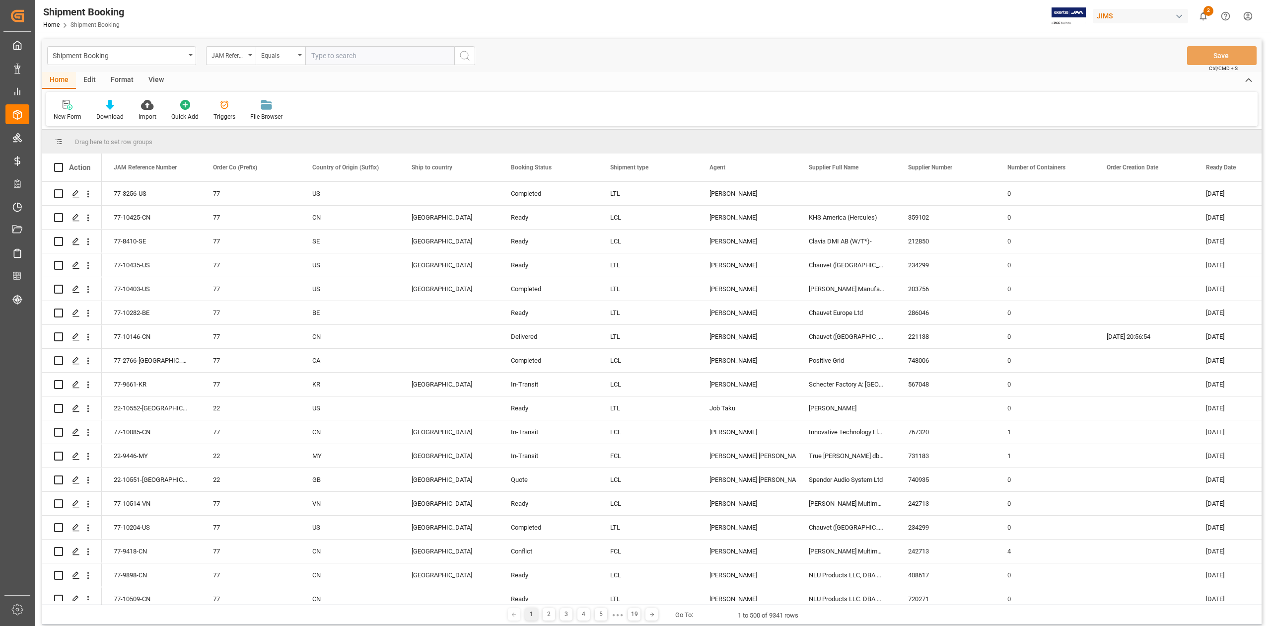
click at [394, 56] on input "text" at bounding box center [379, 55] width 149 height 19
type input "77-10425-CN"
click at [465, 59] on circle "search button" at bounding box center [464, 55] width 8 height 8
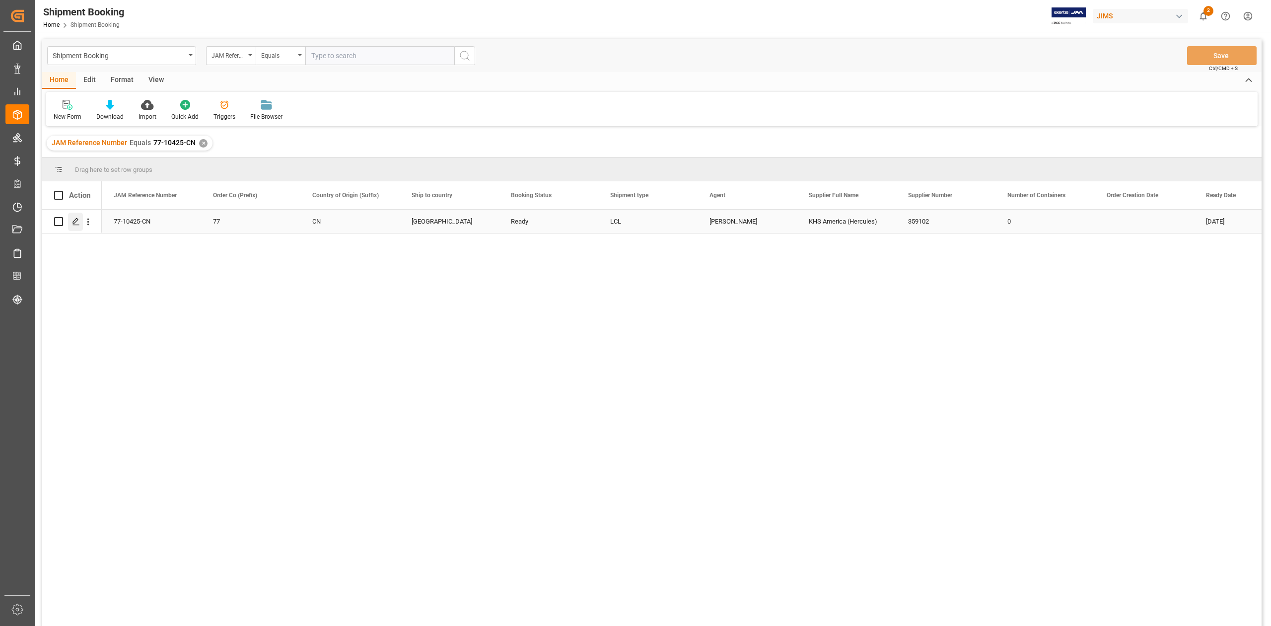
click at [77, 223] on icon "Press SPACE to select this row." at bounding box center [76, 221] width 8 height 8
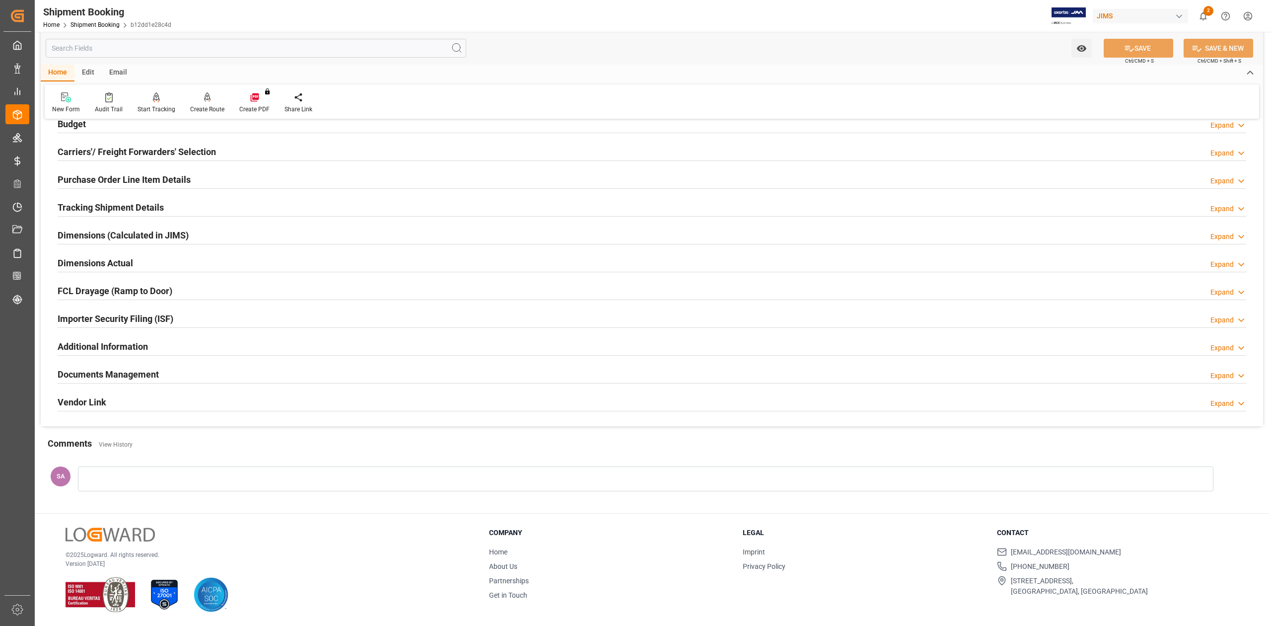
scroll to position [122, 0]
click at [130, 378] on h2 "Documents Management" at bounding box center [108, 373] width 101 height 13
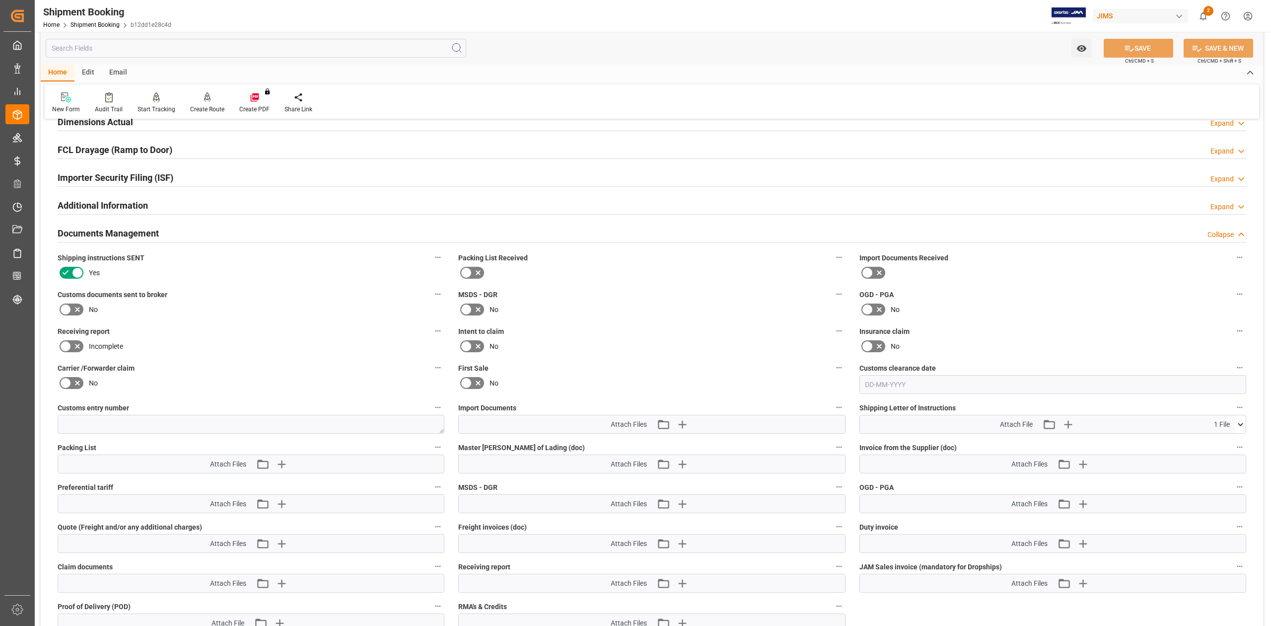
scroll to position [320, 0]
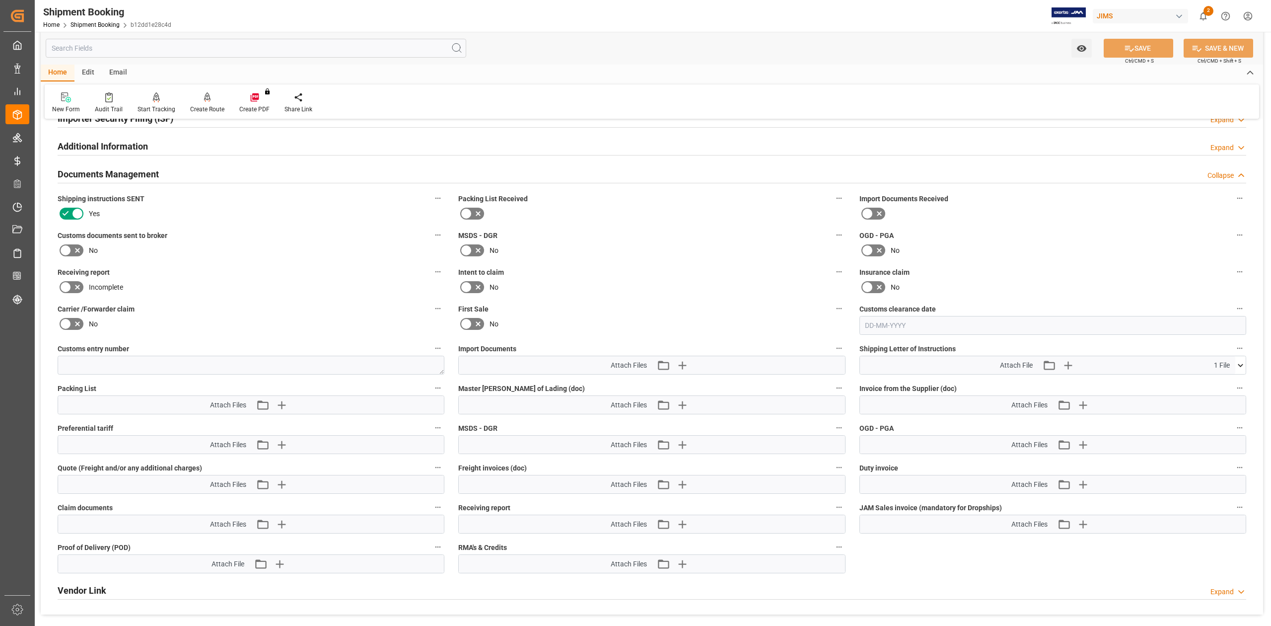
click at [1242, 371] on button at bounding box center [1240, 365] width 10 height 18
click at [1215, 382] on icon at bounding box center [1214, 384] width 8 height 8
